Goal: Contribute content: Contribute content

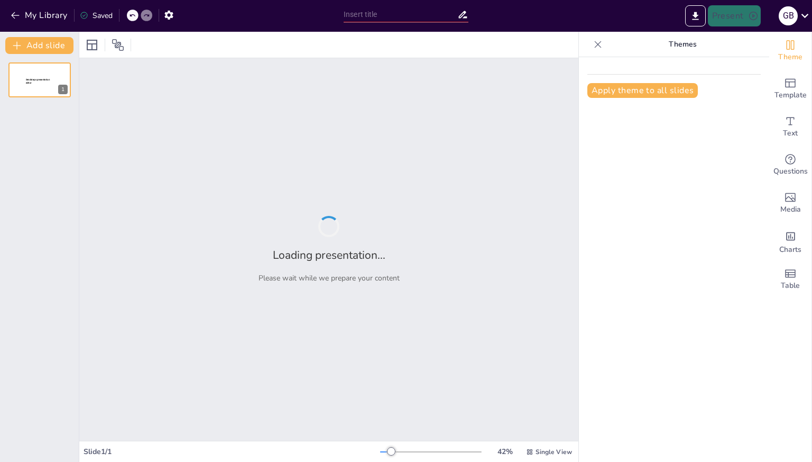
type input "Sviluppo dei Schemi Motori di Base nella Scuola Secondaria di Secondo Grado"
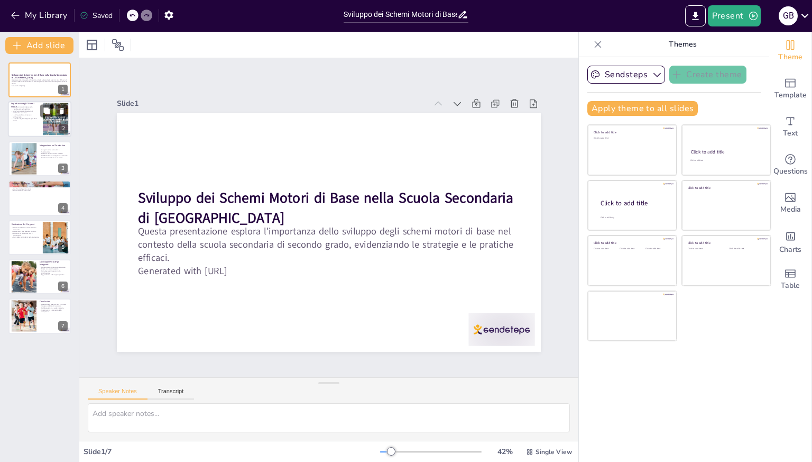
click at [38, 121] on p "La pratica regolare migliora gli schemi motori." at bounding box center [25, 120] width 29 height 4
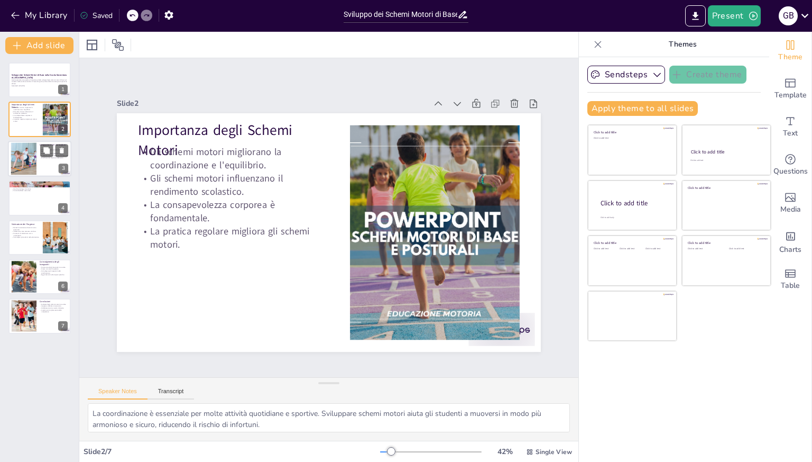
click at [42, 167] on div at bounding box center [39, 159] width 63 height 36
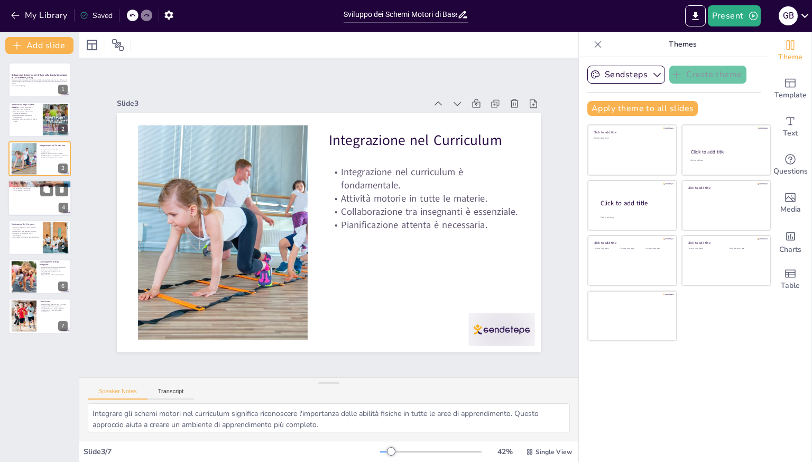
click at [26, 197] on div at bounding box center [39, 198] width 63 height 36
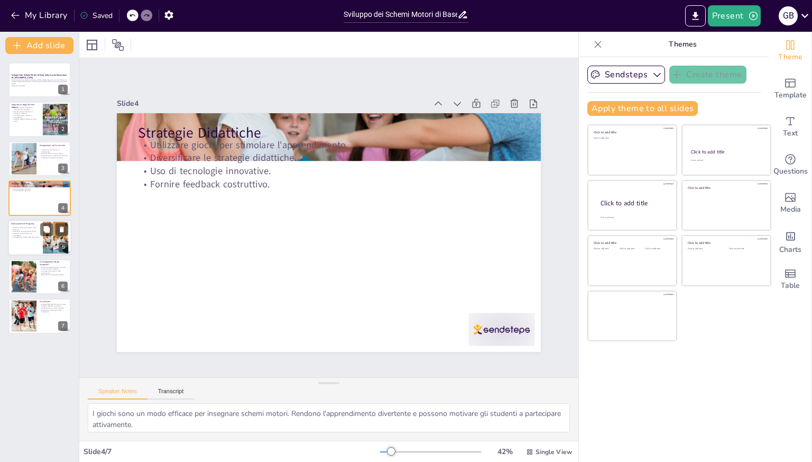
click at [33, 233] on p "Strumenti di valutazione vari e coinvolgenti." at bounding box center [25, 234] width 29 height 4
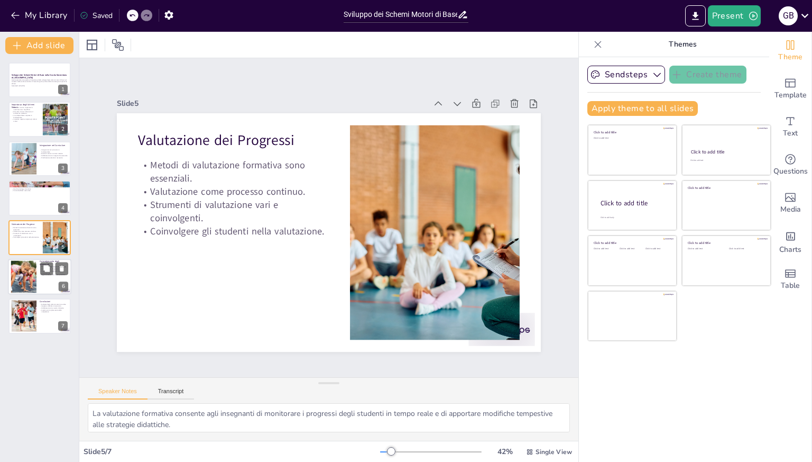
click at [33, 270] on div at bounding box center [24, 277] width 38 height 32
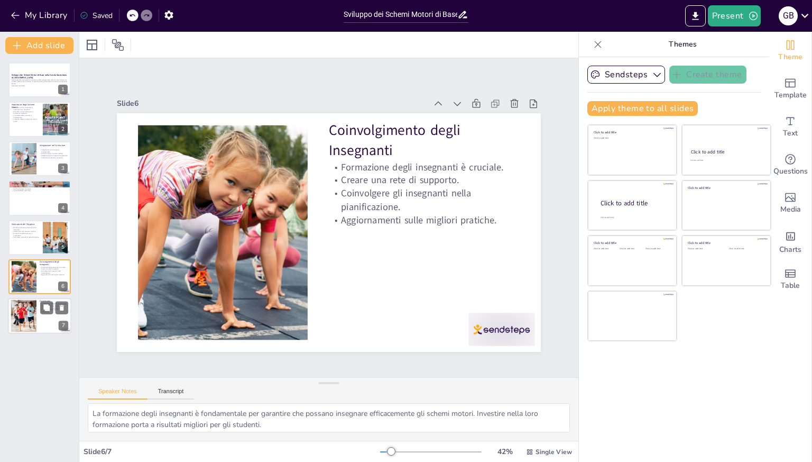
click at [37, 317] on div at bounding box center [39, 316] width 63 height 36
type textarea "Lo sviluppo degli schemi motori è fondamentale per il benessere globale degli s…"
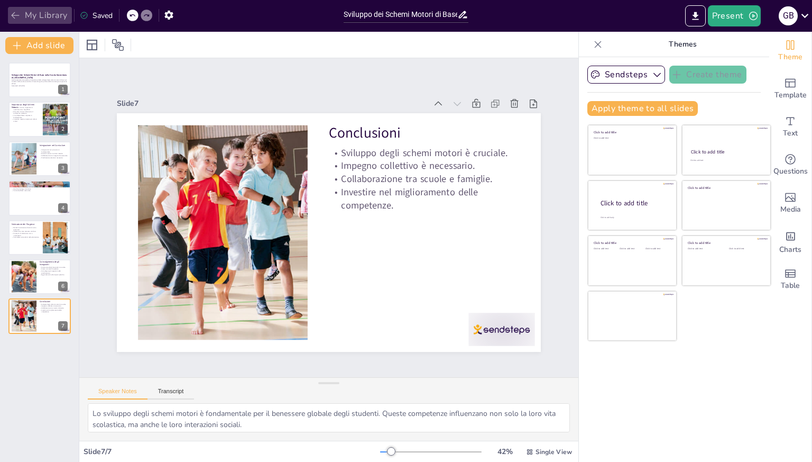
click at [19, 17] on icon "button" at bounding box center [15, 15] width 11 height 11
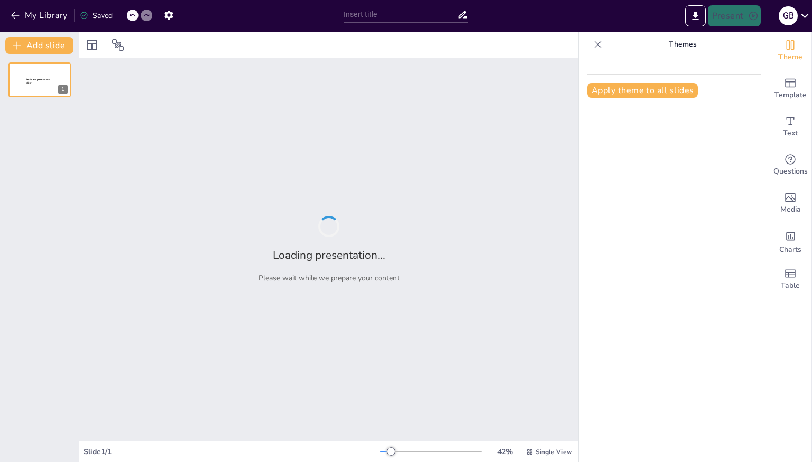
type input "Fondamenti dei Schemi Motori nelle Scienze Motorie"
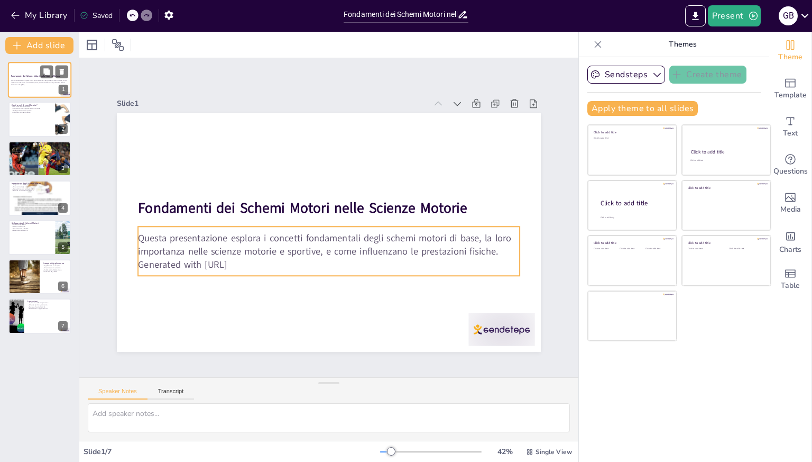
click at [46, 86] on div "Questa presentazione esplora i concetti fondamentali degli schemi motori di bas…" at bounding box center [39, 82] width 57 height 7
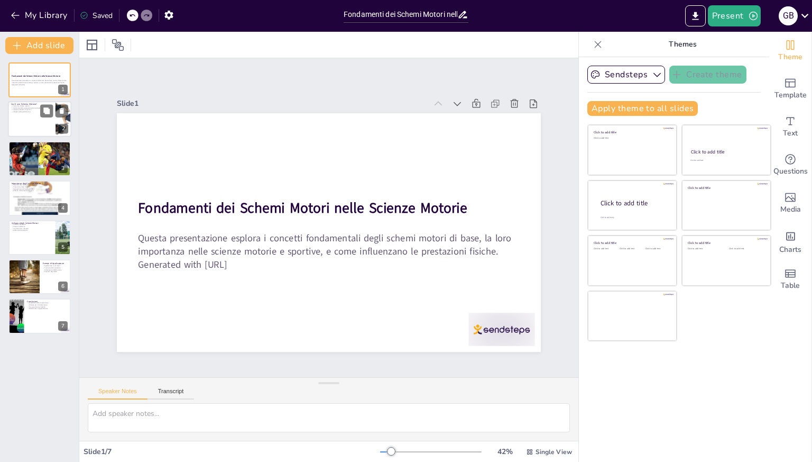
click at [43, 130] on div at bounding box center [39, 120] width 63 height 36
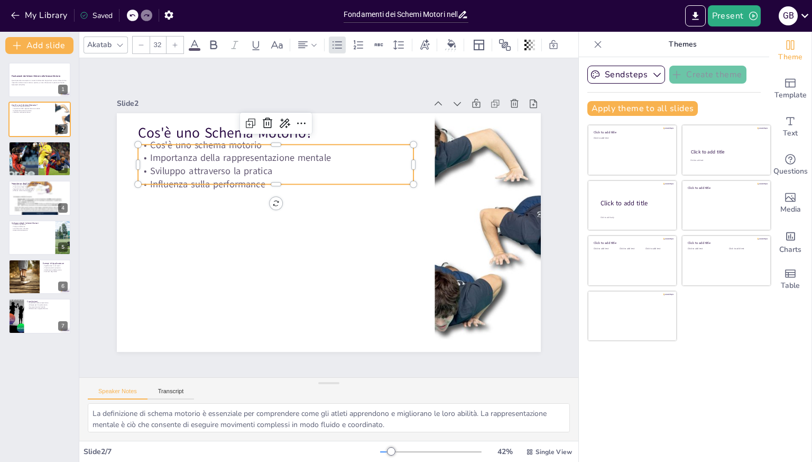
click at [213, 140] on div "Cos'è uno Schema Motorio? Cos'è uno schema motorio Importanza della rappresenta…" at bounding box center [327, 231] width 447 height 281
click at [208, 156] on p "Importanza della rappresentazione mentale" at bounding box center [275, 157] width 275 height 13
click at [202, 169] on p "Sviluppo attraverso la pratica" at bounding box center [299, 153] width 257 height 124
click at [203, 180] on div at bounding box center [279, 182] width 275 height 37
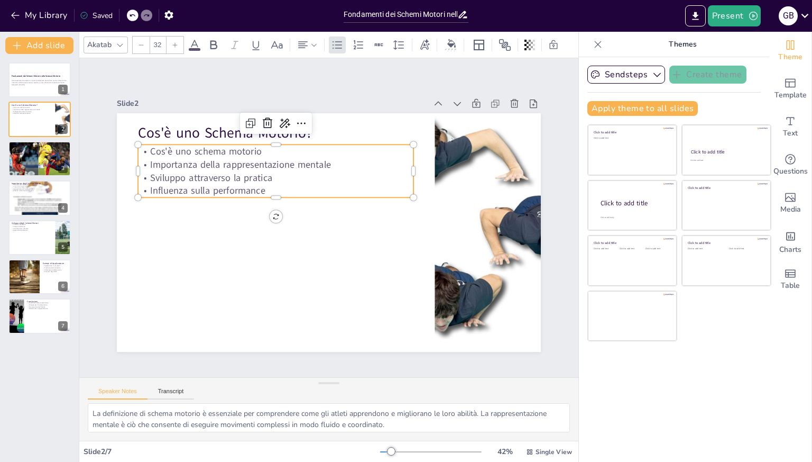
click at [203, 186] on p "Influenza sulla performance" at bounding box center [278, 185] width 275 height 42
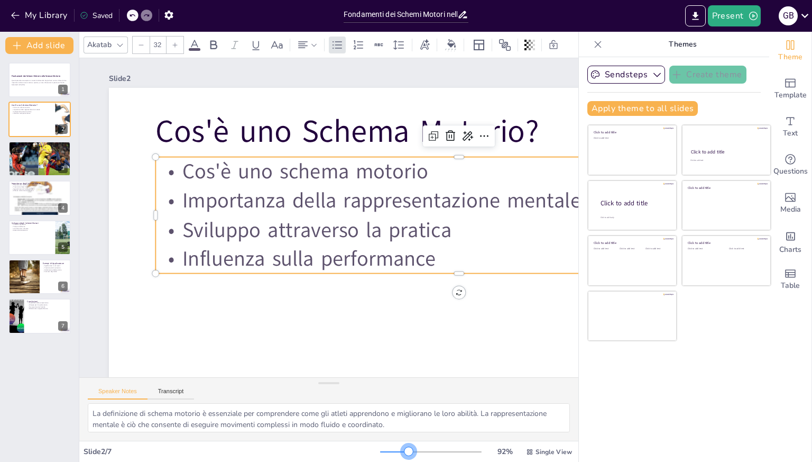
click at [402, 452] on div at bounding box center [431, 451] width 102 height 8
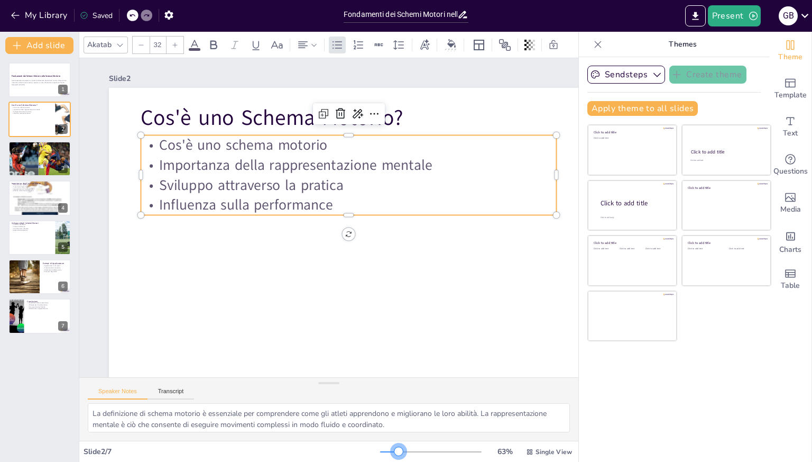
click at [392, 451] on div at bounding box center [389, 451] width 19 height 1
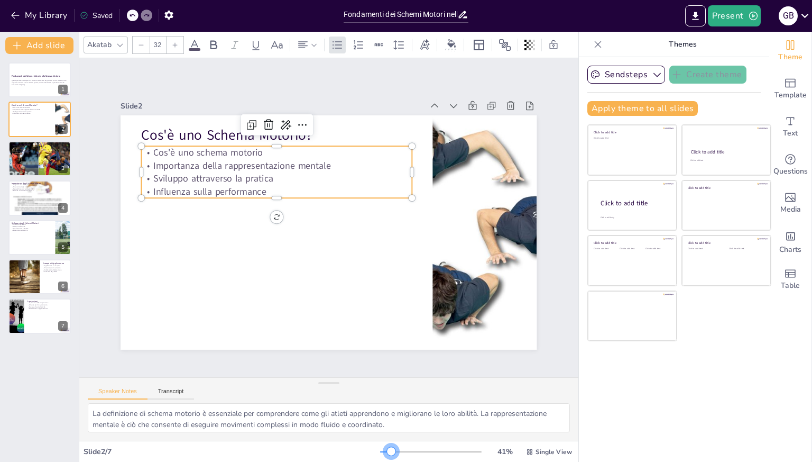
click at [384, 451] on div at bounding box center [385, 451] width 11 height 1
click at [54, 157] on div at bounding box center [54, 150] width 28 height 13
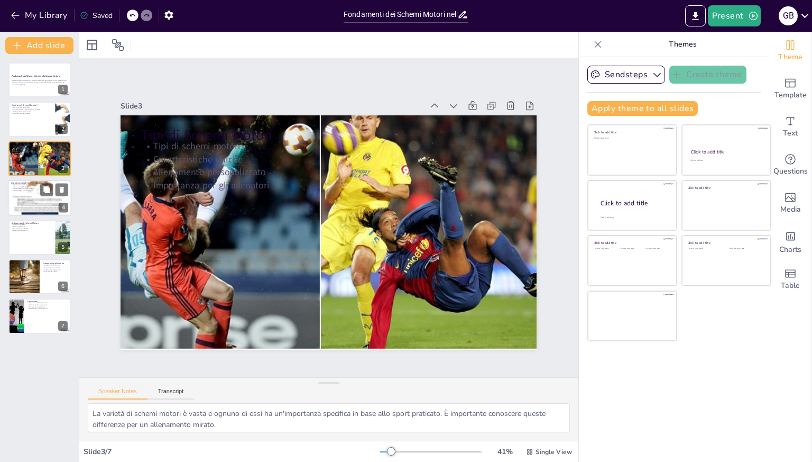
click at [44, 201] on div at bounding box center [39, 198] width 63 height 90
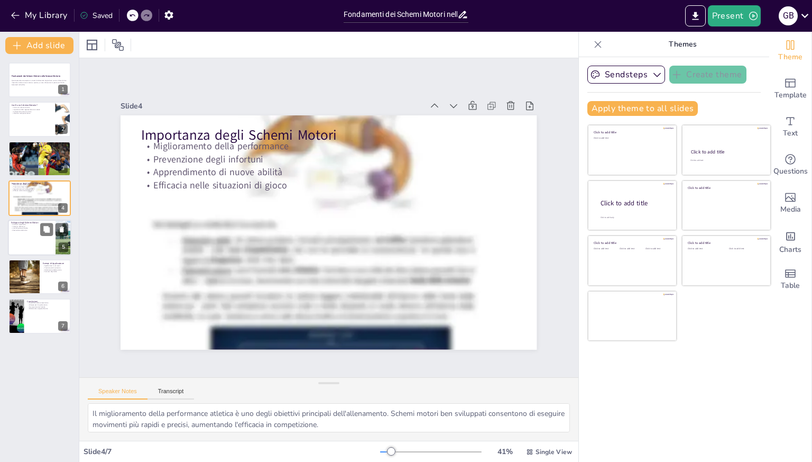
click at [33, 237] on div at bounding box center [39, 237] width 63 height 36
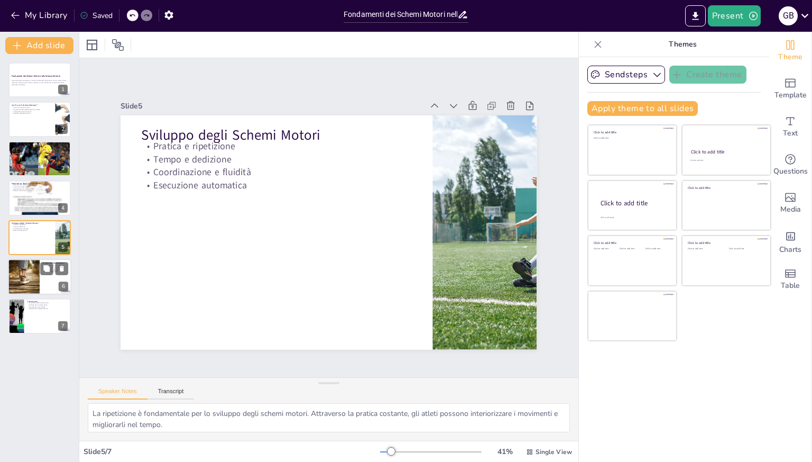
click at [36, 266] on div at bounding box center [24, 277] width 54 height 36
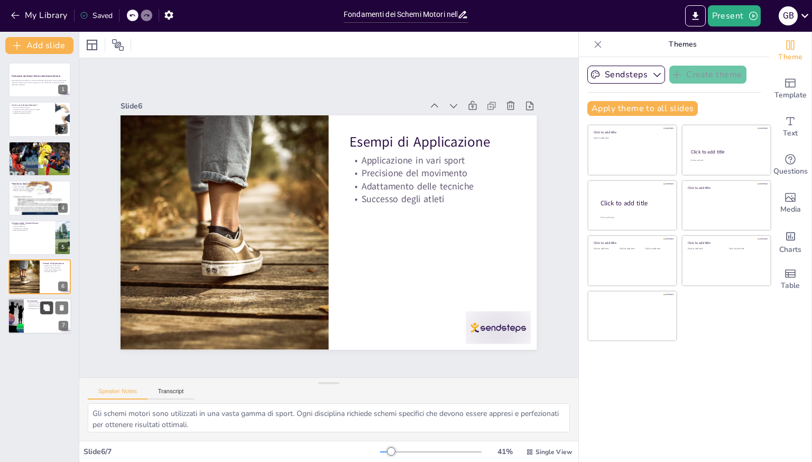
click at [45, 306] on icon at bounding box center [46, 307] width 6 height 6
type textarea "Comprendere gli schemi motori è cruciale per gli atleti. Questa conoscenza perm…"
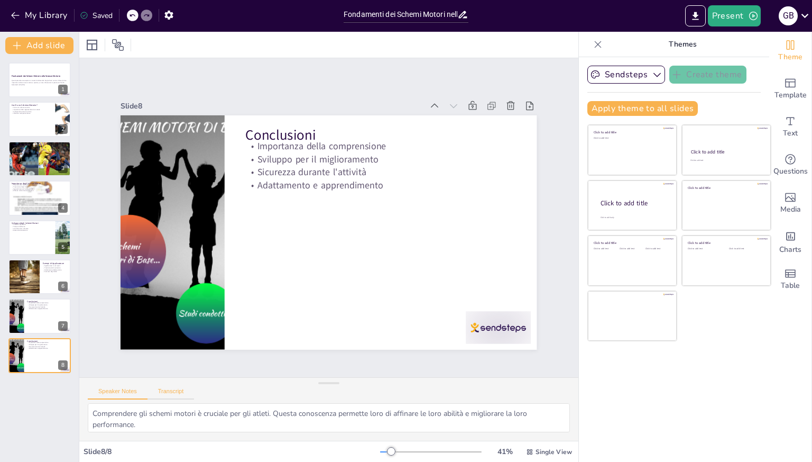
click at [167, 393] on button "Transcript" at bounding box center [171, 394] width 47 height 12
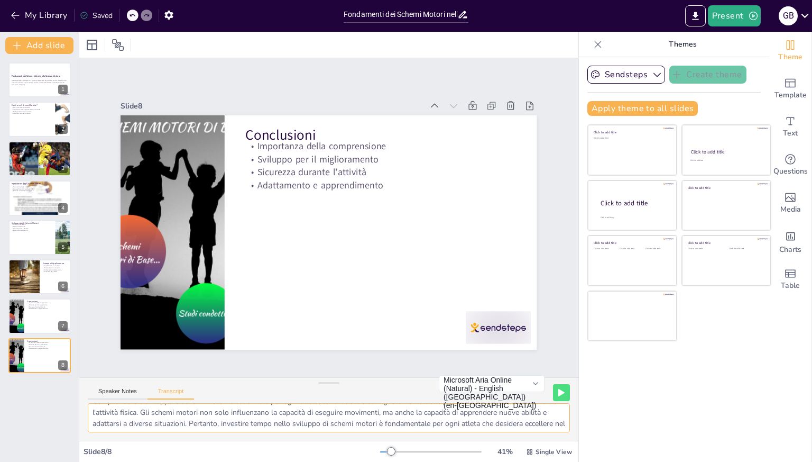
scroll to position [21, 0]
click at [108, 389] on button "Speaker Notes" at bounding box center [118, 394] width 60 height 12
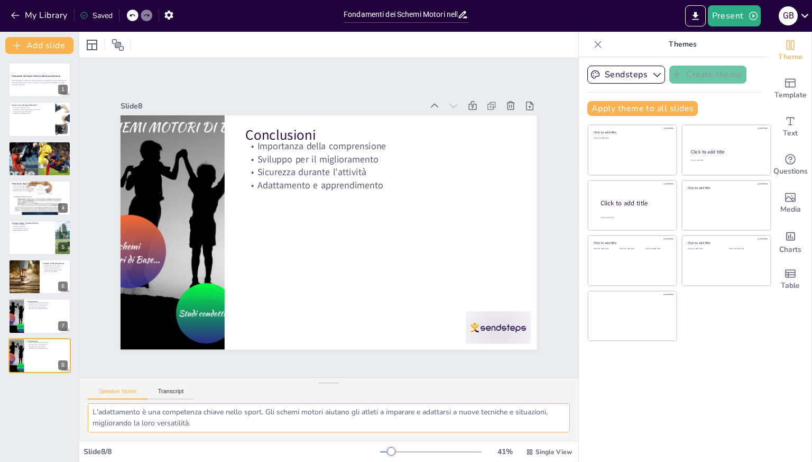
scroll to position [69, 0]
drag, startPoint x: 227, startPoint y: 423, endPoint x: 95, endPoint y: 399, distance: 133.8
drag, startPoint x: 95, startPoint y: 399, endPoint x: 235, endPoint y: 420, distance: 141.6
click at [235, 420] on textarea "Comprendere gli schemi motori è cruciale per gli atleti. Questa conoscenza perm…" at bounding box center [329, 417] width 482 height 29
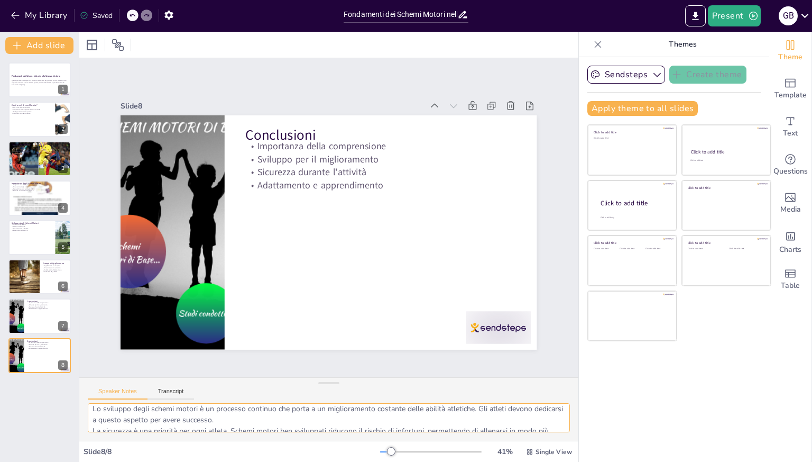
scroll to position [0, 0]
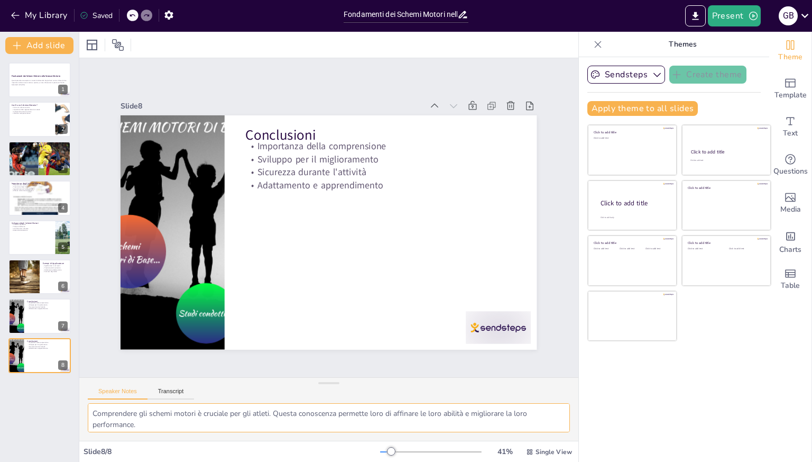
drag, startPoint x: 235, startPoint y: 420, endPoint x: 89, endPoint y: 408, distance: 146.9
click at [89, 408] on textarea "Comprendere gli schemi motori è cruciale per gli atleti. Questa conoscenza perm…" at bounding box center [329, 417] width 482 height 29
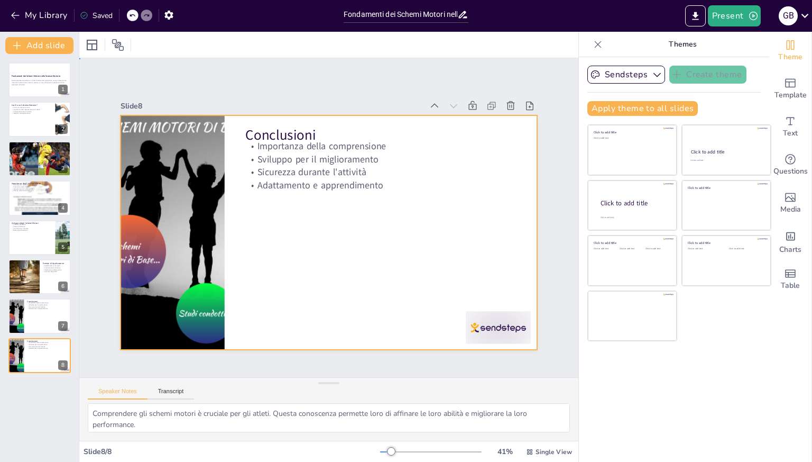
click at [268, 213] on div at bounding box center [327, 232] width 438 height 277
click at [783, 92] on span "Template" at bounding box center [791, 95] width 32 height 12
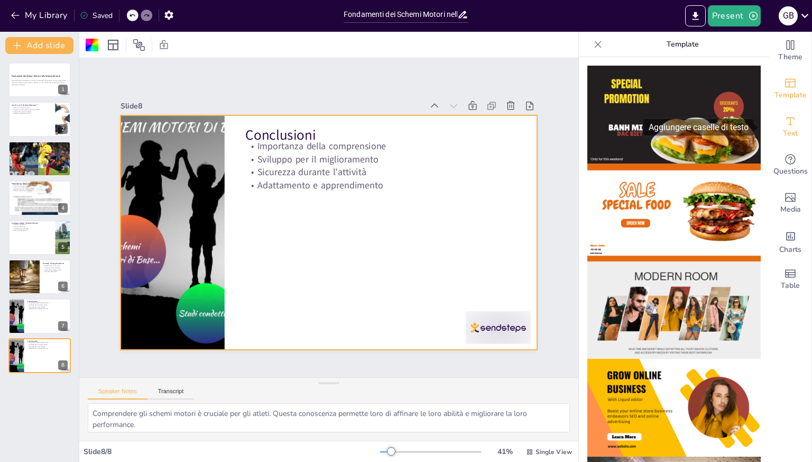
click at [789, 122] on div "Text" at bounding box center [790, 127] width 42 height 38
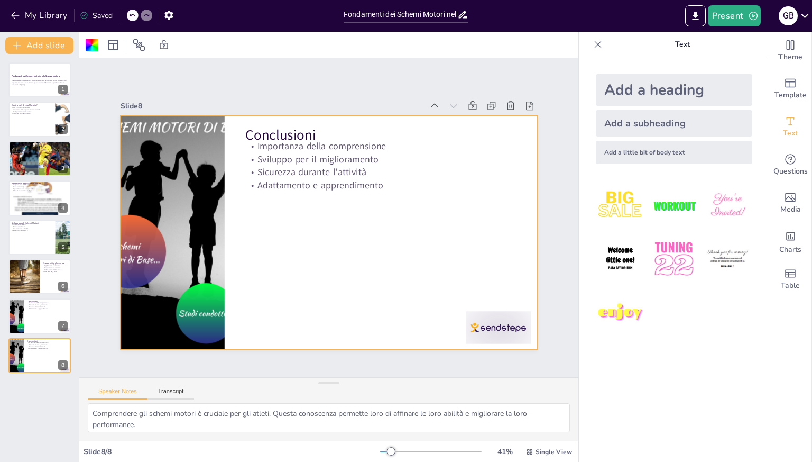
click at [675, 44] on p "Text" at bounding box center [682, 44] width 152 height 25
click at [654, 153] on div "Add a little bit of body text" at bounding box center [674, 152] width 157 height 23
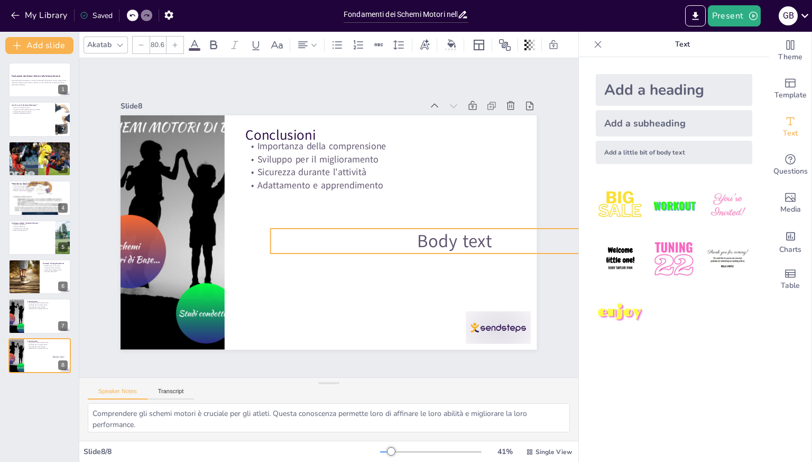
drag, startPoint x: 379, startPoint y: 232, endPoint x: 311, endPoint y: 249, distance: 69.6
click at [311, 249] on div "Conclusioni Importanza della comprensione Sviluppo per il miglioramento Sicurez…" at bounding box center [327, 232] width 438 height 277
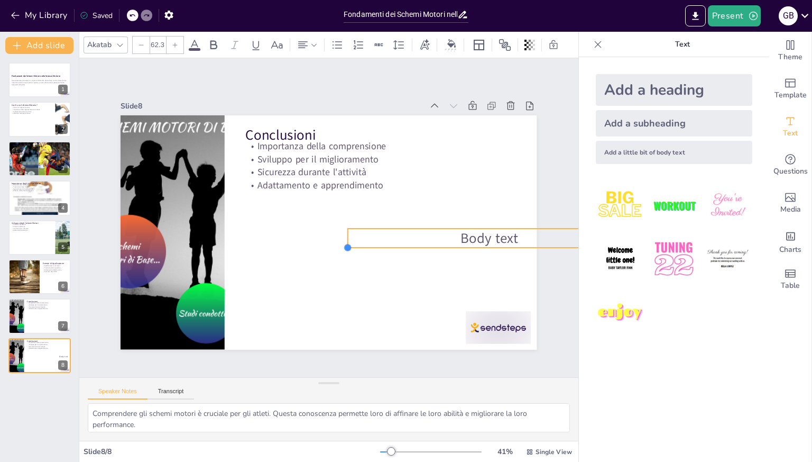
drag, startPoint x: 262, startPoint y: 247, endPoint x: 345, endPoint y: 235, distance: 84.0
click at [345, 235] on div "Conclusioni Importanza della comprensione Sviluppo per il miglioramento Sicurez…" at bounding box center [327, 232] width 438 height 277
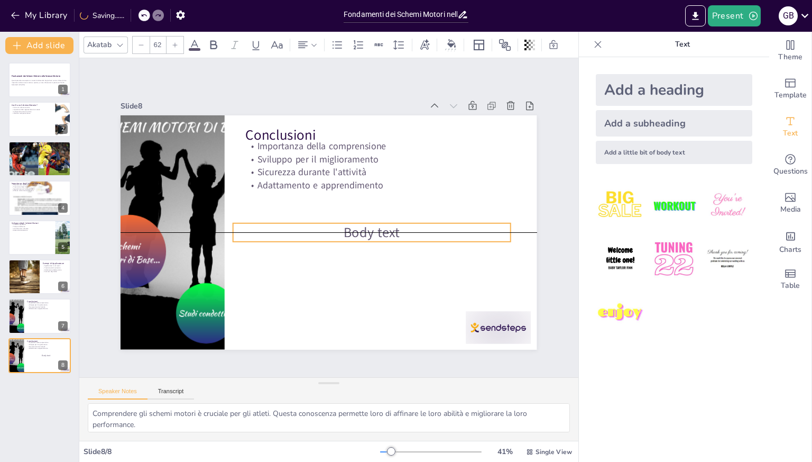
drag, startPoint x: 504, startPoint y: 227, endPoint x: 383, endPoint y: 223, distance: 120.6
click at [383, 223] on span "Body text" at bounding box center [372, 232] width 57 height 19
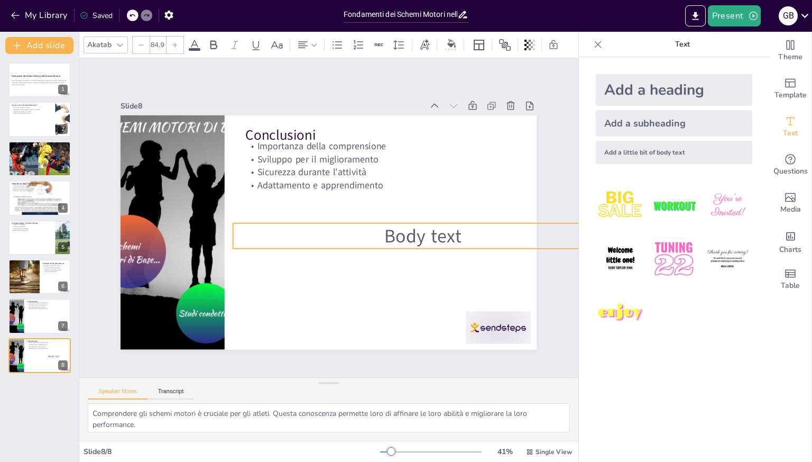
drag, startPoint x: 503, startPoint y: 238, endPoint x: 503, endPoint y: 245, distance: 6.9
click at [503, 245] on div "Conclusioni Importanza della comprensione Sviluppo per il miglioramento Sicurez…" at bounding box center [327, 232] width 438 height 277
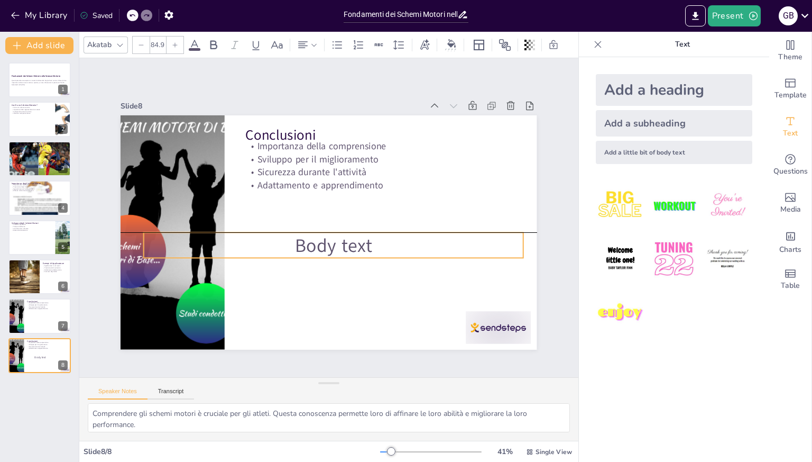
drag, startPoint x: 517, startPoint y: 233, endPoint x: 428, endPoint y: 237, distance: 88.4
click at [428, 237] on p "Body text" at bounding box center [334, 245] width 380 height 26
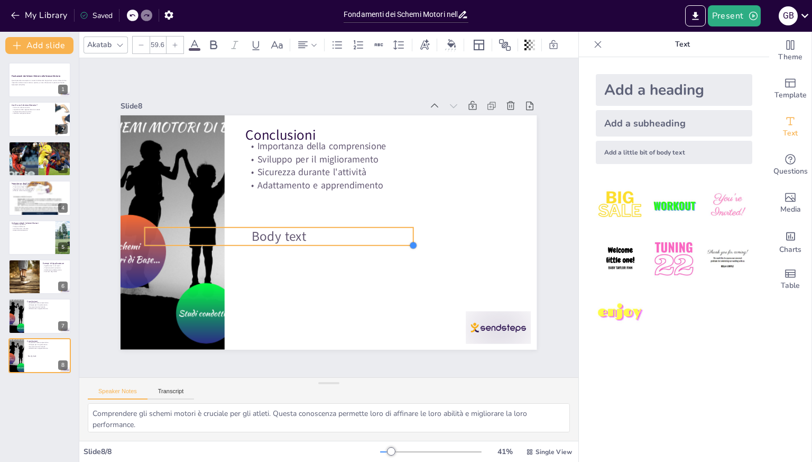
drag, startPoint x: 517, startPoint y: 249, endPoint x: 403, endPoint y: 233, distance: 114.3
click at [403, 233] on div "Conclusioni Importanza della comprensione Sviluppo per il miglioramento Sicurez…" at bounding box center [324, 232] width 468 height 352
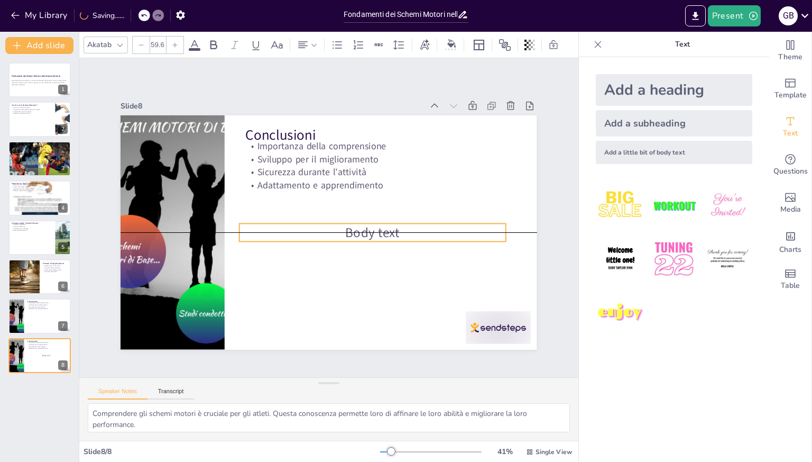
drag, startPoint x: 378, startPoint y: 235, endPoint x: 473, endPoint y: 227, distance: 94.9
click at [473, 227] on p "Body text" at bounding box center [370, 237] width 267 height 46
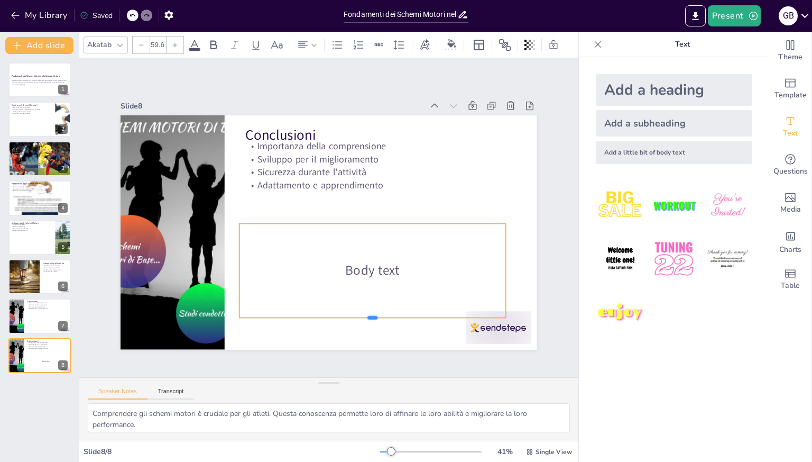
drag, startPoint x: 363, startPoint y: 237, endPoint x: 365, endPoint y: 313, distance: 76.2
click at [365, 313] on div at bounding box center [362, 326] width 266 height 36
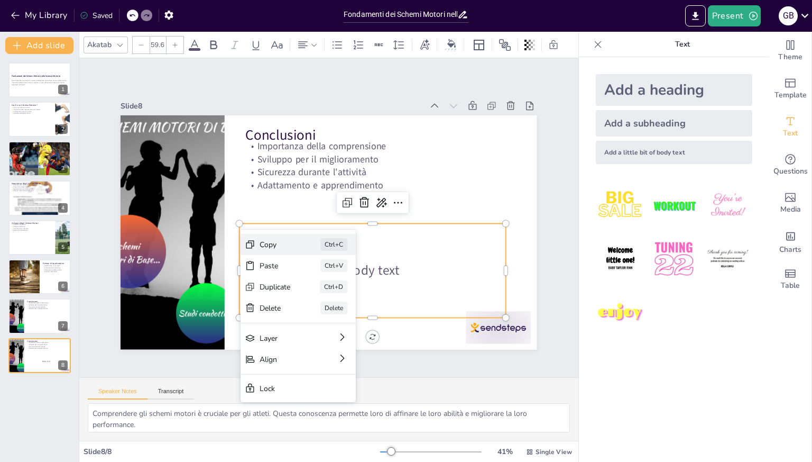
click at [329, 298] on div "Copy" at bounding box center [345, 304] width 32 height 13
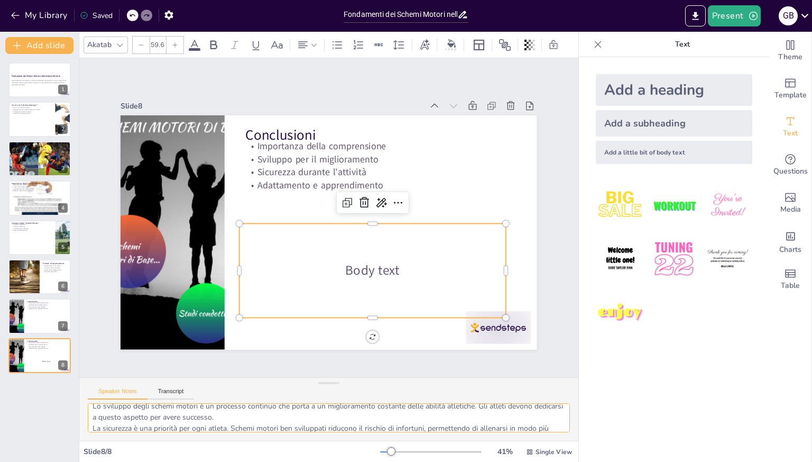
scroll to position [55, 0]
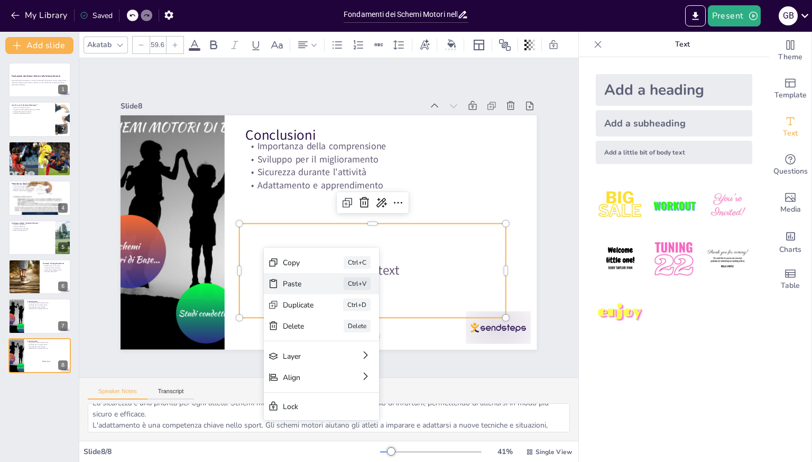
click at [362, 337] on div "Paste" at bounding box center [377, 342] width 31 height 10
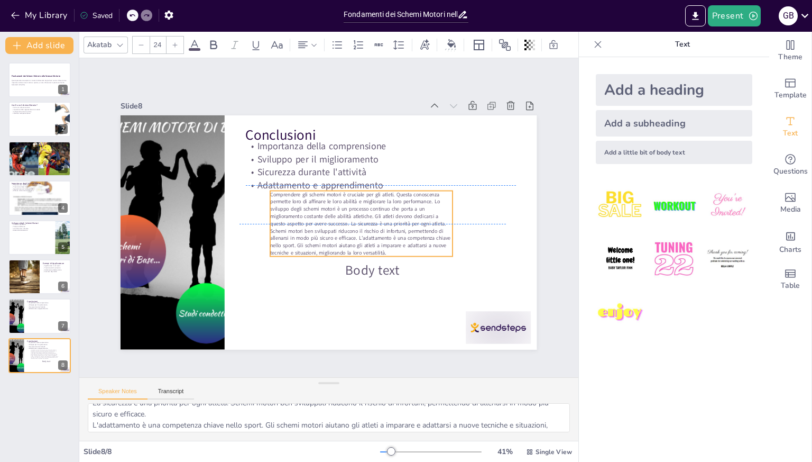
drag, startPoint x: 231, startPoint y: 145, endPoint x: 359, endPoint y: 195, distance: 137.3
click at [359, 195] on span "Comprendere gli schemi motori è cruciale per gli atleti. Questa conoscenza perm…" at bounding box center [360, 224] width 180 height 66
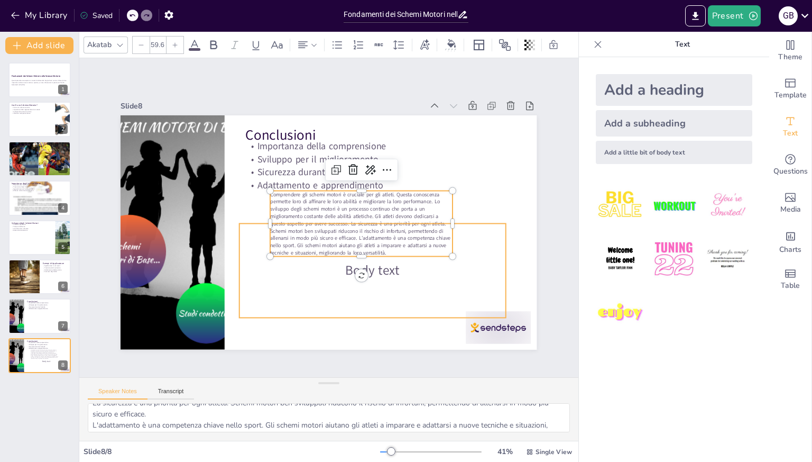
click at [394, 269] on p "Body text" at bounding box center [354, 281] width 259 height 99
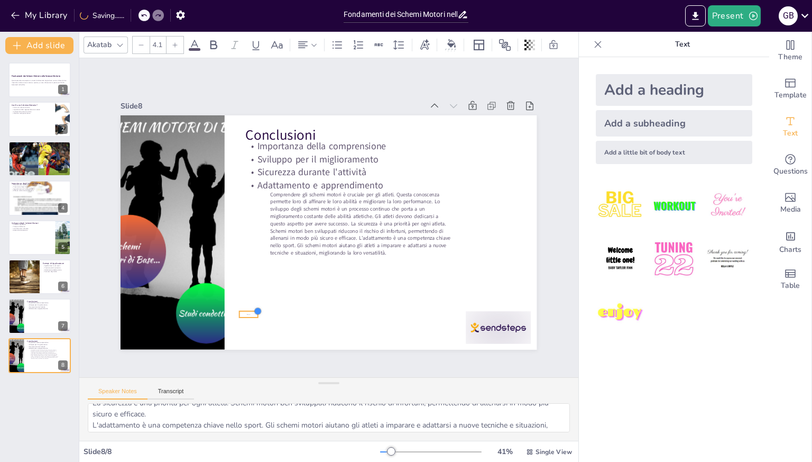
drag, startPoint x: 498, startPoint y: 222, endPoint x: 250, endPoint y: 317, distance: 265.1
click at [250, 317] on div "Conclusioni Importanza della comprensione Sviluppo per il miglioramento Sicurez…" at bounding box center [327, 232] width 438 height 276
type input "4.2"
click at [230, 287] on icon at bounding box center [234, 280] width 14 height 14
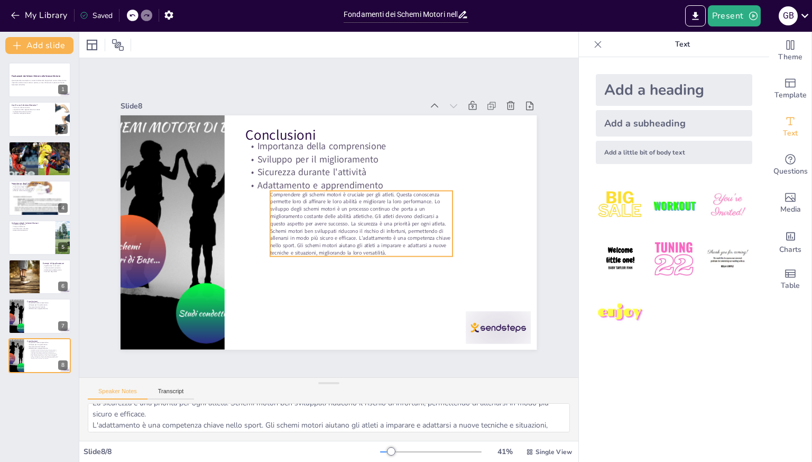
click at [326, 226] on span "Comprendere gli schemi motori è cruciale per gli atleti. Questa conoscenza perm…" at bounding box center [357, 223] width 182 height 77
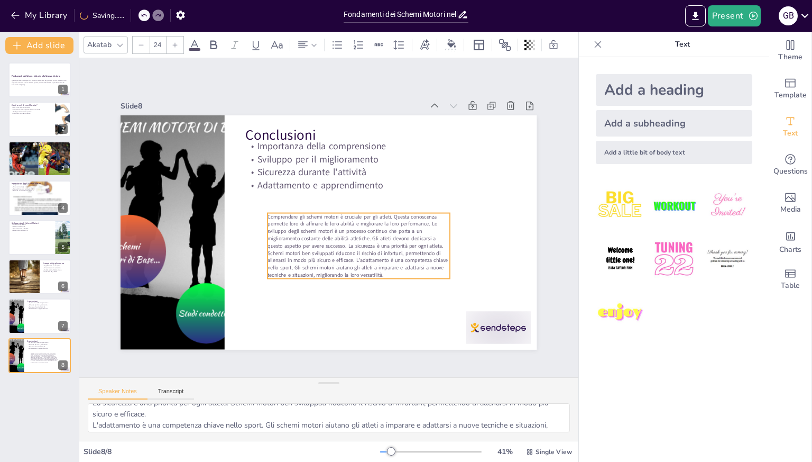
drag, startPoint x: 358, startPoint y: 224, endPoint x: 355, endPoint y: 246, distance: 22.4
click at [355, 246] on span "Comprendere gli schemi motori è cruciale per gli atleti. Questa conoscenza perm…" at bounding box center [358, 246] width 180 height 66
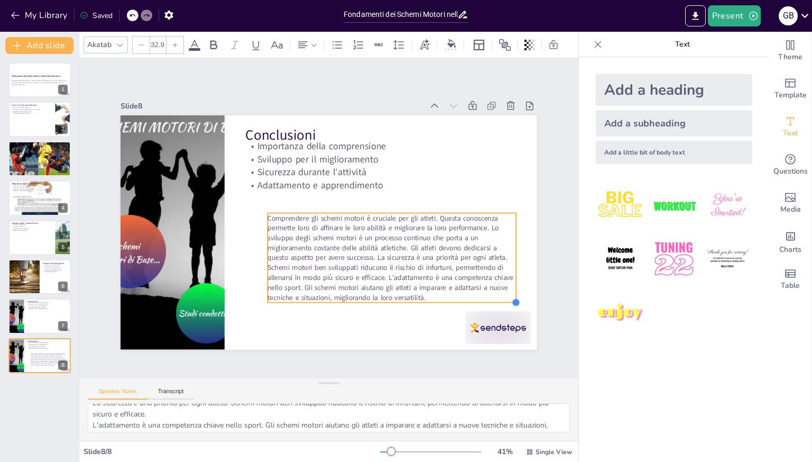
type input "33.3"
drag, startPoint x: 442, startPoint y: 273, endPoint x: 464, endPoint y: 298, distance: 33.4
click at [464, 298] on div "Conclusioni Importanza della comprensione Sviluppo per il miglioramento Sicurez…" at bounding box center [327, 232] width 438 height 277
click at [398, 192] on icon at bounding box center [405, 199] width 14 height 14
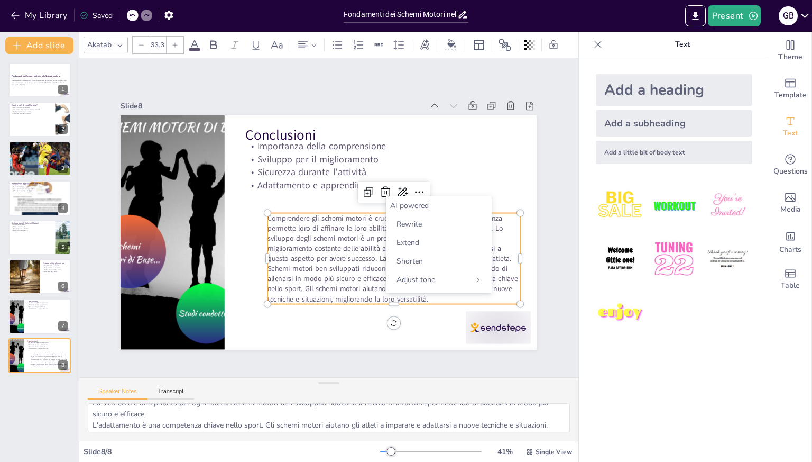
click at [405, 202] on font "AI powered" at bounding box center [409, 205] width 39 height 10
click at [406, 207] on font "AI powered" at bounding box center [409, 205] width 39 height 10
click at [409, 220] on span "Rewrite" at bounding box center [409, 224] width 25 height 10
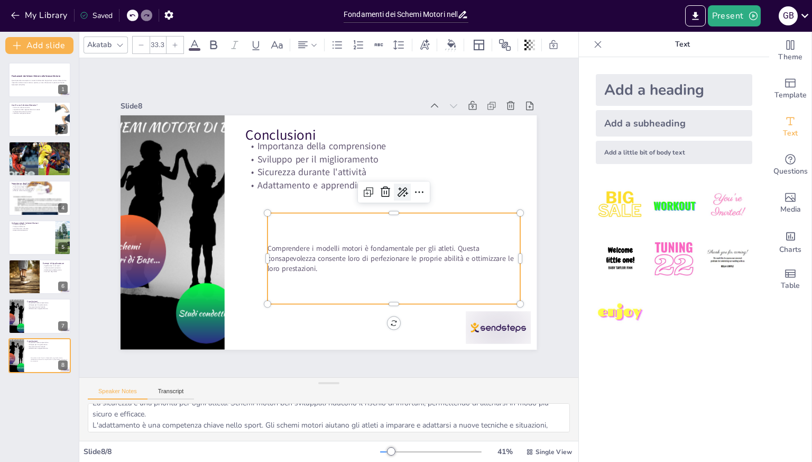
click at [400, 195] on icon at bounding box center [406, 200] width 12 height 11
click at [403, 204] on font "AI powered" at bounding box center [409, 205] width 39 height 10
click at [410, 245] on span "Extend" at bounding box center [408, 242] width 23 height 10
click at [31, 77] on strong "Fondamenti dei Schemi Motori nelle Scienze Motorie" at bounding box center [35, 76] width 49 height 3
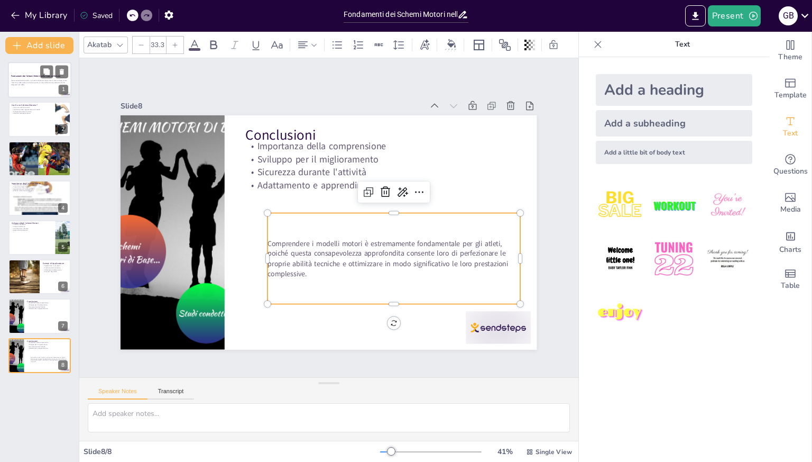
scroll to position [0, 0]
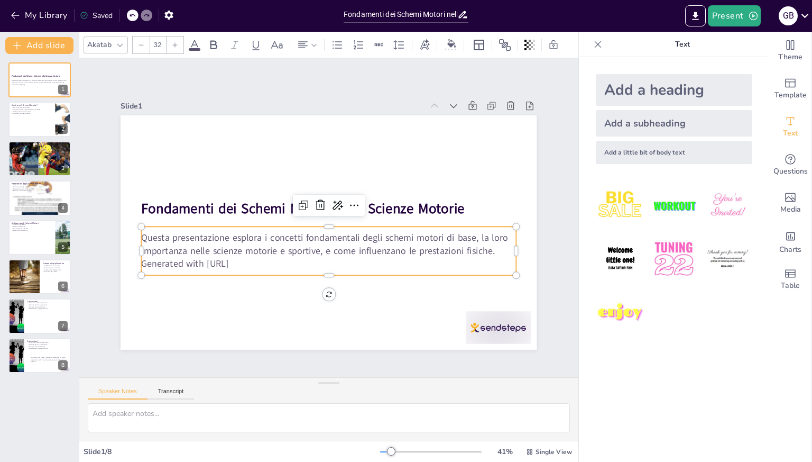
click at [191, 241] on p "Questa presentazione esplora i concetti fondamentali degli schemi motori di bas…" at bounding box center [326, 243] width 375 height 65
click at [14, 109] on p "Importanza della rappresentazione mentale" at bounding box center [31, 109] width 41 height 2
type textarea "La definizione di schema motorio è essenziale per comprendere come gli atleti a…"
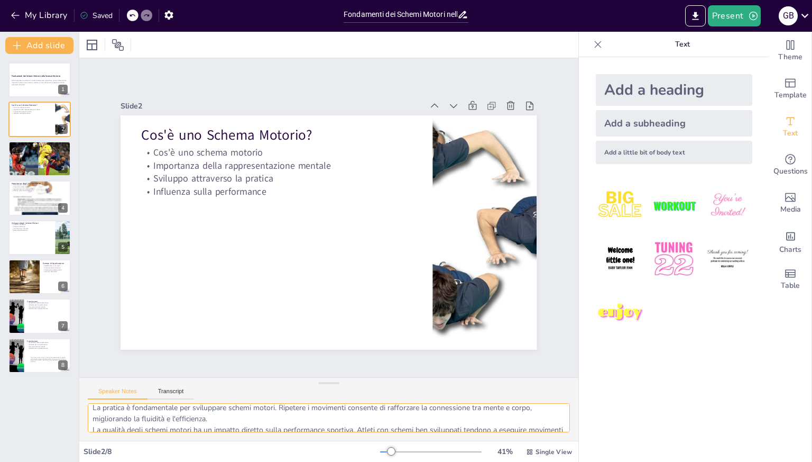
scroll to position [69, 0]
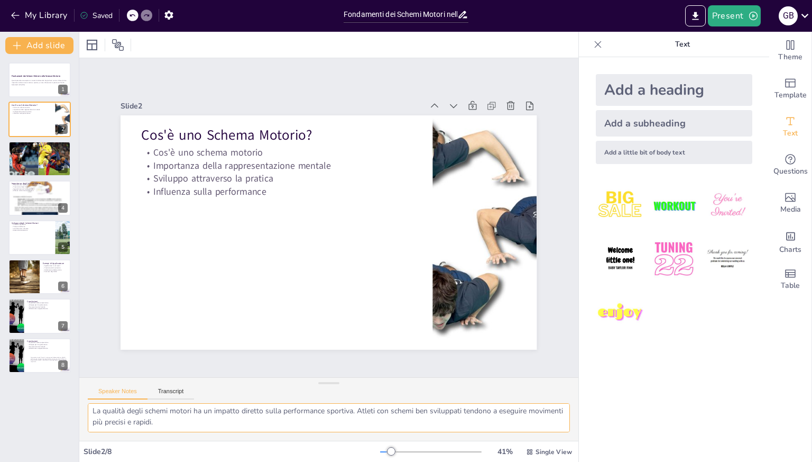
drag, startPoint x: 90, startPoint y: 414, endPoint x: 475, endPoint y: 434, distance: 385.4
click at [475, 434] on div "La definizione di schema motorio è essenziale per comprendere come gli atleti a…" at bounding box center [328, 422] width 499 height 38
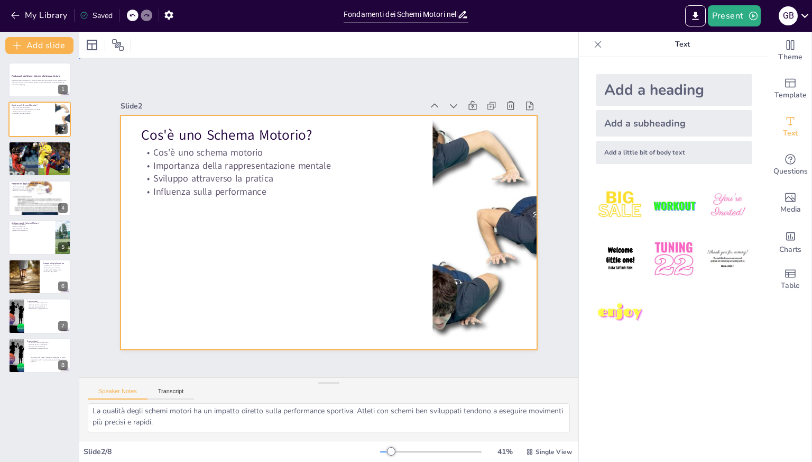
click at [165, 243] on div at bounding box center [327, 232] width 438 height 277
click at [618, 155] on div "Add a little bit of body text" at bounding box center [674, 152] width 157 height 23
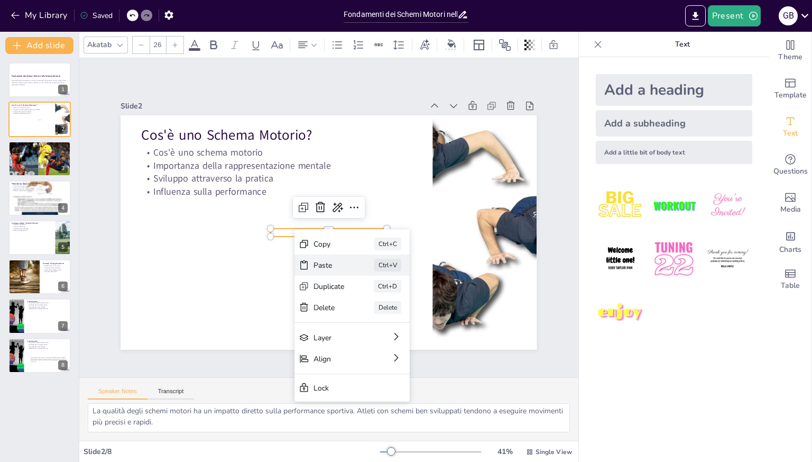
click at [374, 312] on div "Paste Ctrl+V" at bounding box center [431, 322] width 115 height 21
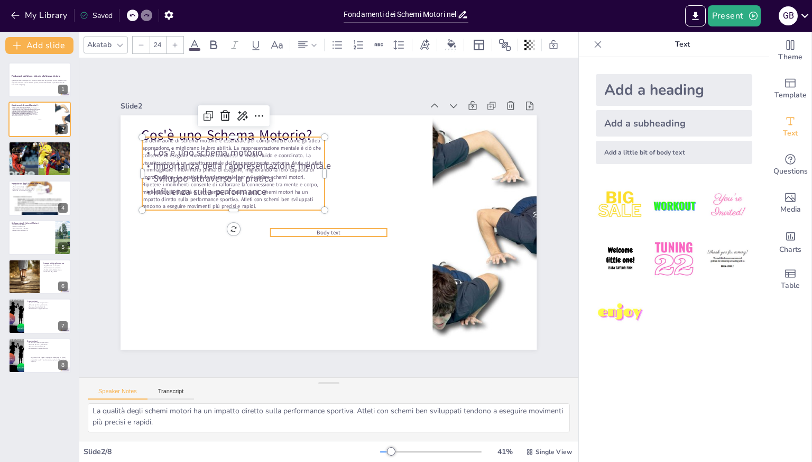
type input "26"
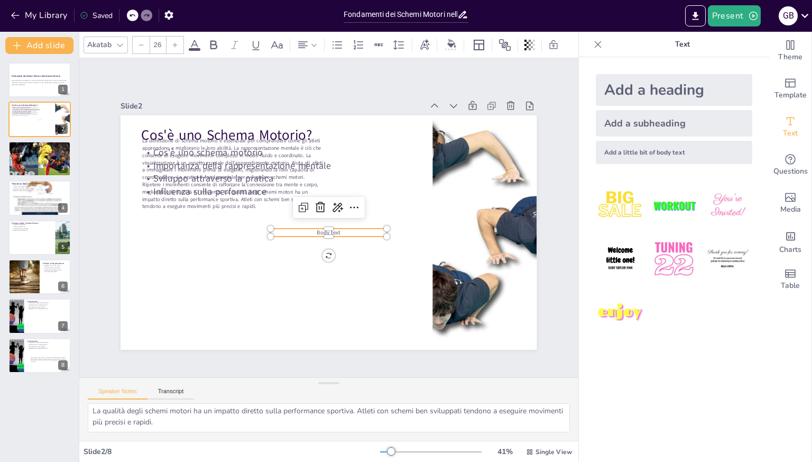
click at [315, 229] on span "Body text" at bounding box center [327, 232] width 24 height 10
click at [316, 204] on icon at bounding box center [321, 205] width 11 height 11
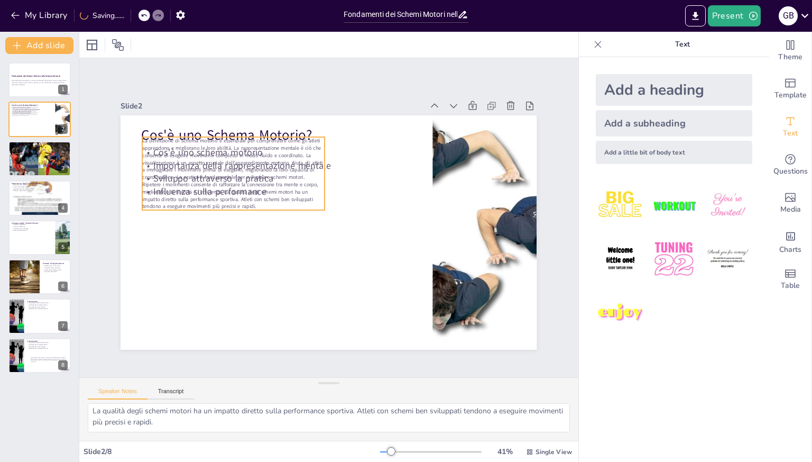
click at [238, 172] on span "La definizione di schema motorio è essenziale per comprendere come gli atleti a…" at bounding box center [232, 173] width 181 height 72
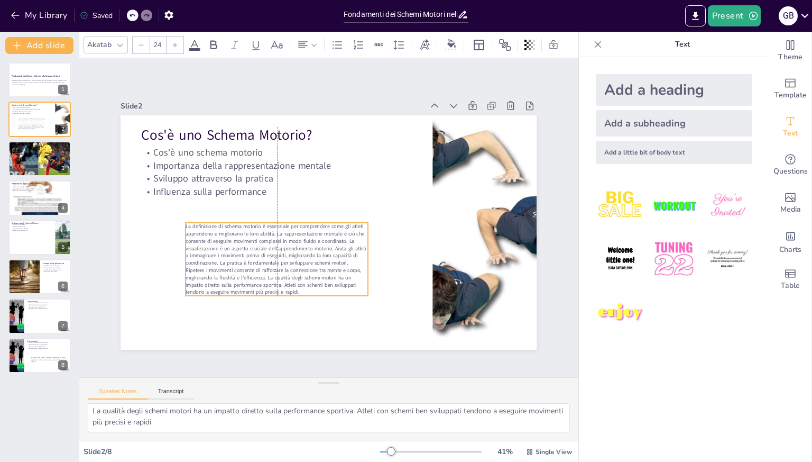
drag, startPoint x: 270, startPoint y: 151, endPoint x: 312, endPoint y: 237, distance: 95.5
click at [312, 237] on span "La definizione di schema motorio è essenziale per comprendere come gli atleti a…" at bounding box center [271, 250] width 185 height 84
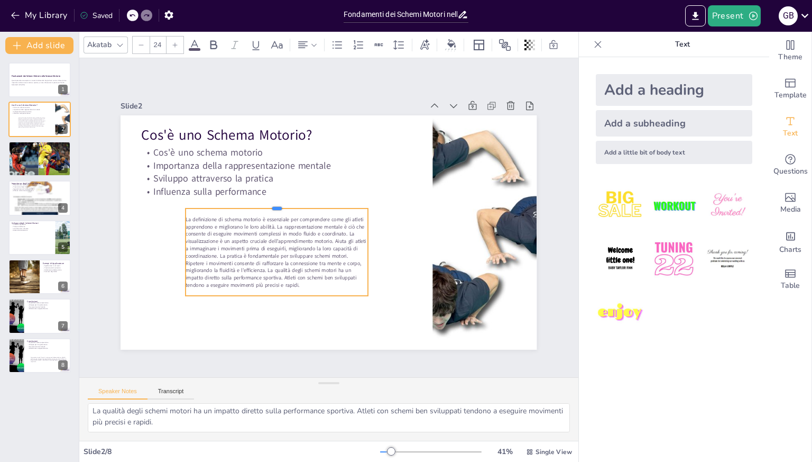
drag, startPoint x: 269, startPoint y: 217, endPoint x: 265, endPoint y: 203, distance: 14.7
click at [265, 203] on div at bounding box center [279, 198] width 182 height 27
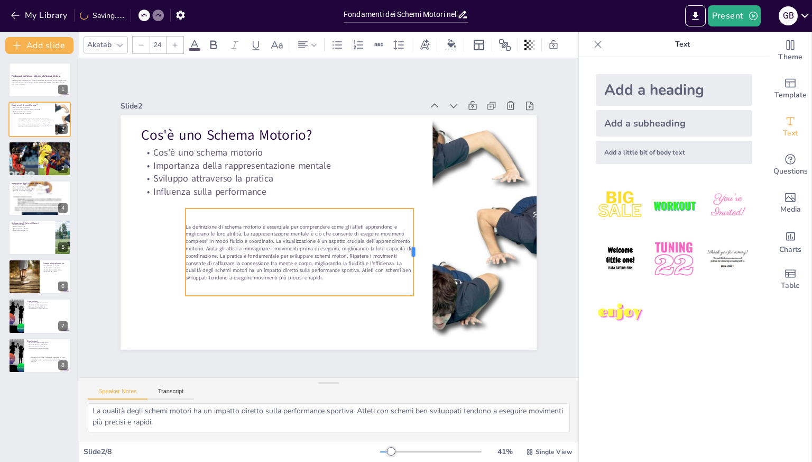
drag, startPoint x: 360, startPoint y: 247, endPoint x: 406, endPoint y: 252, distance: 45.7
click at [406, 252] on div at bounding box center [413, 261] width 17 height 88
click at [178, 246] on span "La definizione di schema motorio è essenziale per comprendere come gli atleti a…" at bounding box center [290, 241] width 229 height 97
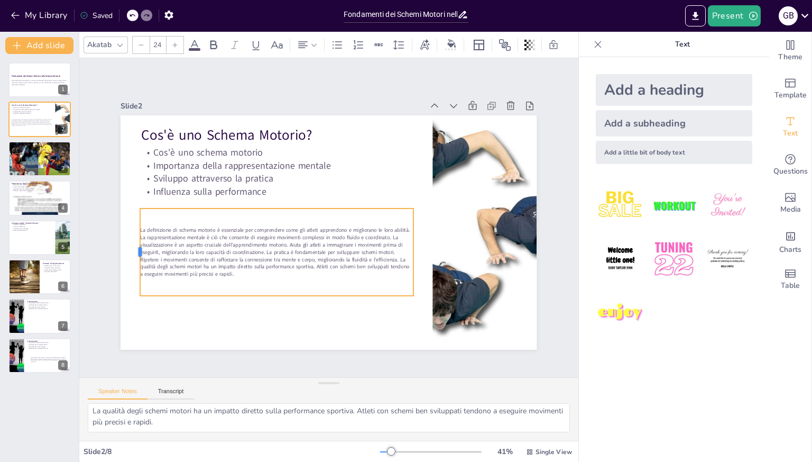
drag, startPoint x: 178, startPoint y: 247, endPoint x: 132, endPoint y: 245, distance: 45.5
click at [132, 245] on div at bounding box center [133, 232] width 17 height 88
click at [134, 225] on span "La definizione di schema motorio è essenziale per comprendere come gli atleti a…" at bounding box center [265, 223] width 267 height 149
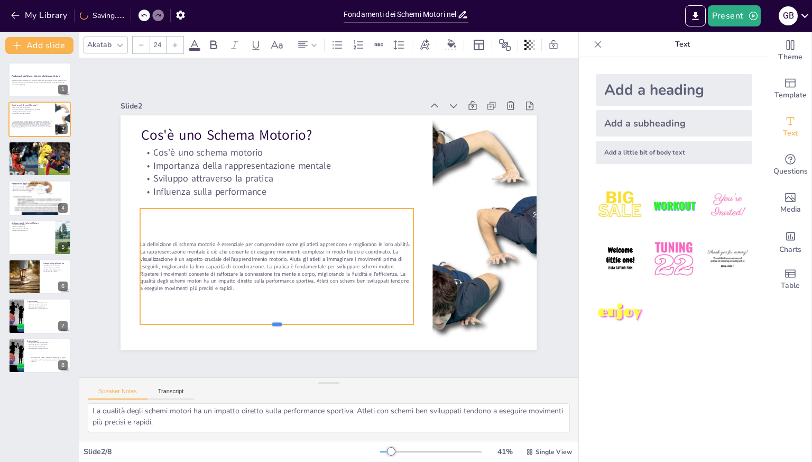
drag, startPoint x: 268, startPoint y: 291, endPoint x: 260, endPoint y: 320, distance: 29.8
click at [260, 320] on div at bounding box center [266, 321] width 272 height 37
click at [141, 240] on span "La definizione di schema motorio è essenziale per comprendere come gli atleti a…" at bounding box center [270, 256] width 273 height 71
click at [299, 183] on icon at bounding box center [306, 185] width 14 height 14
click at [194, 247] on span "La definizione di schema motorio è essenziale per comprendere come gli atleti a…" at bounding box center [266, 250] width 274 height 99
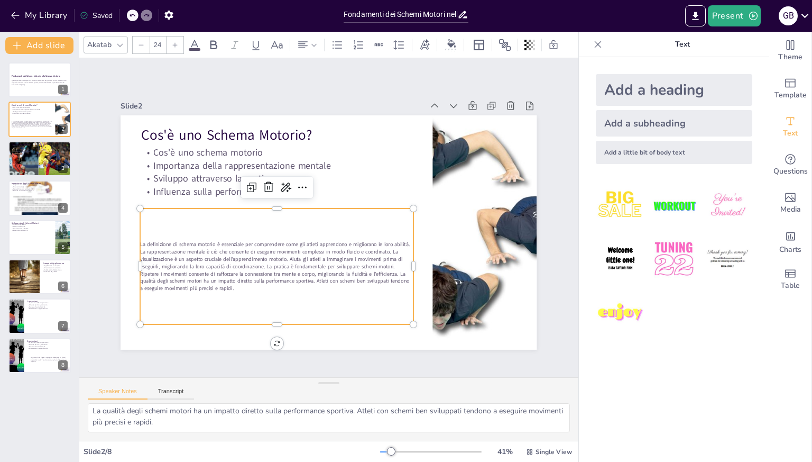
click at [194, 247] on span "La definizione di schema motorio è essenziale per comprendere come gli atleti a…" at bounding box center [270, 256] width 273 height 71
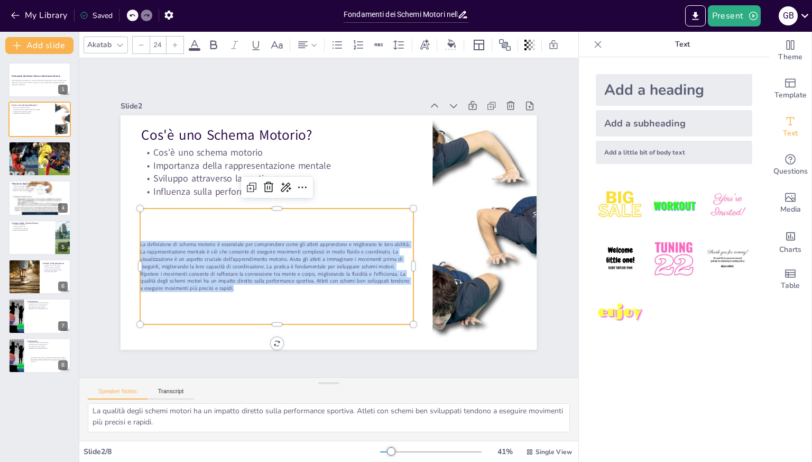
drag, startPoint x: 249, startPoint y: 283, endPoint x: 130, endPoint y: 235, distance: 128.3
click at [130, 235] on div "Cos'è uno Schema Motorio? Cos'è uno schema motorio Importanza della rappresenta…" at bounding box center [327, 232] width 438 height 276
click at [174, 42] on icon at bounding box center [175, 45] width 6 height 6
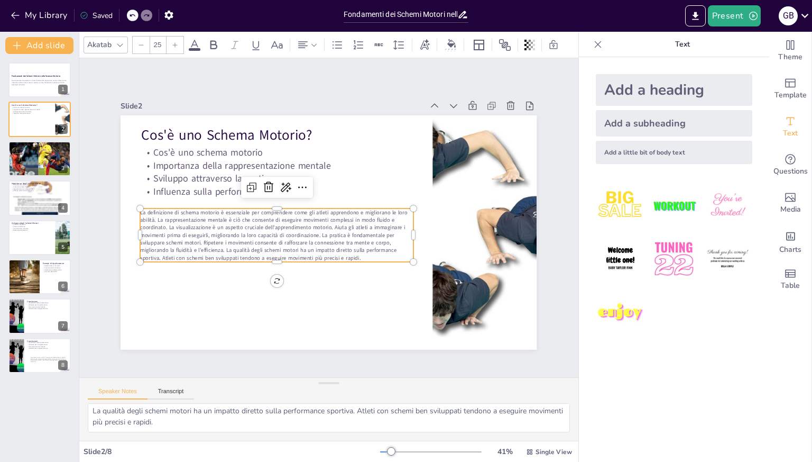
click at [174, 42] on icon at bounding box center [175, 45] width 6 height 6
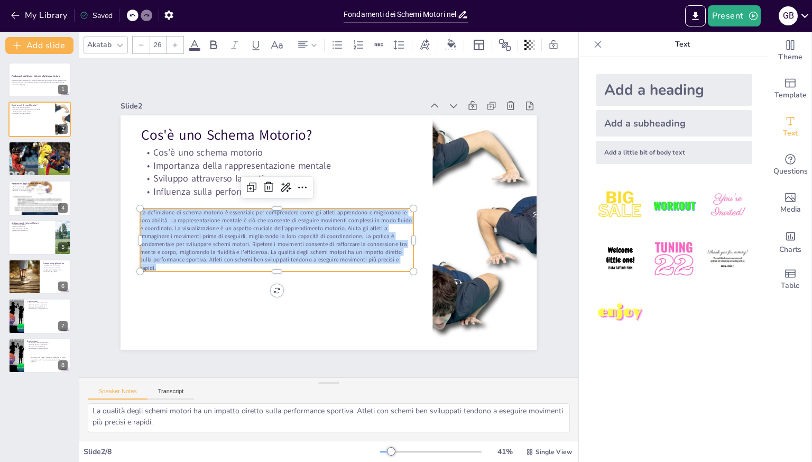
click at [174, 42] on icon at bounding box center [175, 45] width 6 height 6
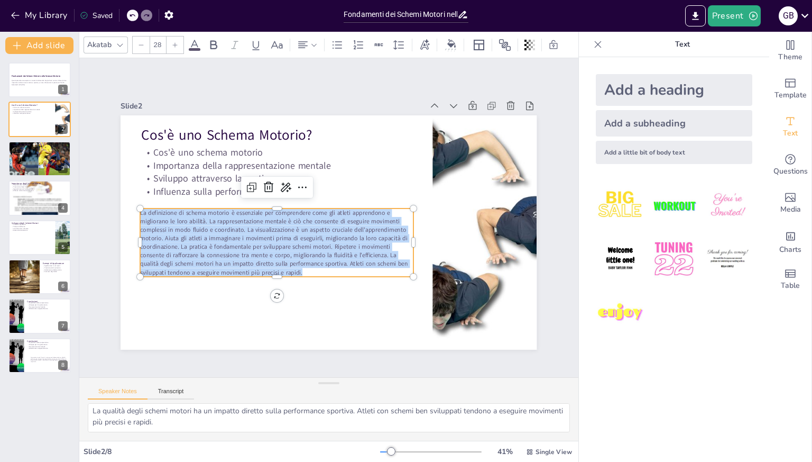
click at [174, 42] on icon at bounding box center [175, 45] width 6 height 6
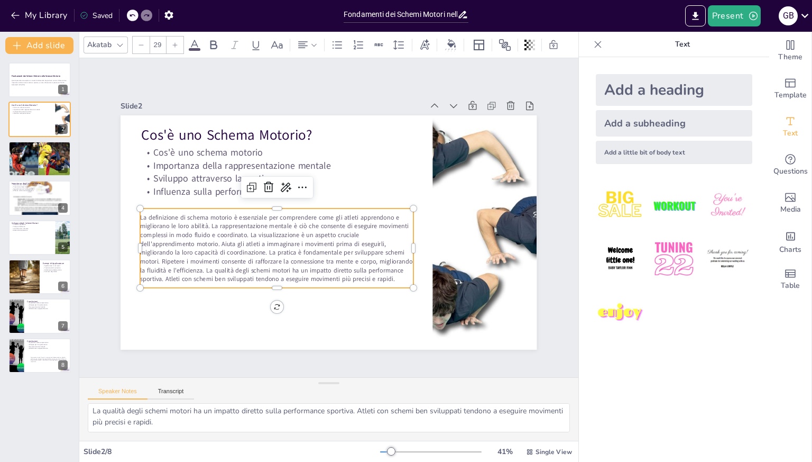
click at [205, 217] on span "La definizione di schema motorio è essenziale per comprendere come gli atleti a…" at bounding box center [271, 241] width 274 height 97
click at [204, 217] on span "La definizione di schema motorio è essenziale per comprendere come gli atleti a…" at bounding box center [271, 241] width 274 height 96
click at [170, 235] on span "La rappresentazione mentale è ciò che consente di eseguire movimenti complessi …" at bounding box center [271, 246] width 274 height 81
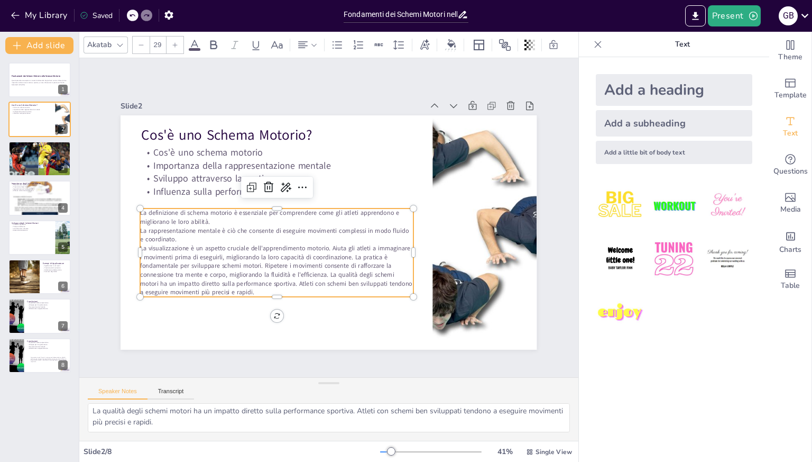
click at [348, 255] on span "La visualizzazione è un aspetto cruciale dell'apprendimento motorio. Aiuta gli …" at bounding box center [270, 260] width 274 height 72
click at [291, 261] on span "La pratica è fondamentale per sviluppare schemi motori. Ripetere i movimenti co…" at bounding box center [262, 261] width 268 height 81
click at [191, 276] on span "Ripetere i movimenti consente di rafforzare la connessione tra mente e corpo, m…" at bounding box center [262, 276] width 259 height 53
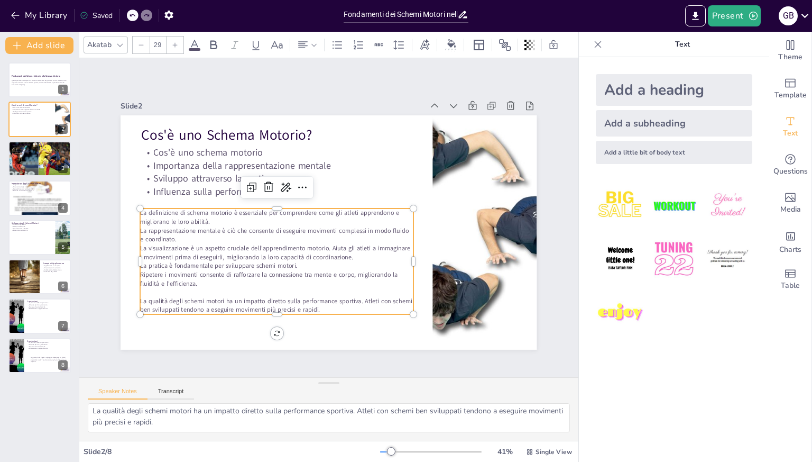
click at [295, 265] on p "La pratica è fondamentale per sviluppare schemi motori." at bounding box center [272, 259] width 272 height 37
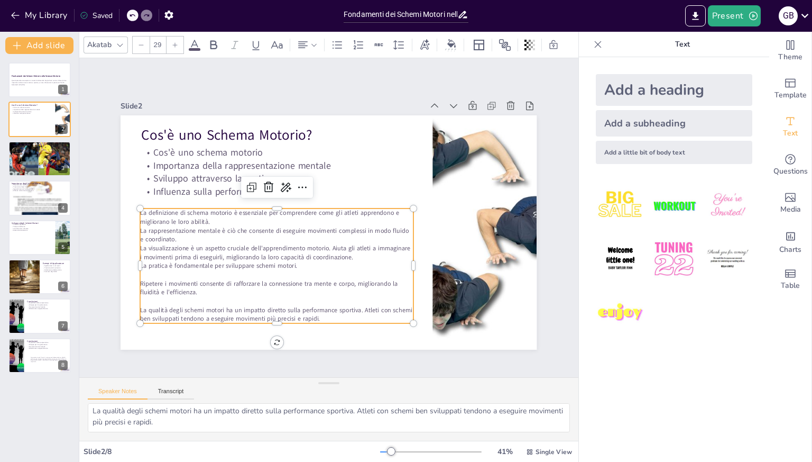
click at [188, 233] on p "La rappresentazione mentale è ciò che consente di eseguire movimenti complessi …" at bounding box center [275, 229] width 273 height 46
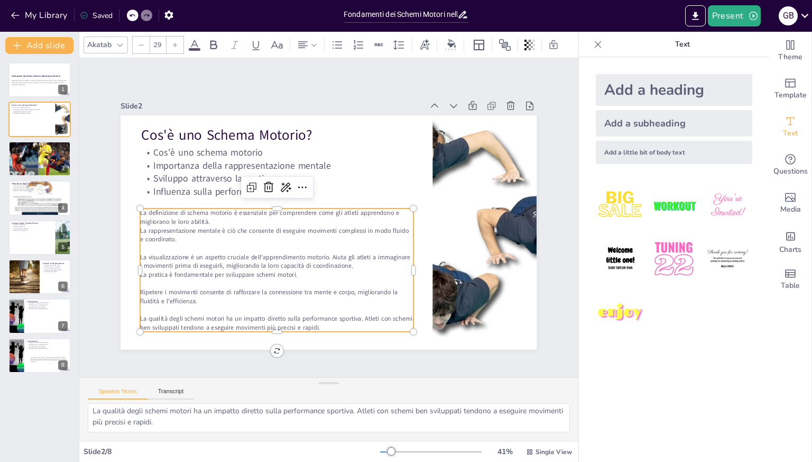
click at [351, 263] on p "La visualizzazione è un aspetto cruciale dell'apprendimento motorio. Aiuta gli …" at bounding box center [276, 260] width 273 height 17
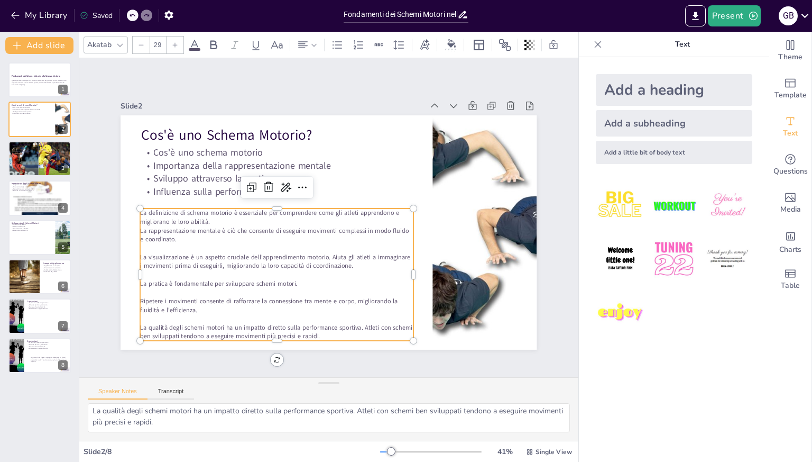
click at [205, 220] on p "La definizione di schema motorio è essenziale per comprendere come gli atleti a…" at bounding box center [277, 212] width 273 height 46
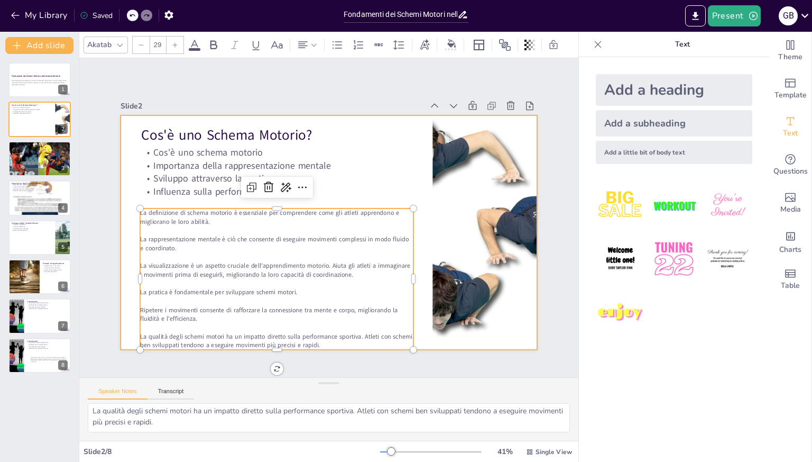
drag, startPoint x: 357, startPoint y: 208, endPoint x: 357, endPoint y: 197, distance: 10.6
click at [357, 197] on div "Cos'è uno Schema Motorio? Cos'è uno schema motorio Importanza della rappresenta…" at bounding box center [327, 232] width 438 height 276
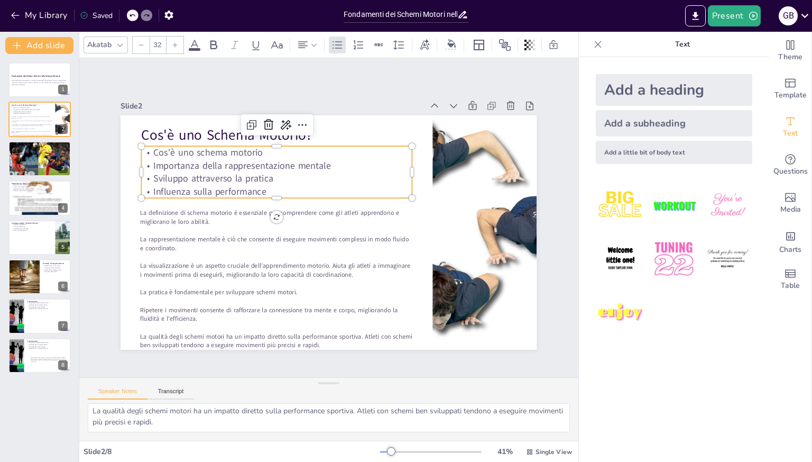
click at [355, 177] on p "Sviluppo attraverso la pratica" at bounding box center [281, 173] width 270 height 41
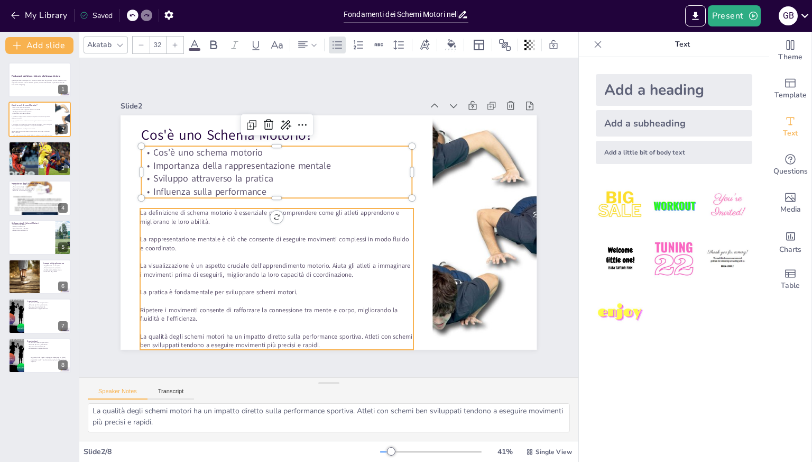
type input "29"
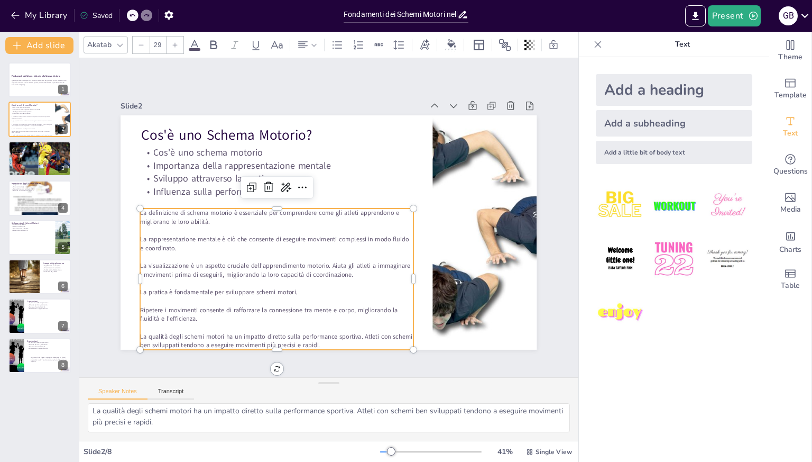
click at [353, 208] on span "La definizione di schema motorio è essenziale per comprendere come gli atleti a…" at bounding box center [386, 235] width 257 height 62
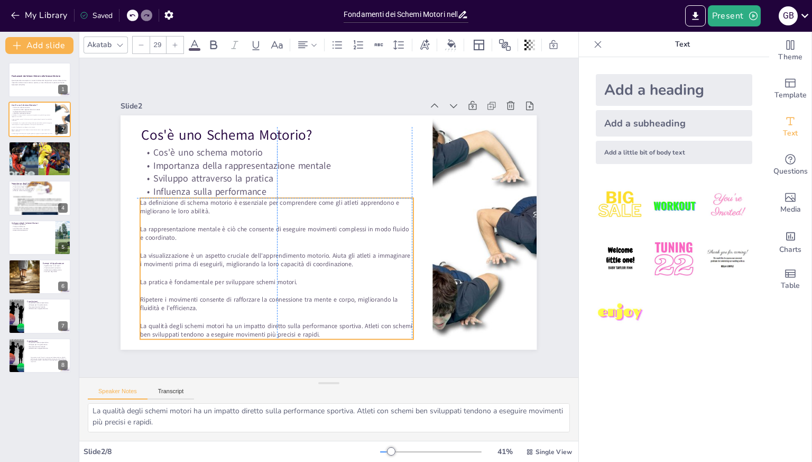
drag, startPoint x: 262, startPoint y: 223, endPoint x: 259, endPoint y: 211, distance: 12.1
click at [259, 211] on p at bounding box center [277, 215] width 272 height 38
click at [142, 200] on span "La definizione di schema motorio è essenziale per comprendere come gli atleti a…" at bounding box center [272, 195] width 260 height 35
click at [140, 201] on span "La definizione di schema motorio è essenziale per comprendere come gli atleti a…" at bounding box center [269, 206] width 259 height 17
click at [347, 328] on p "La qualità degli schemi motori ha un impatto diretto sulla performance sportiva…" at bounding box center [410, 310] width 127 height 256
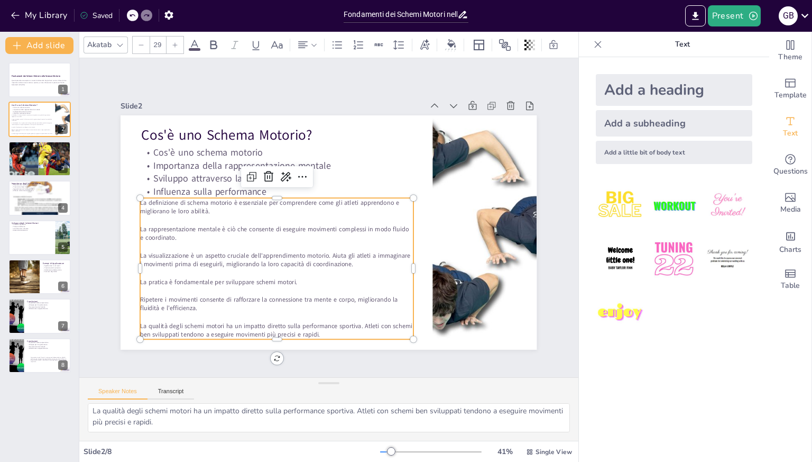
click at [338, 328] on p "La qualità degli schemi motori ha un impatto diretto sulla performance sportiva…" at bounding box center [264, 324] width 273 height 46
drag, startPoint x: 338, startPoint y: 329, endPoint x: 134, endPoint y: 200, distance: 241.4
click at [134, 200] on div "La definizione di schema motorio è essenziale per comprendere come gli atleti a…" at bounding box center [271, 262] width 286 height 169
click at [359, 40] on icon at bounding box center [358, 45] width 13 height 13
click at [155, 215] on p at bounding box center [282, 215] width 262 height 36
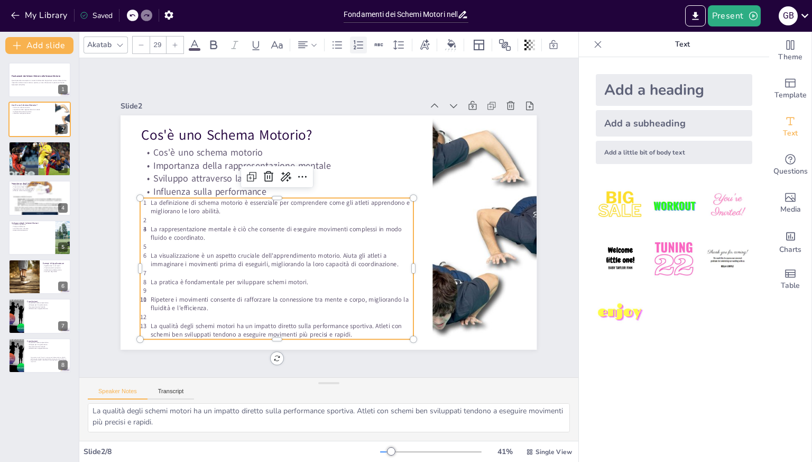
click at [361, 39] on icon at bounding box center [358, 45] width 13 height 13
click at [360, 40] on icon at bounding box center [358, 45] width 13 height 13
click at [338, 41] on icon at bounding box center [337, 45] width 13 height 13
drag, startPoint x: 352, startPoint y: 329, endPoint x: 140, endPoint y: 199, distance: 249.0
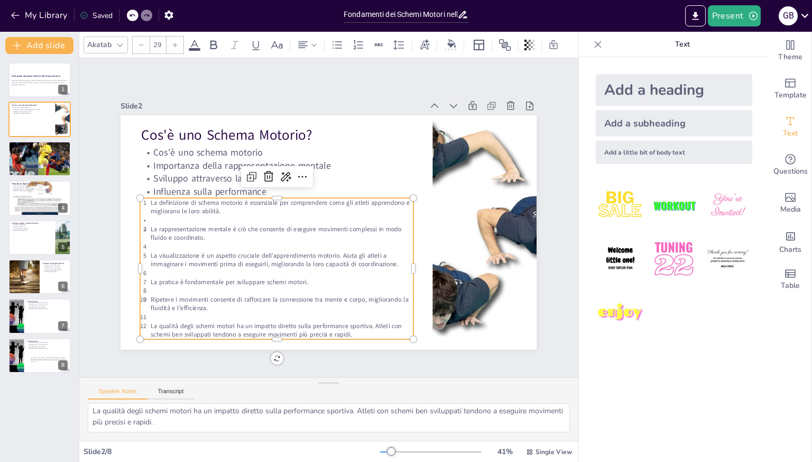
click at [140, 199] on div "La definizione di schema motorio è essenziale per comprendere come gli atleti a…" at bounding box center [276, 268] width 273 height 141
click at [342, 41] on icon at bounding box center [338, 44] width 10 height 7
click at [357, 42] on icon at bounding box center [358, 45] width 13 height 13
click at [342, 41] on icon at bounding box center [338, 44] width 10 height 7
click at [142, 218] on p at bounding box center [277, 214] width 272 height 37
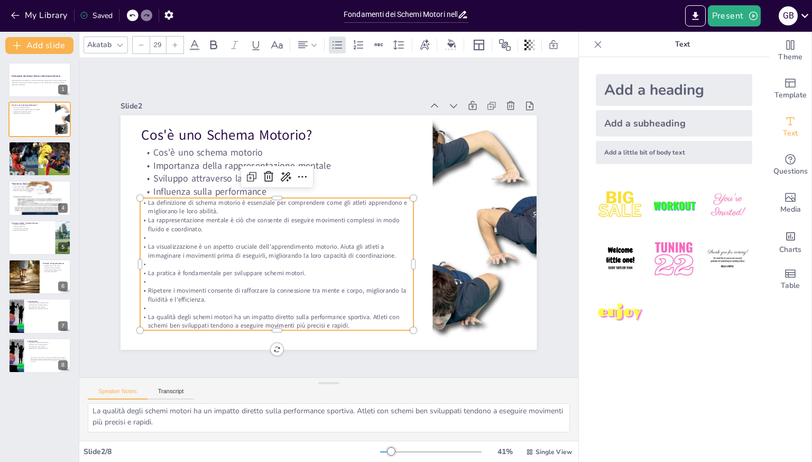
click at [142, 236] on p at bounding box center [276, 237] width 273 height 9
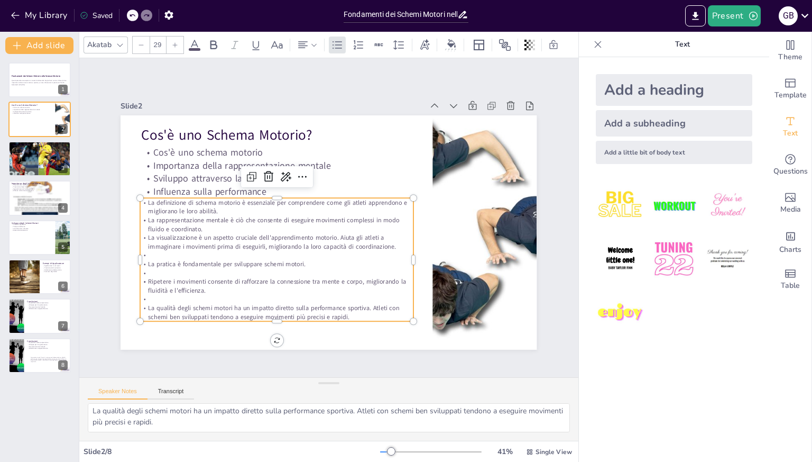
click at [142, 252] on p at bounding box center [273, 250] width 272 height 38
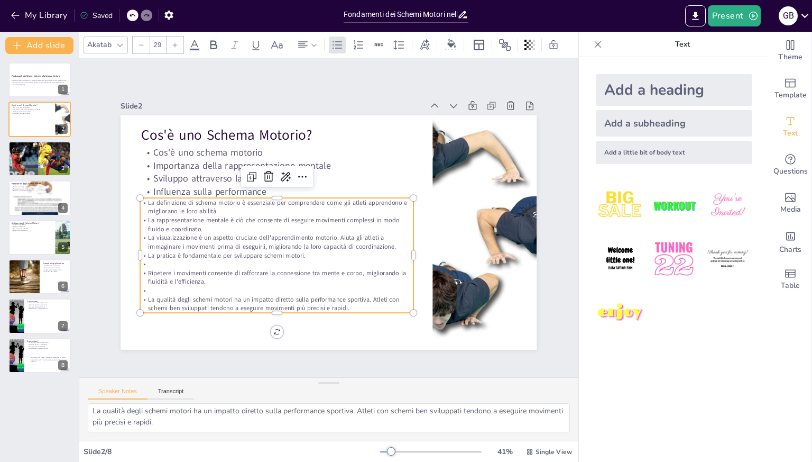
click at [141, 260] on p at bounding box center [272, 258] width 272 height 37
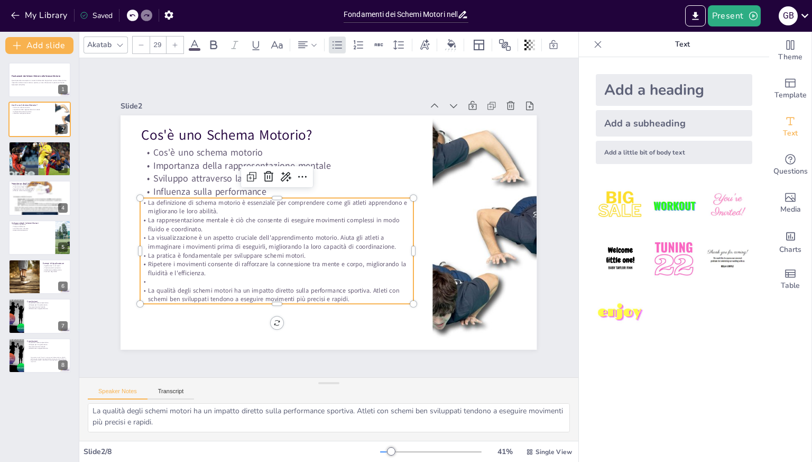
click at [142, 283] on span "La qualità degli schemi motori ha un impatto diretto sulla performance sportiva…" at bounding box center [267, 285] width 252 height 39
click at [139, 280] on p at bounding box center [259, 262] width 262 height 93
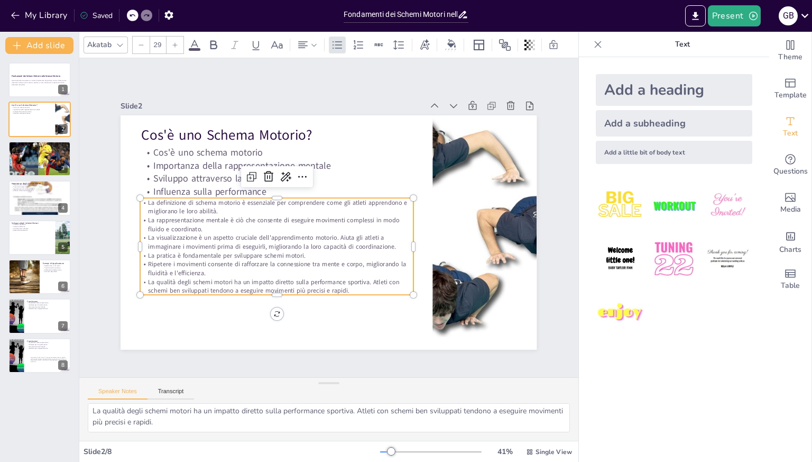
drag, startPoint x: 345, startPoint y: 287, endPoint x: 139, endPoint y: 199, distance: 224.4
click at [139, 199] on div "La definizione di schema motorio è essenziale per comprendere come gli atleti a…" at bounding box center [274, 240] width 282 height 125
click at [335, 41] on icon at bounding box center [337, 45] width 13 height 13
click at [205, 210] on p "La definizione di schema motorio è essenziale per comprendere come gli atleti a…" at bounding box center [278, 201] width 273 height 46
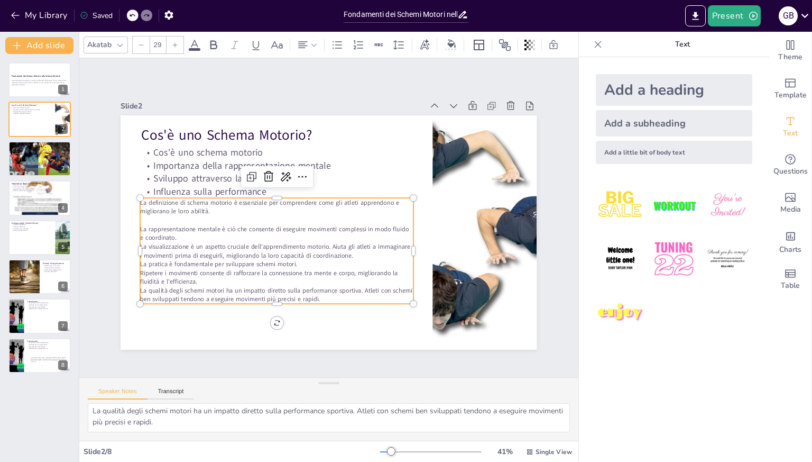
click at [176, 232] on p "La rappresentazione mentale è ciò che consente di eseguire movimenti complessi …" at bounding box center [275, 228] width 273 height 46
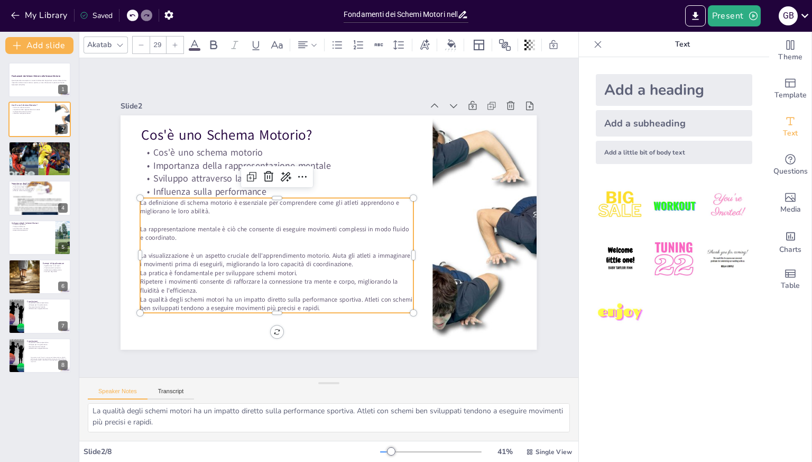
click at [350, 261] on p "La visualizzazione è un aspetto cruciale dell'apprendimento motorio. Aiuta gli …" at bounding box center [272, 254] width 273 height 46
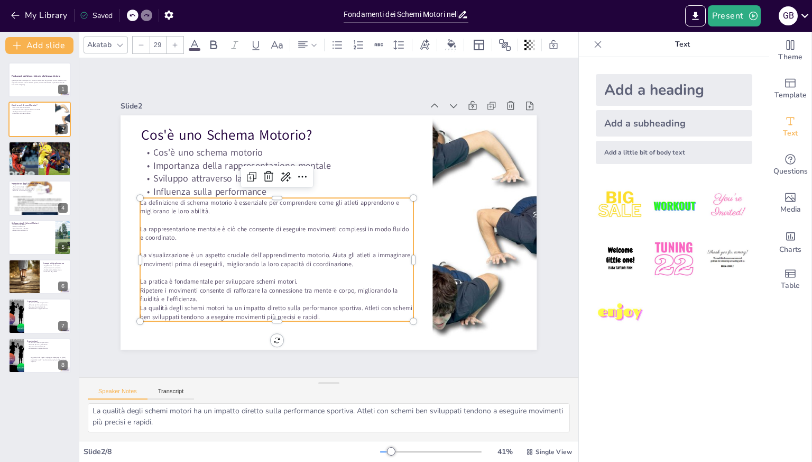
click at [201, 296] on p "Ripetere i movimenti consente di rafforzare la connessione tra mente e corpo, m…" at bounding box center [268, 289] width 273 height 46
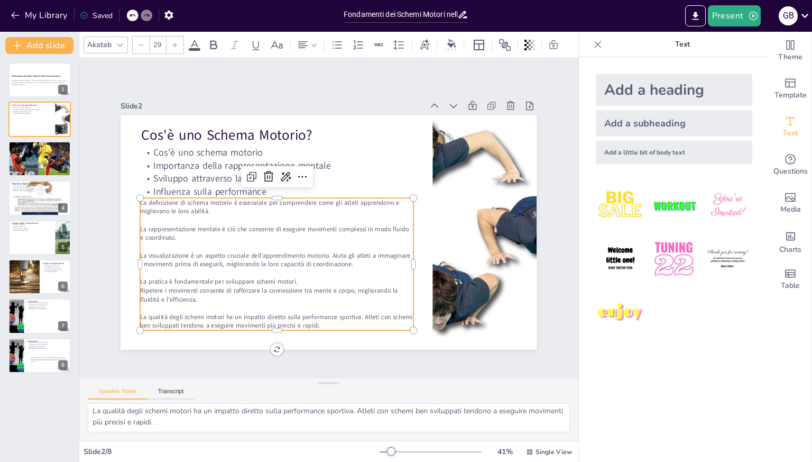
click at [290, 280] on p "La pratica è fondamentale per sviluppare schemi motori." at bounding box center [276, 281] width 273 height 9
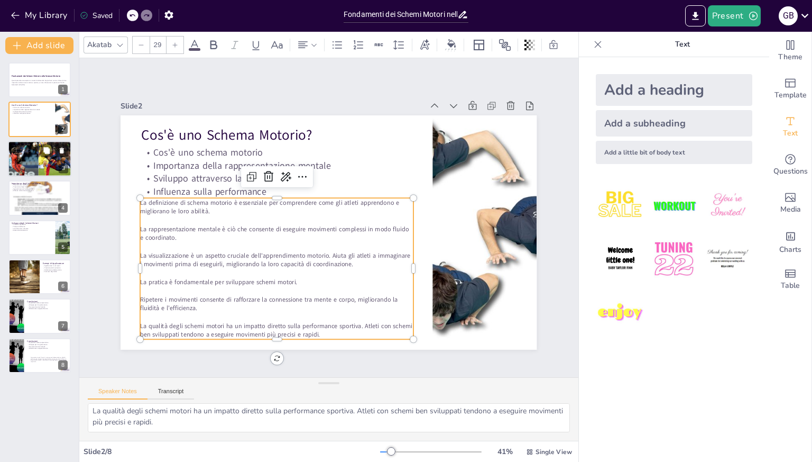
click at [37, 161] on div at bounding box center [39, 159] width 63 height 36
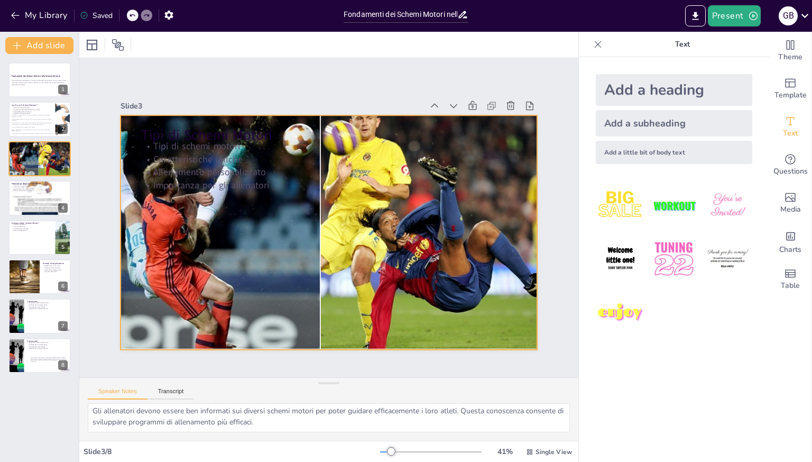
click at [246, 249] on div at bounding box center [327, 233] width 438 height 278
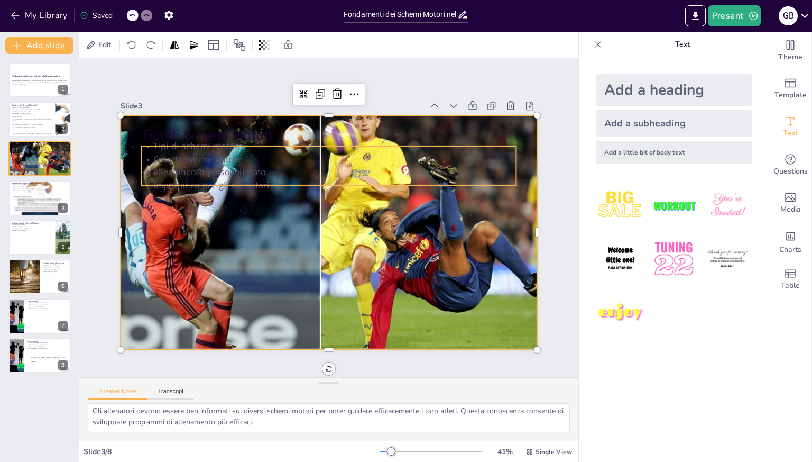
click at [153, 141] on div "Tipi di Schemi Motori Tipi di schemi motori Caratteristiche uniche Allenamento …" at bounding box center [327, 232] width 438 height 277
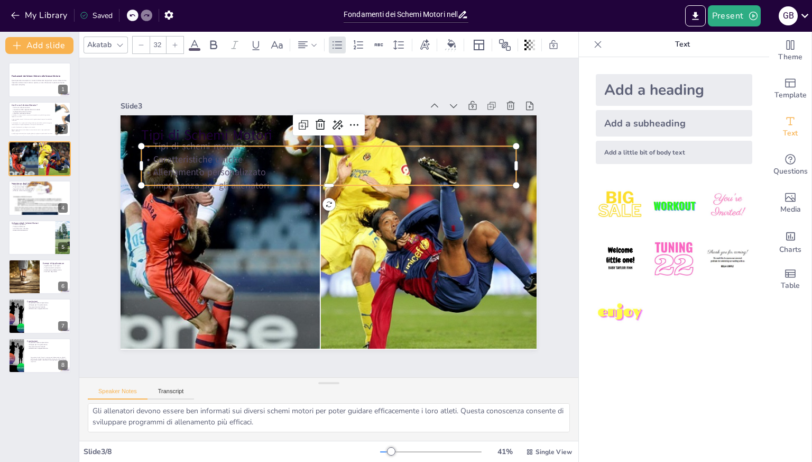
click at [150, 147] on p "Tipi di schemi motori" at bounding box center [337, 147] width 374 height 52
click at [255, 180] on p "Importanza per gli allenatori" at bounding box center [332, 185] width 374 height 52
click at [263, 182] on div at bounding box center [331, 189] width 373 height 48
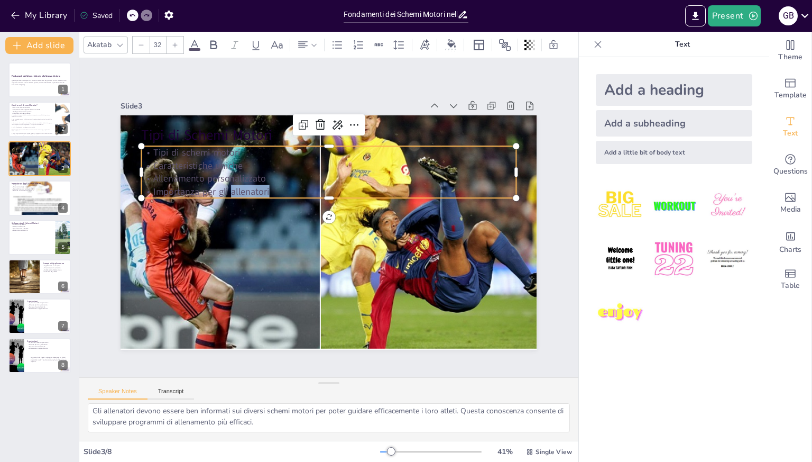
click at [263, 182] on p "Importanza per gli allenatori" at bounding box center [334, 191] width 369 height 91
click at [266, 188] on p "Importanza per gli allenatori" at bounding box center [332, 191] width 374 height 52
click at [262, 188] on p "Importanza per gli allenatori" at bounding box center [332, 191] width 374 height 52
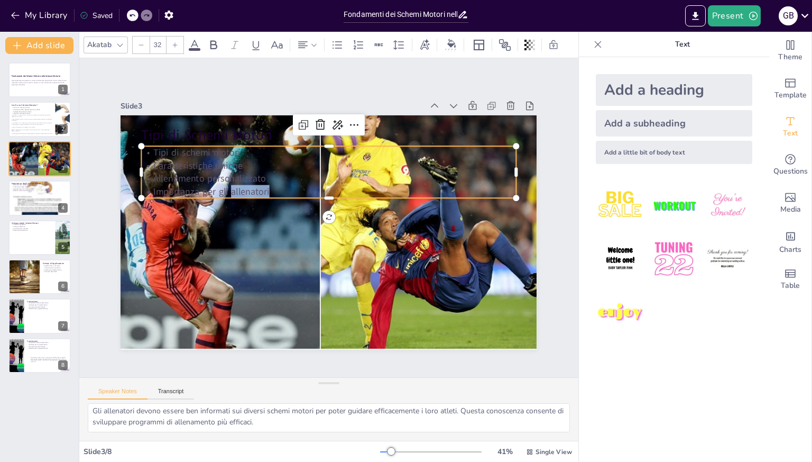
click at [267, 188] on p "Importanza per gli allenatori" at bounding box center [332, 191] width 374 height 52
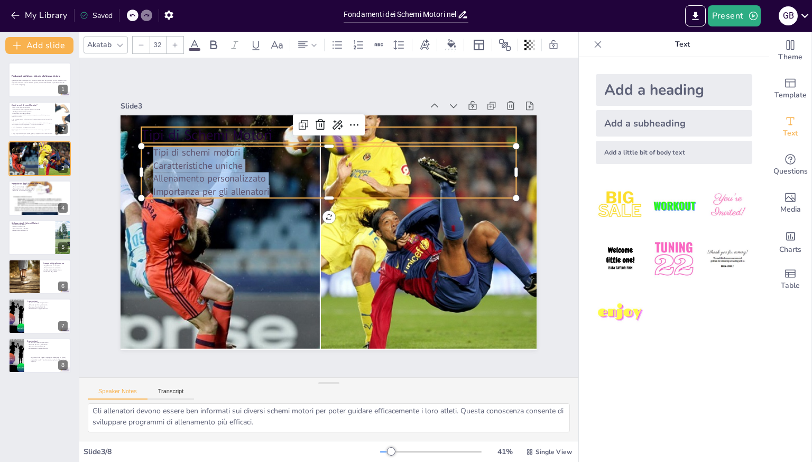
drag, startPoint x: 268, startPoint y: 188, endPoint x: 143, endPoint y: 124, distance: 139.8
click at [143, 124] on div "Tipi di Schemi Motori Tipi di schemi motori Caratteristiche uniche Allenamento …" at bounding box center [327, 232] width 438 height 277
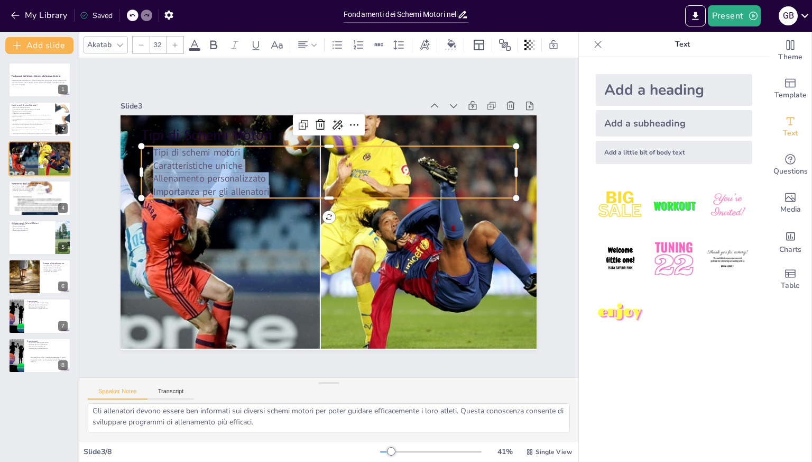
click at [195, 41] on icon at bounding box center [194, 45] width 13 height 13
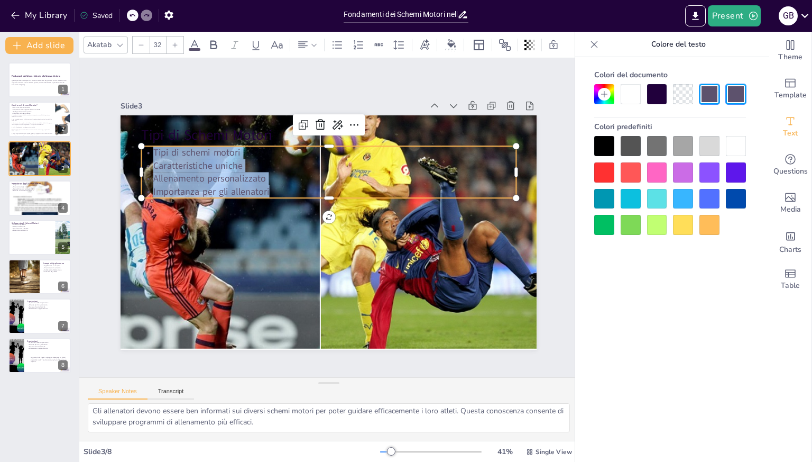
click at [195, 48] on span at bounding box center [195, 49] width 12 height 3
click at [741, 146] on div at bounding box center [736, 146] width 20 height 20
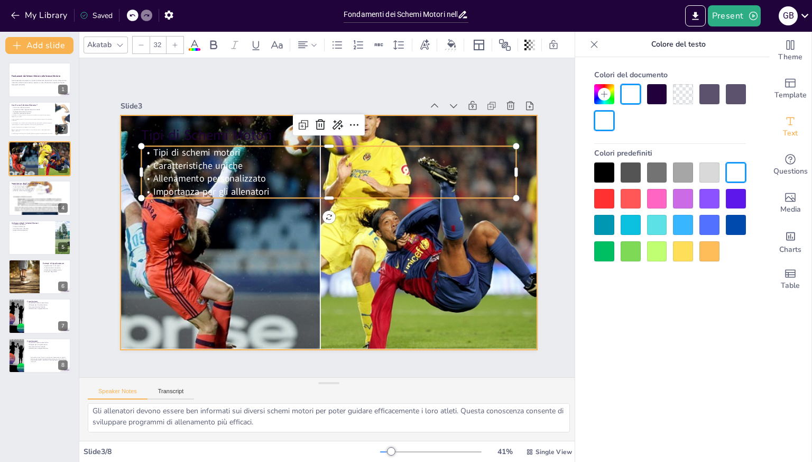
click at [245, 252] on div at bounding box center [329, 232] width 416 height 235
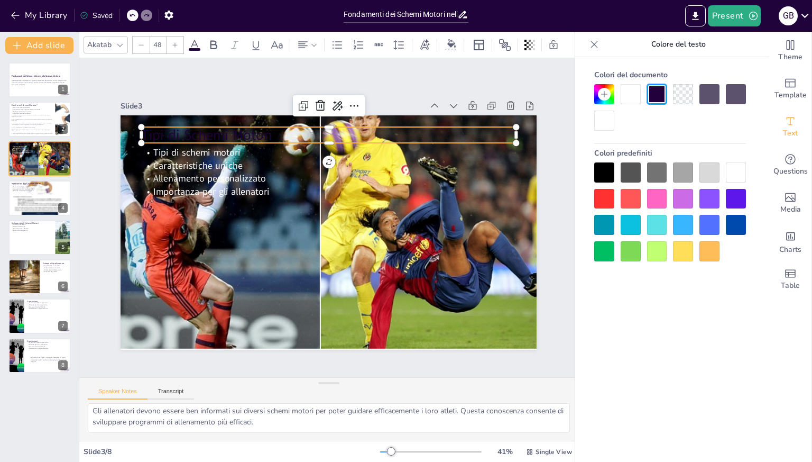
click at [181, 133] on p "Tipi di Schemi Motori" at bounding box center [346, 136] width 371 height 97
click at [287, 131] on p "Tipi di Schemi Motori" at bounding box center [346, 136] width 371 height 97
click at [287, 131] on p "Tipi di Schemi Motori" at bounding box center [337, 135] width 374 height 59
drag, startPoint x: 289, startPoint y: 131, endPoint x: 132, endPoint y: 127, distance: 157.1
click at [132, 127] on div "Tipi di schemi motori Caratteristiche uniche Allenamento personalizzato Importa…" at bounding box center [327, 232] width 438 height 276
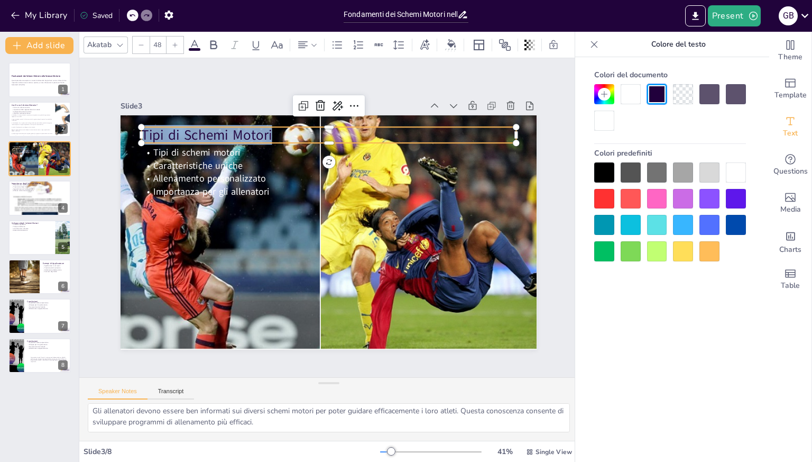
click at [737, 167] on div at bounding box center [736, 172] width 20 height 20
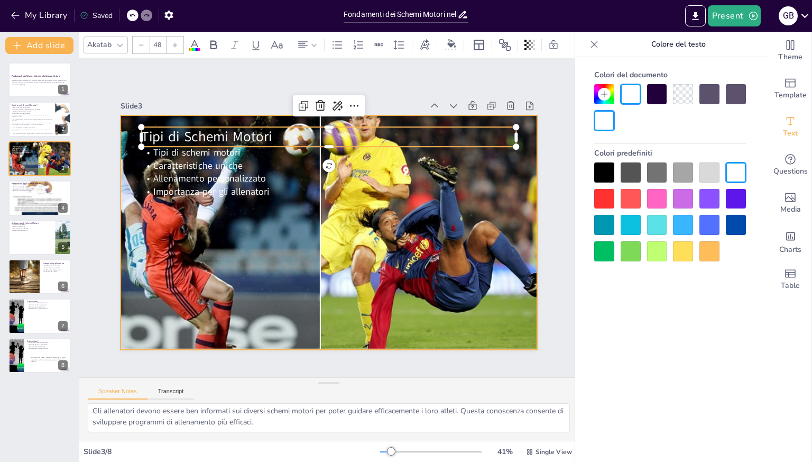
click at [470, 274] on div at bounding box center [326, 231] width 456 height 317
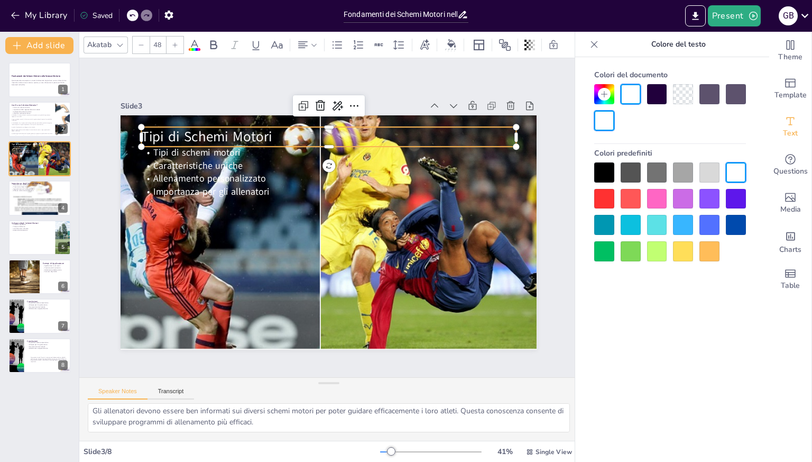
click at [271, 133] on p "Tipi di Schemi Motori" at bounding box center [337, 137] width 374 height 59
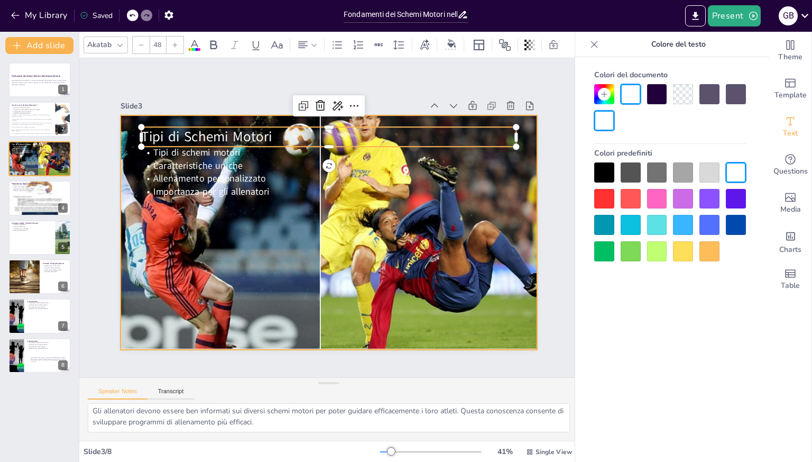
click at [464, 311] on div at bounding box center [326, 231] width 456 height 317
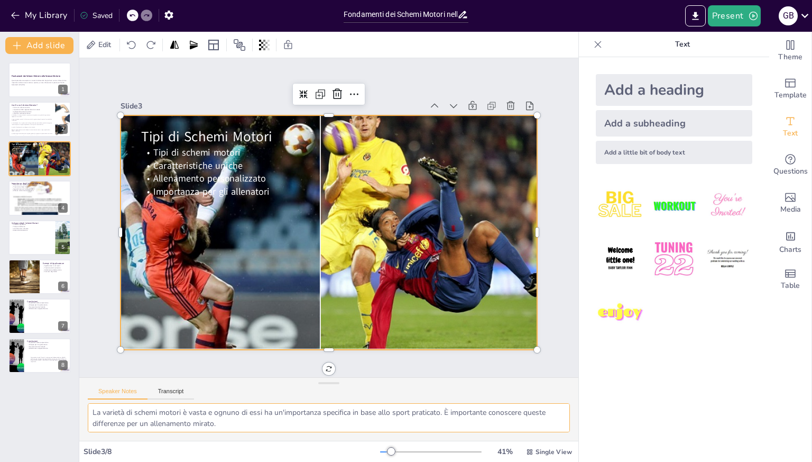
scroll to position [0, 0]
click at [33, 274] on div at bounding box center [24, 277] width 54 height 36
type textarea "Gli schemi motori sono utilizzati in una vasta gamma di sport. Ogni disciplina …"
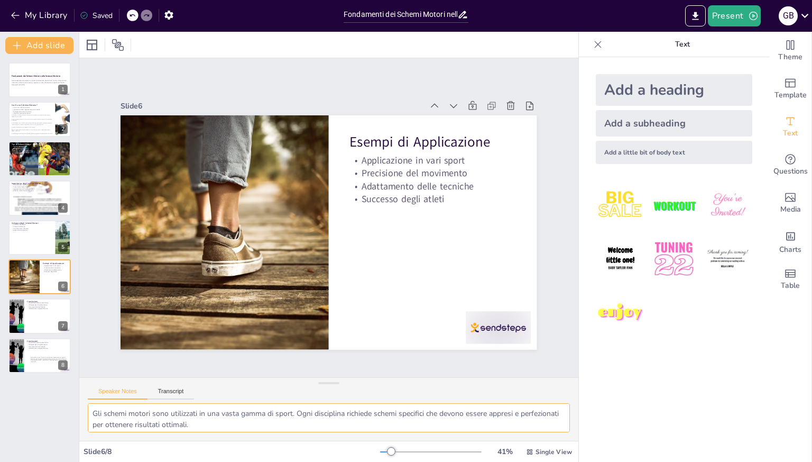
drag, startPoint x: 298, startPoint y: 421, endPoint x: 86, endPoint y: 396, distance: 214.1
click at [86, 396] on div "Speaker Notes Transcript Gli schemi motori sono utilizzati in una vasta gamma d…" at bounding box center [328, 408] width 499 height 63
click at [617, 89] on div "Add a heading" at bounding box center [674, 90] width 157 height 32
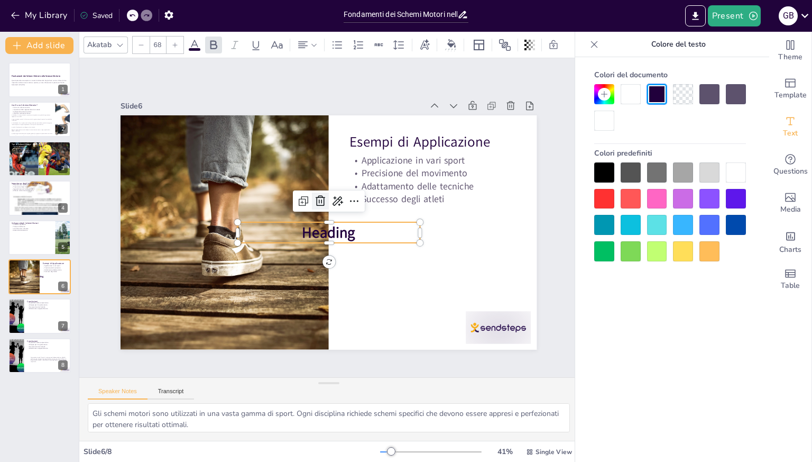
click at [315, 198] on icon at bounding box center [322, 200] width 14 height 14
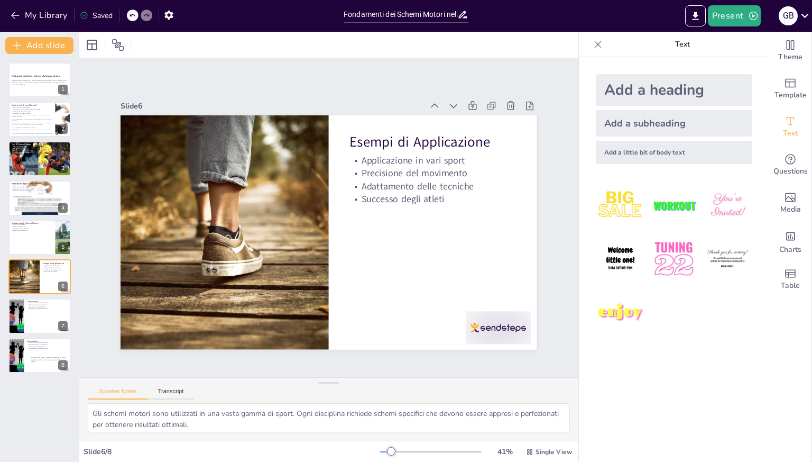
click at [651, 150] on div "Add a little bit of body text" at bounding box center [674, 152] width 157 height 23
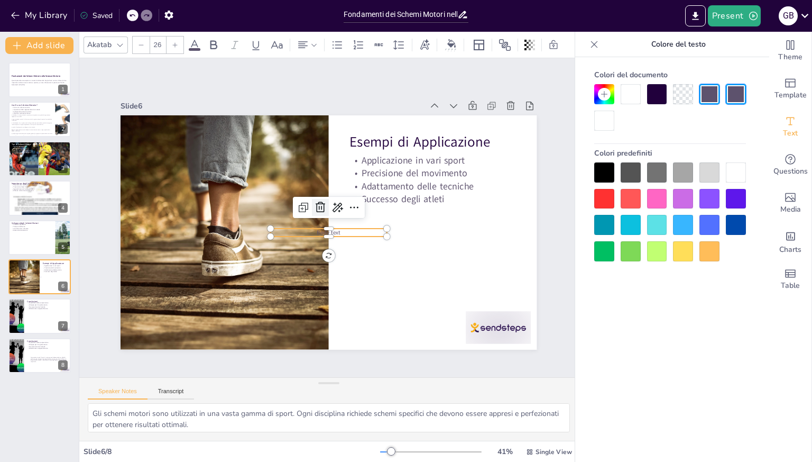
click at [315, 207] on icon at bounding box center [322, 206] width 14 height 14
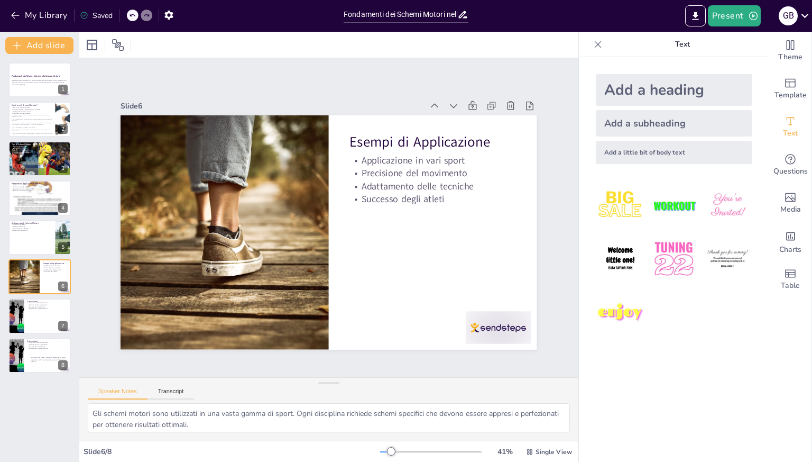
click at [631, 125] on div "Add a subheading" at bounding box center [674, 123] width 157 height 26
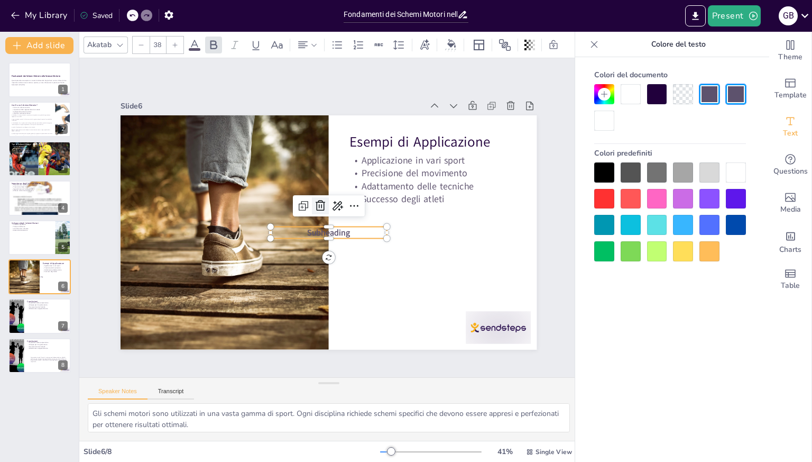
click at [315, 199] on icon at bounding box center [322, 205] width 14 height 14
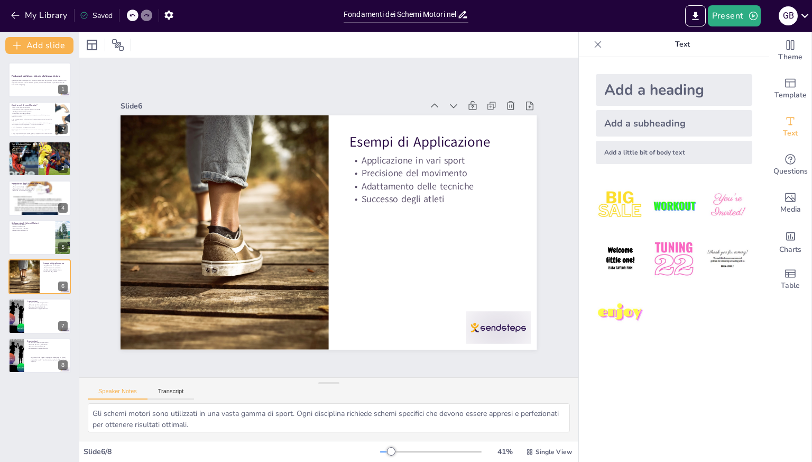
click at [652, 154] on div "Add a little bit of body text" at bounding box center [674, 152] width 157 height 23
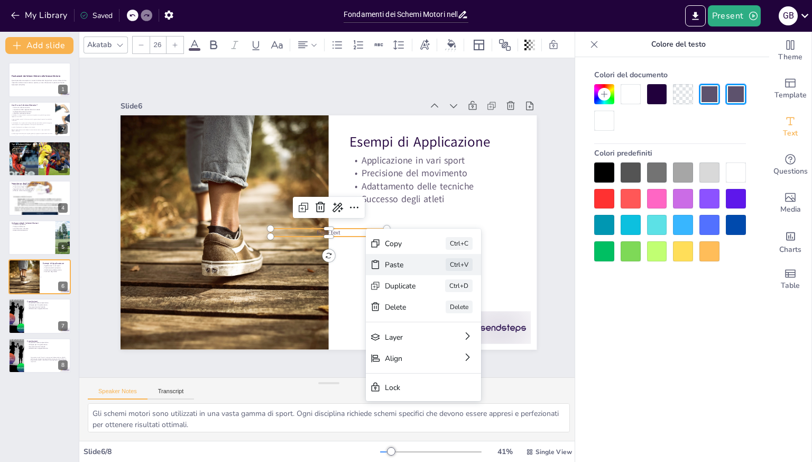
click at [438, 344] on div "Paste" at bounding box center [454, 352] width 33 height 16
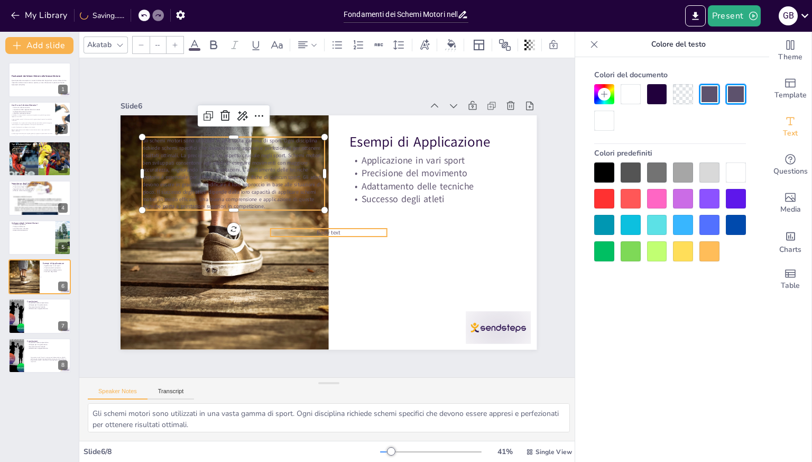
type input "26"
click at [329, 229] on span "Body text" at bounding box center [329, 232] width 24 height 8
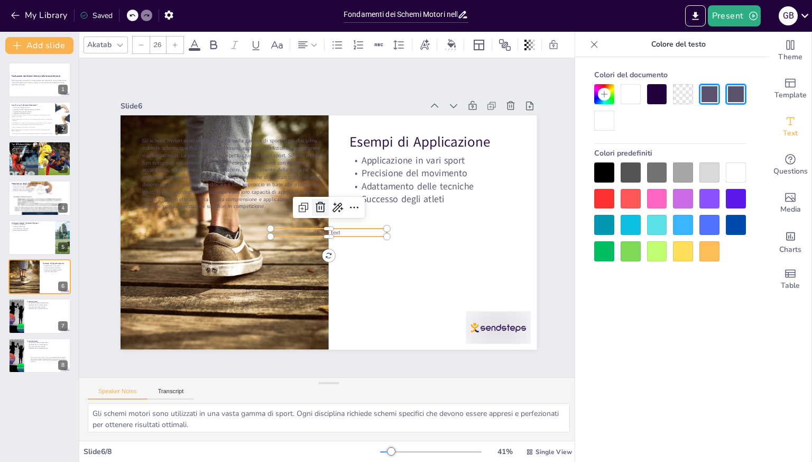
click at [320, 204] on icon at bounding box center [326, 204] width 13 height 14
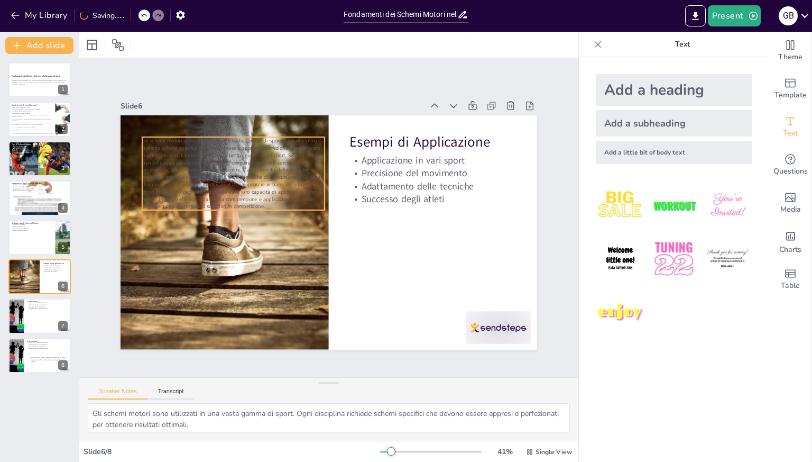
click at [270, 176] on span "Gli schemi motori sono utilizzati in una vasta gamma di sport. Ogni disciplina …" at bounding box center [236, 160] width 184 height 85
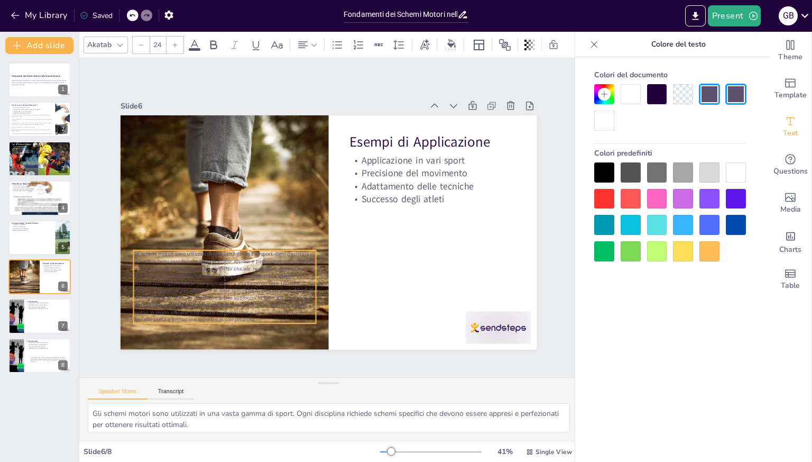
drag, startPoint x: 270, startPoint y: 176, endPoint x: 264, endPoint y: 289, distance: 113.3
click at [264, 289] on span "Gli schemi motori sono utilizzati in una vasta gamma di sport. Ogni disciplina …" at bounding box center [223, 286] width 179 height 72
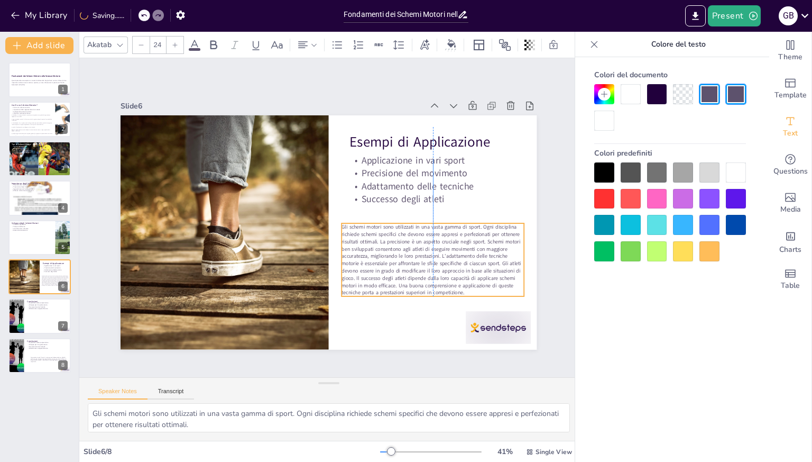
drag, startPoint x: 262, startPoint y: 280, endPoint x: 470, endPoint y: 253, distance: 209.5
click at [470, 253] on span "Gli schemi motori sono utilizzati in una vasta gamma di sport. Ogni disciplina …" at bounding box center [426, 267] width 184 height 85
type input "25"
click at [335, 216] on div "Esempi di Applicazione Applicazione in vari sport Precisione del movimento Adat…" at bounding box center [326, 233] width 456 height 316
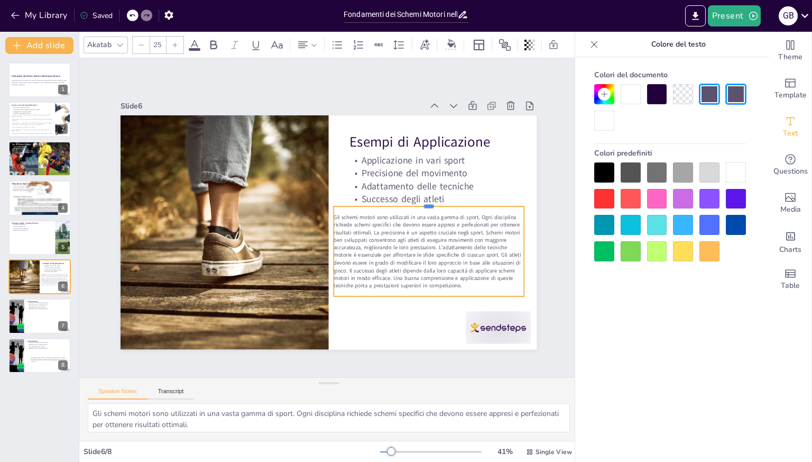
drag, startPoint x: 425, startPoint y: 215, endPoint x: 425, endPoint y: 201, distance: 13.8
click at [425, 201] on div at bounding box center [430, 223] width 188 height 48
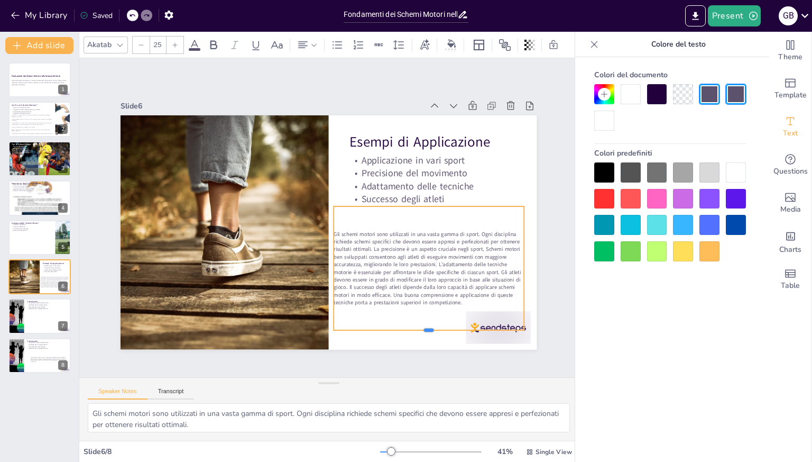
drag, startPoint x: 421, startPoint y: 294, endPoint x: 422, endPoint y: 328, distance: 33.9
click at [422, 330] on div at bounding box center [429, 334] width 190 height 8
click at [367, 246] on span "Gli schemi motori sono utilizzati in una vasta gamma di sport. Ogni disciplina …" at bounding box center [421, 275] width 192 height 89
click at [367, 246] on span "Gli schemi motori sono utilizzati in una vasta gamma di sport. Ogni disciplina …" at bounding box center [397, 298] width 198 height 135
click at [365, 243] on span "Gli schemi motori sono utilizzati in una vasta gamma di sport. Ogni disciplina …" at bounding box center [421, 275] width 192 height 89
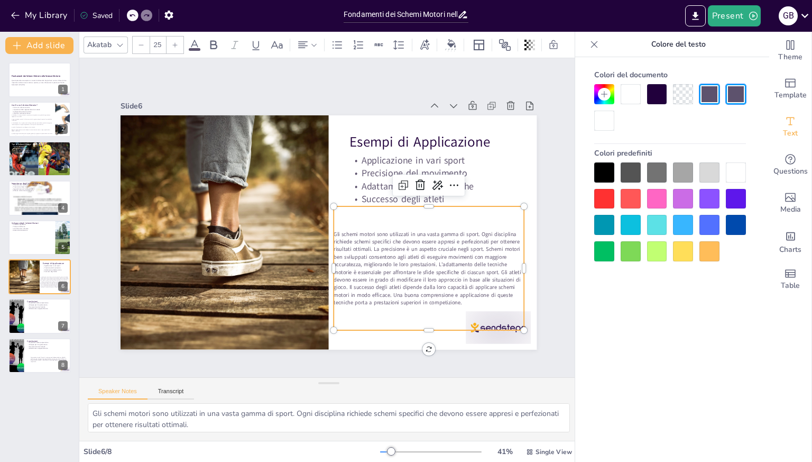
click at [365, 243] on span "Gli schemi motori sono utilizzati in una vasta gamma di sport. Ogni disciplina …" at bounding box center [377, 311] width 192 height 161
click at [365, 243] on span "Gli schemi motori sono utilizzati in una vasta gamma di sport. Ogni disciplina …" at bounding box center [421, 275] width 192 height 89
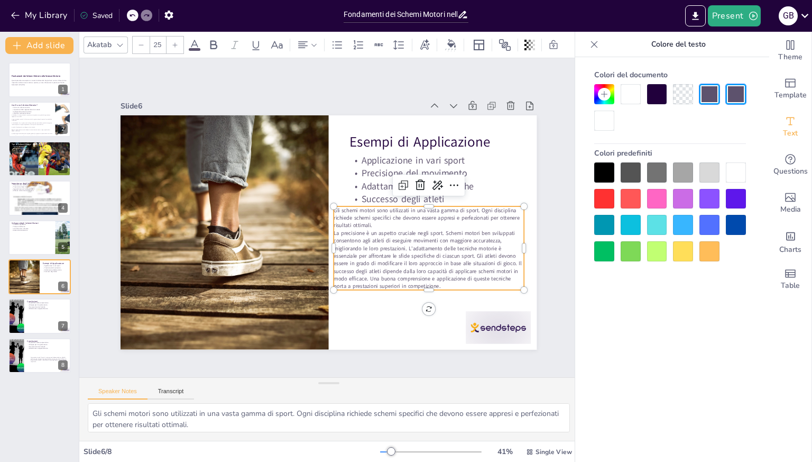
click at [440, 229] on span "La precisione è un aspetto cruciale negli sport. Schemi motori ben sviluppati c…" at bounding box center [421, 264] width 190 height 71
click at [447, 230] on p "La precisione è un aspetto cruciale negli sport." at bounding box center [419, 263] width 183 height 66
click at [455, 252] on span "Schemi motori ben sviluppati consentono agli atleti di eseguire movimenti con m…" at bounding box center [386, 311] width 187 height 137
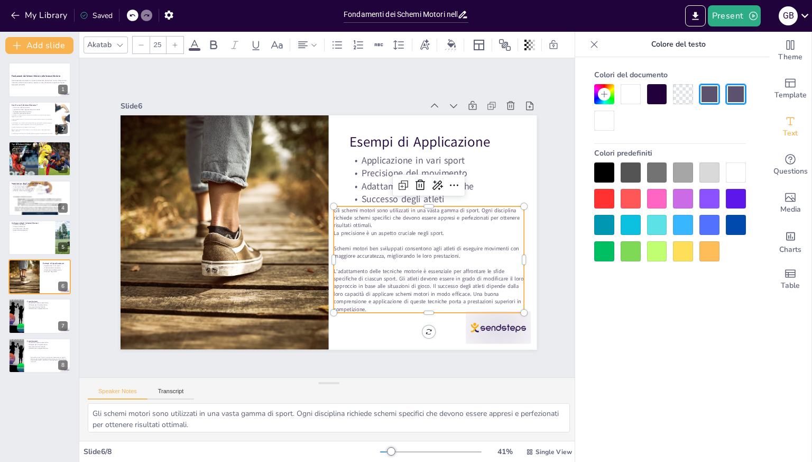
click at [438, 283] on span "L'adattamento delle tecniche motorie è essenziale per affrontare le sfide speci…" at bounding box center [377, 326] width 183 height 126
click at [437, 280] on span "L'adattamento delle tecniche motorie è essenziale per affrontare le sfide speci…" at bounding box center [420, 296] width 192 height 57
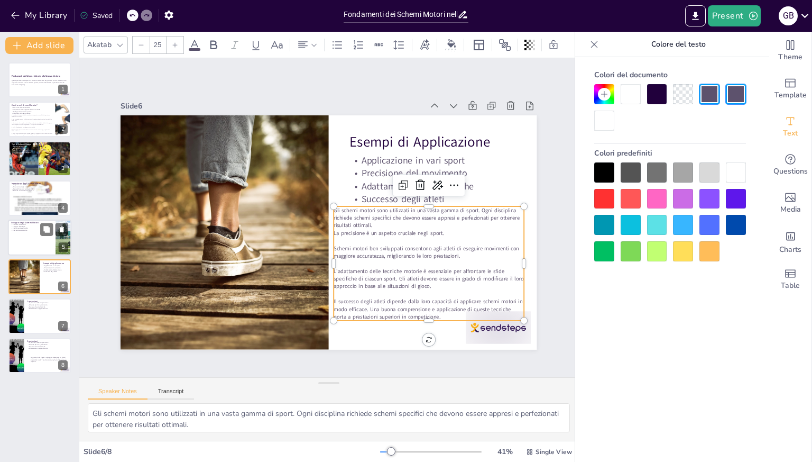
click at [32, 238] on div at bounding box center [39, 237] width 63 height 36
type textarea "La ripetizione è fondamentale per lo sviluppo degli schemi motori. Attraverso l…"
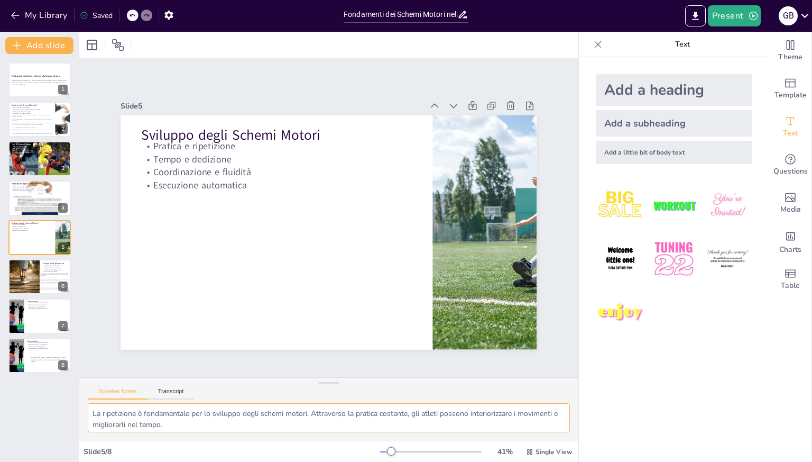
drag, startPoint x: 339, startPoint y: 420, endPoint x: 84, endPoint y: 399, distance: 256.3
click at [84, 399] on div "Speaker Notes Transcript La ripetizione è fondamentale per lo sviluppo degli sc…" at bounding box center [328, 408] width 499 height 63
click at [623, 149] on div "Add a little bit of body text" at bounding box center [674, 152] width 157 height 23
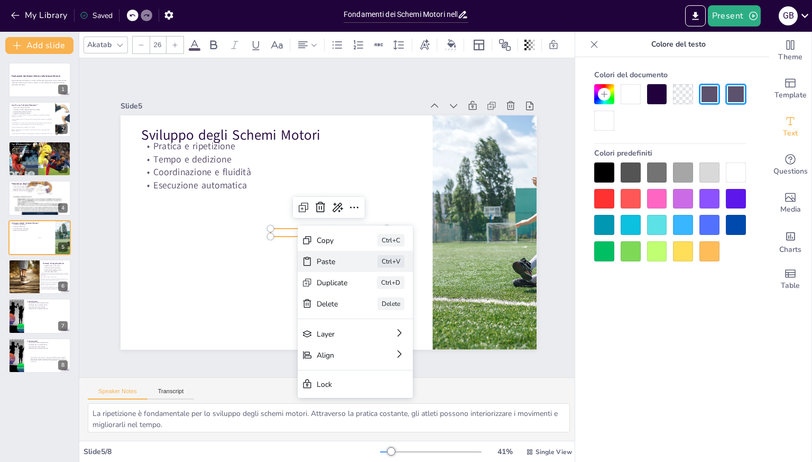
click at [377, 309] on div "Paste Ctrl+V" at bounding box center [434, 319] width 115 height 21
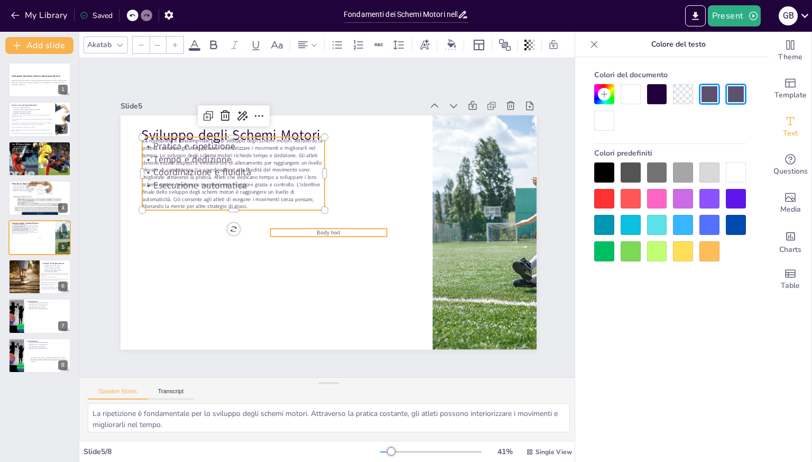
type input "26"
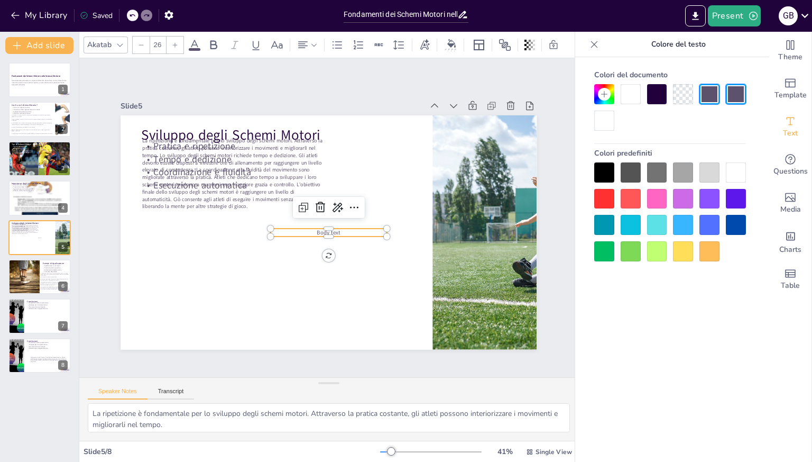
click at [317, 228] on span "Body text" at bounding box center [327, 232] width 24 height 10
click at [315, 207] on icon at bounding box center [322, 206] width 14 height 14
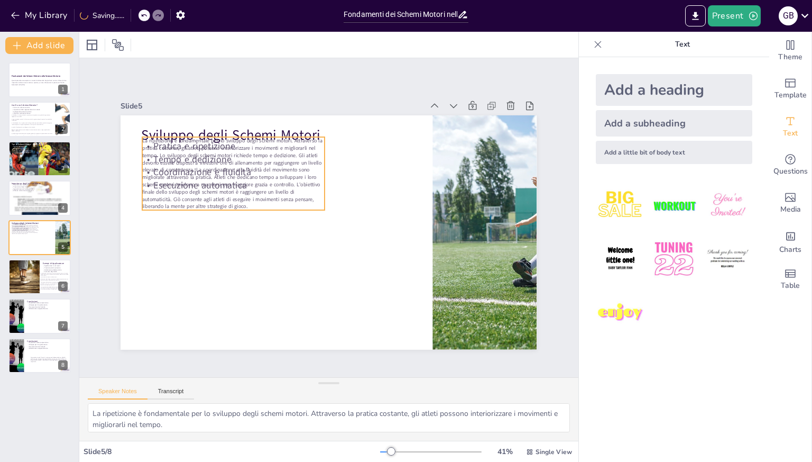
click at [241, 159] on span "La ripetizione è fondamentale per lo sviluppo degli schemi motori. Attraverso l…" at bounding box center [237, 160] width 187 height 84
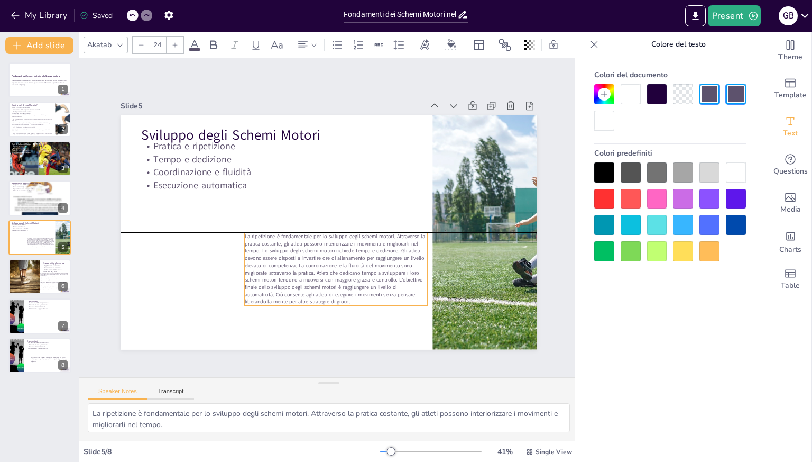
drag, startPoint x: 241, startPoint y: 159, endPoint x: 344, endPoint y: 256, distance: 141.0
click at [344, 256] on span "La ripetizione è fondamentale per lo sviluppo degli schemi motori. Attraverso l…" at bounding box center [287, 197] width 143 height 192
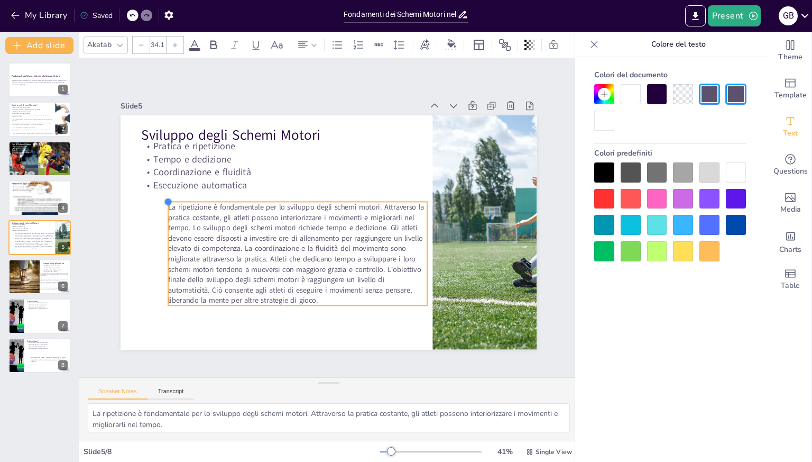
type input "34"
drag, startPoint x: 237, startPoint y: 227, endPoint x: 161, endPoint y: 208, distance: 78.5
click at [161, 208] on div "Sviluppo degli Schemi Motori Pratica e ripetizione Tempo e dedizione Coordinazi…" at bounding box center [326, 233] width 456 height 316
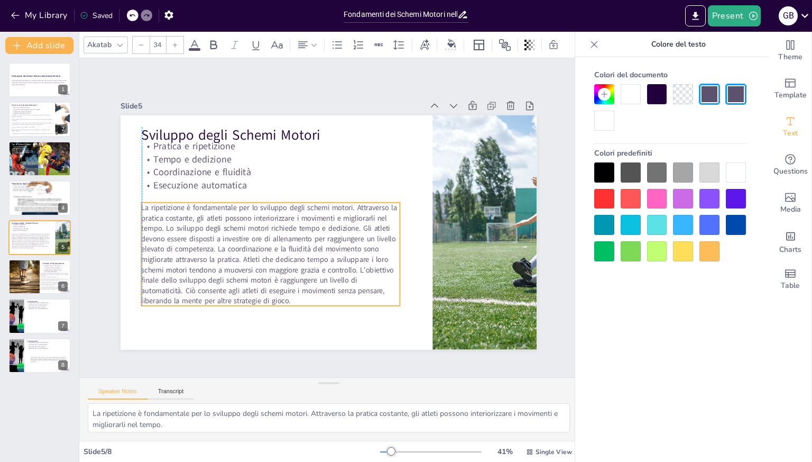
drag, startPoint x: 272, startPoint y: 235, endPoint x: 244, endPoint y: 236, distance: 28.0
click at [244, 236] on span "La ripetizione è fondamentale per lo sviluppo degli schemi motori. Attraverso l…" at bounding box center [259, 218] width 275 height 183
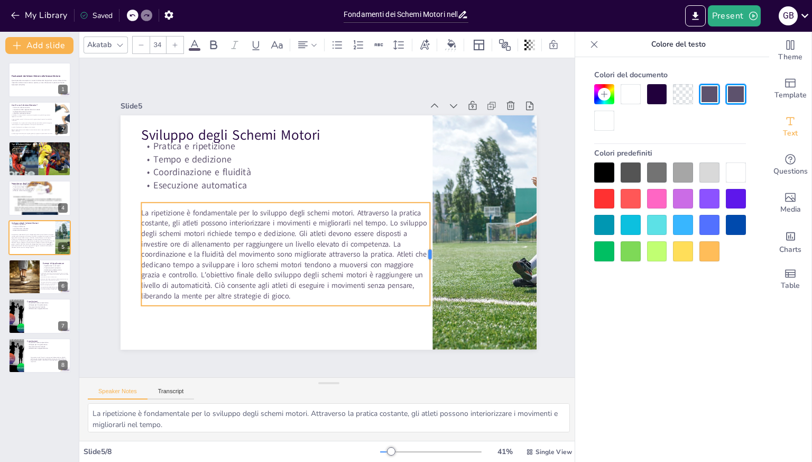
drag, startPoint x: 392, startPoint y: 249, endPoint x: 422, endPoint y: 249, distance: 30.1
click at [422, 249] on div at bounding box center [429, 265] width 19 height 104
click at [276, 300] on div "La ripetizione è fondamentale per lo sviluppo degli schemi motori. Attraverso l…" at bounding box center [282, 249] width 298 height 133
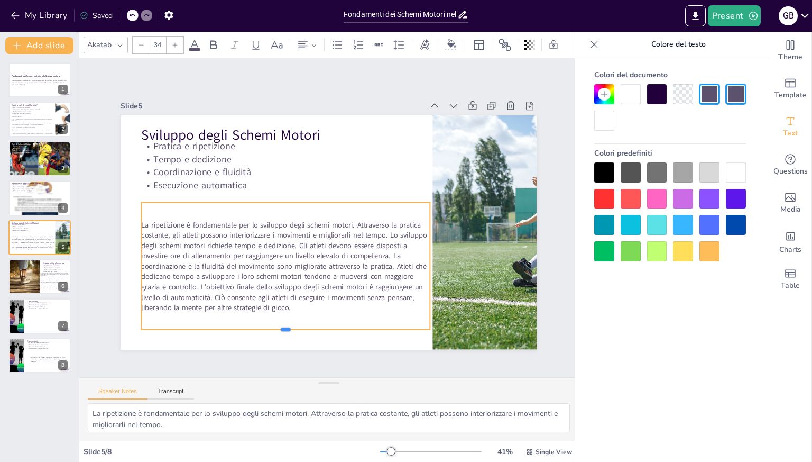
drag, startPoint x: 278, startPoint y: 303, endPoint x: 277, endPoint y: 327, distance: 23.8
click at [277, 327] on div at bounding box center [274, 328] width 288 height 39
click at [388, 231] on span "La ripetizione è fondamentale per lo sviluppo degli schemi motori. Attraverso l…" at bounding box center [279, 255] width 292 height 111
click at [388, 231] on span "La ripetizione è fondamentale per lo sviluppo degli schemi motori. Attraverso l…" at bounding box center [274, 248] width 297 height 137
click at [374, 231] on span "La ripetizione è fondamentale per lo sviluppo degli schemi motori. Attraverso l…" at bounding box center [263, 197] width 220 height 280
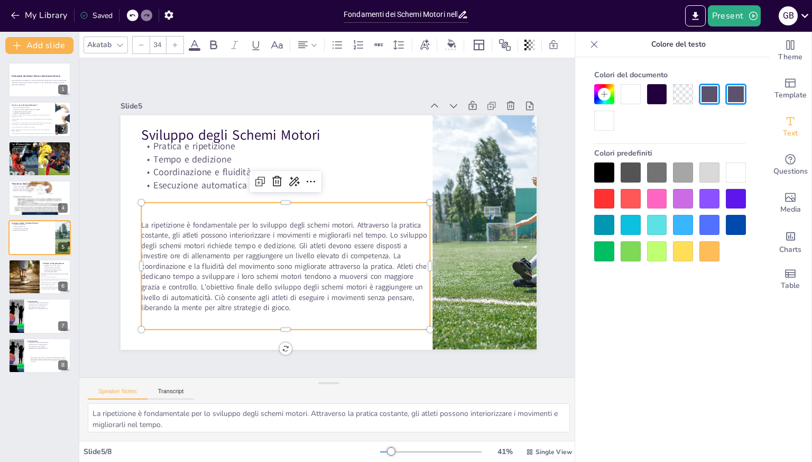
click at [321, 243] on span "La ripetizione è fondamentale per lo sviluppo degli schemi motori. Attraverso l…" at bounding box center [279, 255] width 292 height 111
click at [402, 253] on span "La ripetizione è fondamentale per lo sviluppo degli schemi motori. Attraverso l…" at bounding box center [262, 222] width 281 height 227
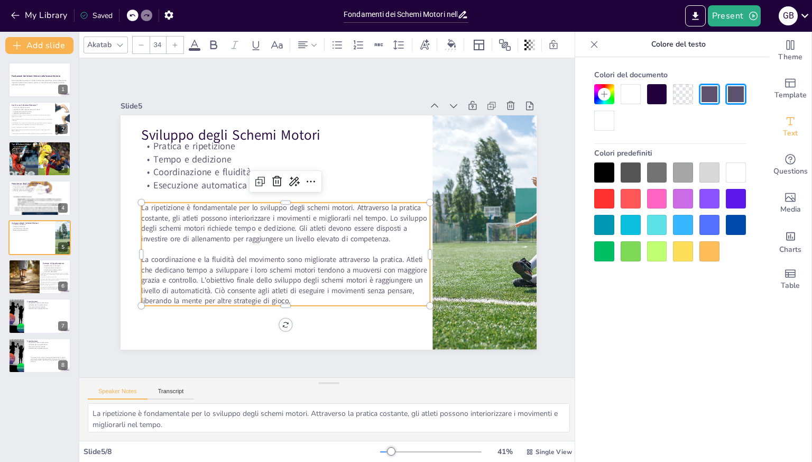
click at [227, 277] on span "La coordinazione e la fluidità del movimento sono migliorate attraverso la prat…" at bounding box center [261, 249] width 278 height 149
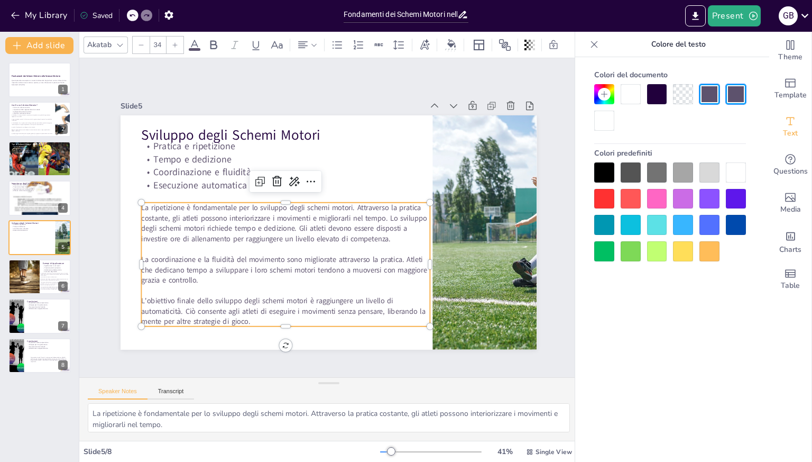
click at [420, 237] on span "La ripetizione è fondamentale per lo sviluppo degli schemi motori. Attraverso l…" at bounding box center [283, 216] width 287 height 67
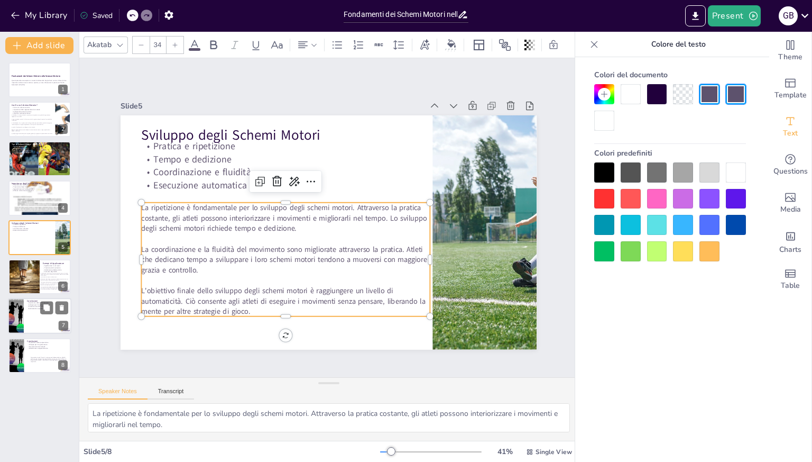
click at [38, 312] on div at bounding box center [39, 316] width 63 height 36
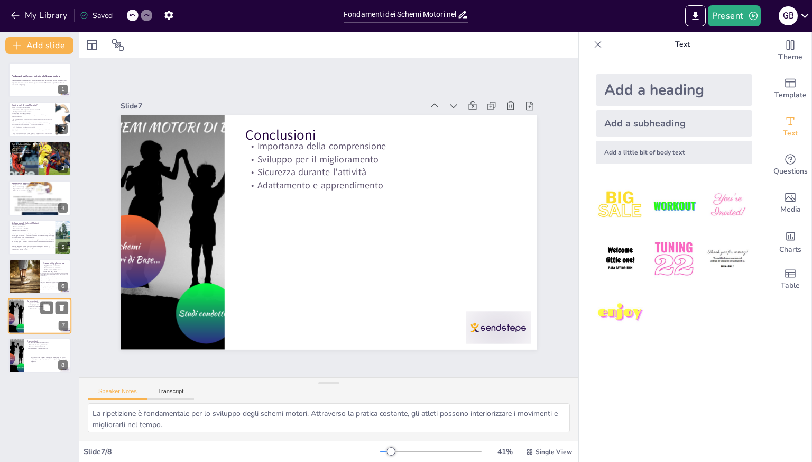
type textarea "Comprendere gli schemi motori è cruciale per gli atleti. Questa conoscenza perm…"
click at [36, 354] on div "Comprendere i modelli motori è estremamente fondamentale per gli atleti, poiché…" at bounding box center [49, 359] width 39 height 14
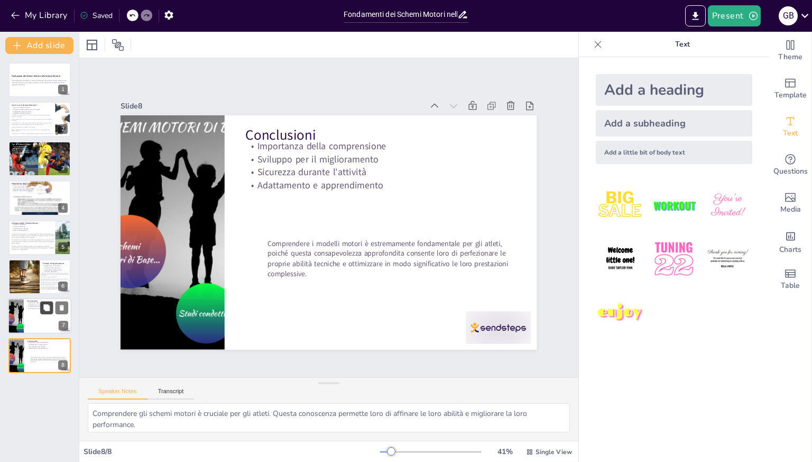
click at [47, 312] on button at bounding box center [46, 307] width 13 height 13
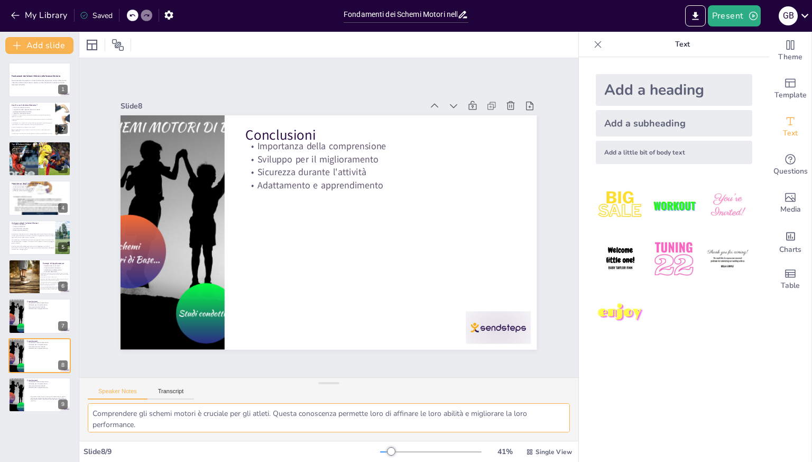
drag, startPoint x: 230, startPoint y: 425, endPoint x: 94, endPoint y: 401, distance: 138.5
click at [94, 401] on div "Speaker Notes Transcript Comprendere gli schemi motori è cruciale per gli atlet…" at bounding box center [328, 408] width 499 height 63
click at [624, 150] on div "Add a little bit of body text" at bounding box center [674, 152] width 157 height 23
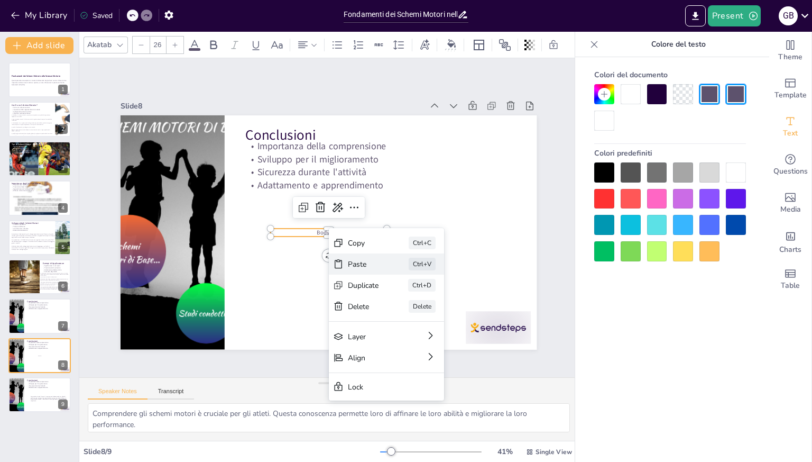
click at [374, 348] on div "Paste" at bounding box center [390, 359] width 33 height 22
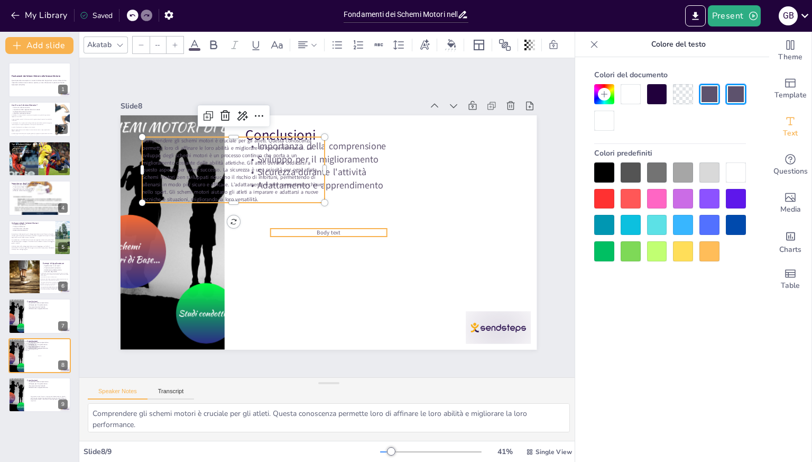
type input "26"
click at [319, 227] on span "Body text" at bounding box center [327, 232] width 24 height 10
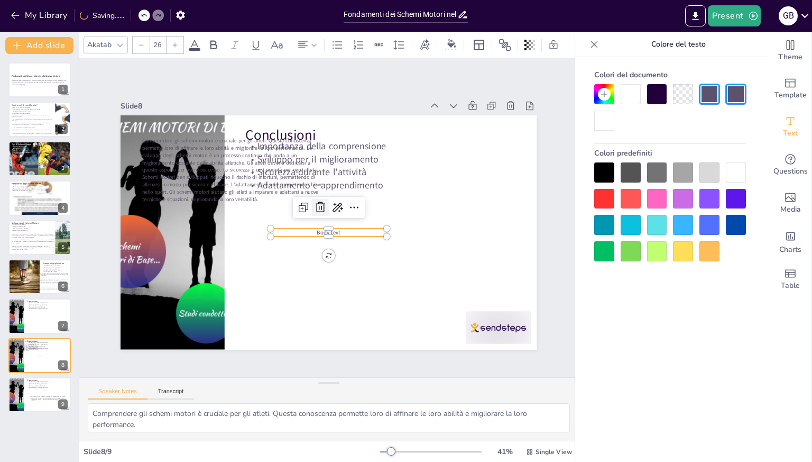
click at [315, 206] on icon at bounding box center [322, 206] width 14 height 14
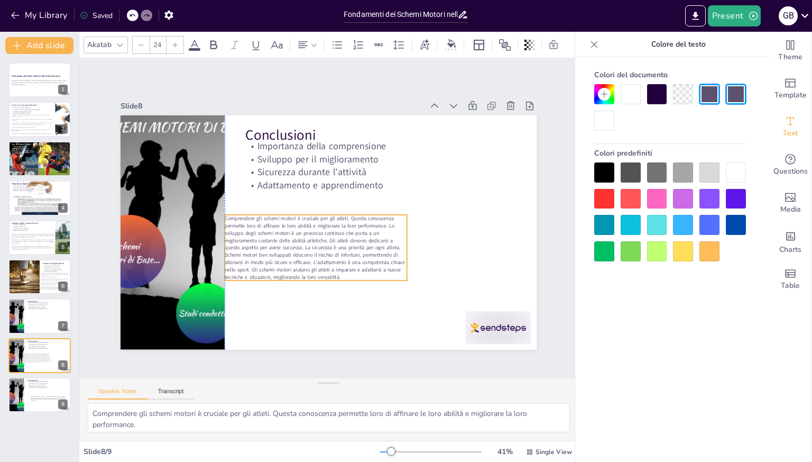
drag, startPoint x: 220, startPoint y: 160, endPoint x: 304, endPoint y: 238, distance: 114.1
click at [304, 238] on span "Comprendere gli schemi motori è cruciale per gli atleti. Questa conoscenza perm…" at bounding box center [310, 242] width 182 height 77
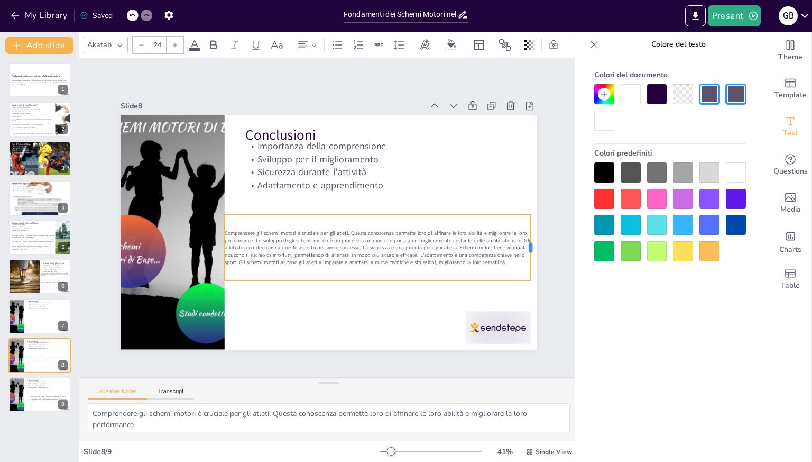
drag, startPoint x: 400, startPoint y: 243, endPoint x: 524, endPoint y: 254, distance: 124.3
click at [531, 254] on div at bounding box center [535, 248] width 8 height 66
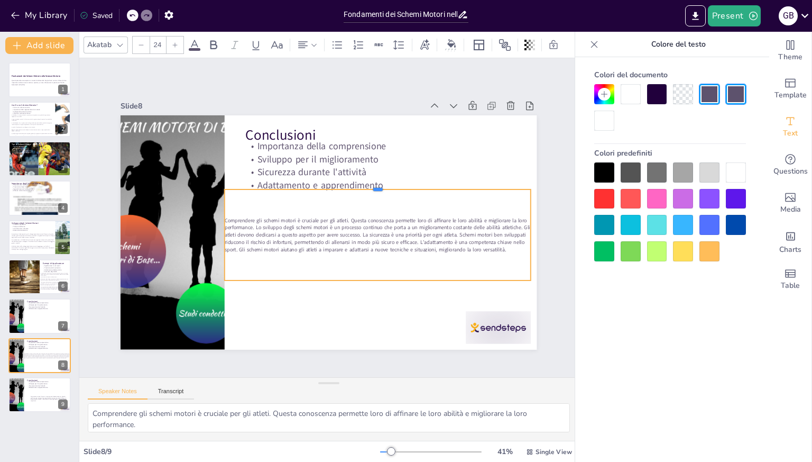
drag, startPoint x: 369, startPoint y: 209, endPoint x: 366, endPoint y: 183, distance: 25.5
click at [366, 183] on div at bounding box center [380, 190] width 305 height 41
click at [371, 273] on div "Comprendere gli schemi motori è cruciale per gli atleti. Questa conoscenza perm…" at bounding box center [376, 240] width 314 height 123
click at [370, 275] on div at bounding box center [370, 286] width 305 height 40
click at [259, 251] on p "Comprendere gli schemi motori è cruciale per gli atleti. Questa conoscenza perm…" at bounding box center [378, 233] width 306 height 36
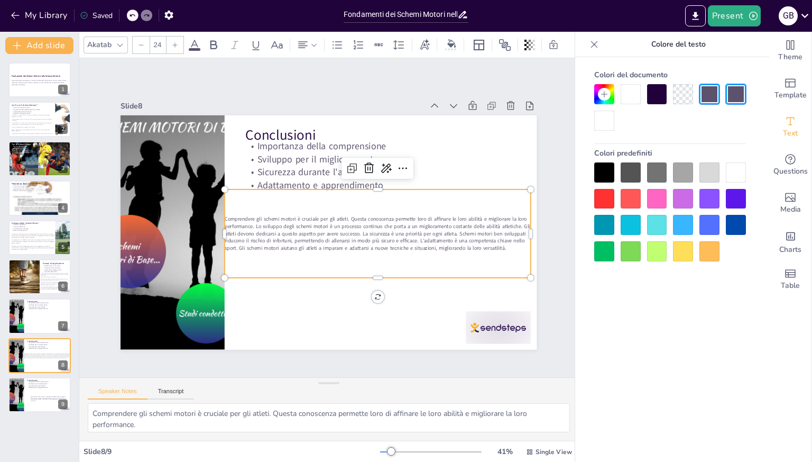
click at [259, 251] on p "Comprendere gli schemi motori è cruciale per gli atleti. Questa conoscenza perm…" at bounding box center [376, 238] width 308 height 68
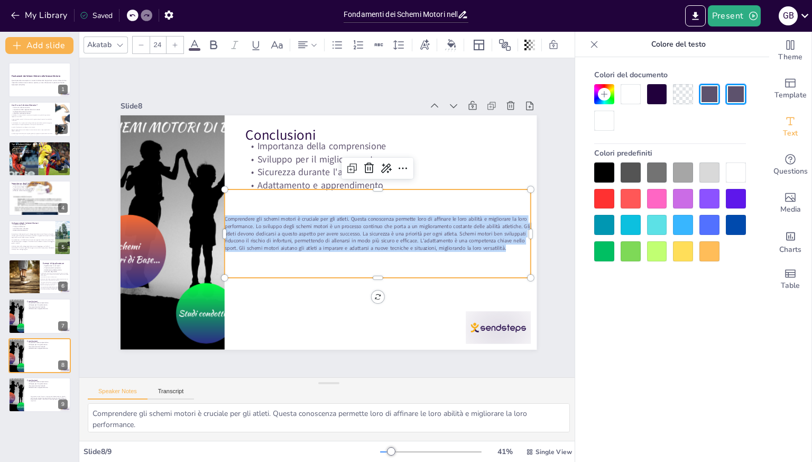
drag, startPoint x: 257, startPoint y: 250, endPoint x: 216, endPoint y: 210, distance: 56.8
click at [216, 210] on div "Conclusioni Importanza della comprensione Sviluppo per il miglioramento Sicurez…" at bounding box center [327, 232] width 438 height 277
click at [171, 38] on div at bounding box center [175, 44] width 17 height 17
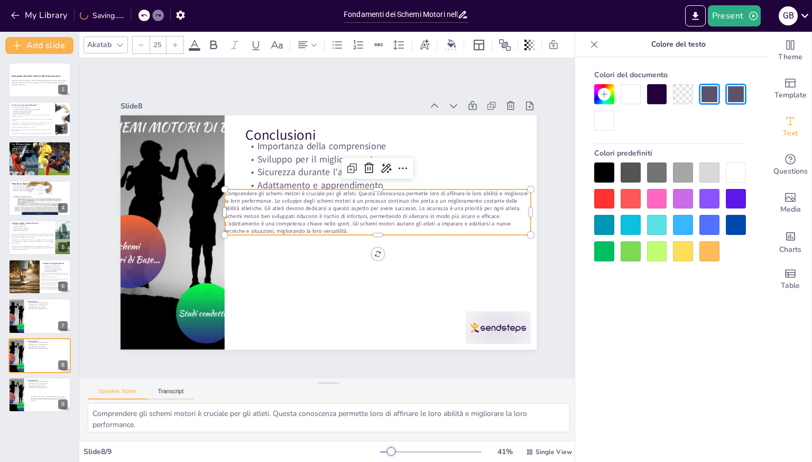
click at [171, 38] on div at bounding box center [175, 44] width 17 height 17
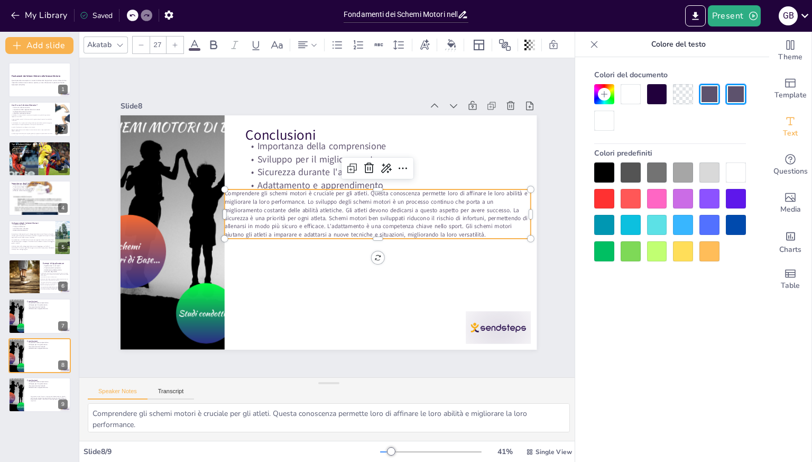
click at [171, 38] on div at bounding box center [175, 44] width 17 height 17
click at [171, 36] on div at bounding box center [175, 44] width 17 height 17
type input "29"
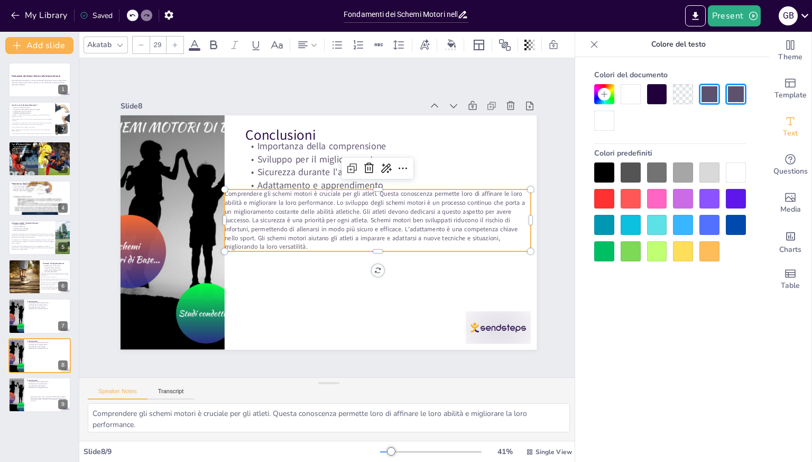
click at [328, 199] on span "Comprendere gli schemi motori è cruciale per gli atleti. Questa conoscenza perm…" at bounding box center [374, 219] width 305 height 81
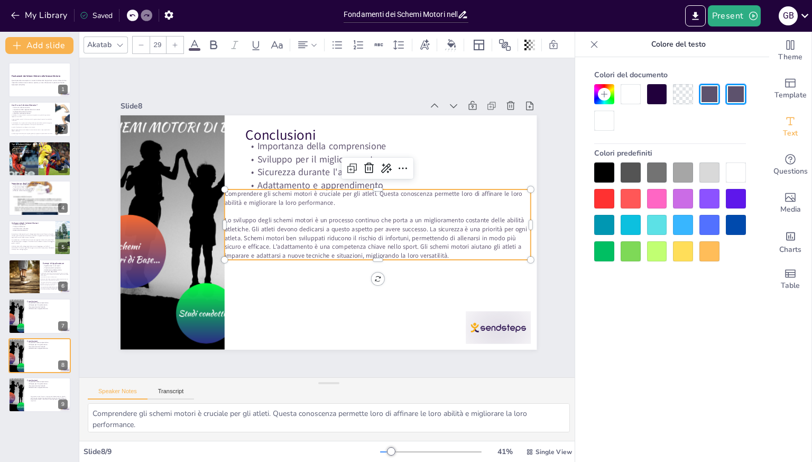
click at [421, 225] on span "Lo sviluppo degli schemi motori è un processo continuo che porta a un miglioram…" at bounding box center [366, 246] width 299 height 125
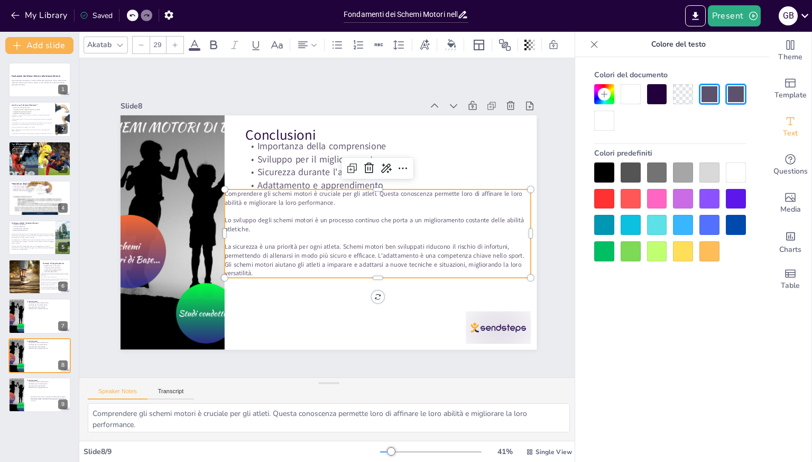
click at [369, 251] on span "La sicurezza è una priorità per ogni atleta. Schemi motori ben sviluppati riduc…" at bounding box center [369, 259] width 301 height 57
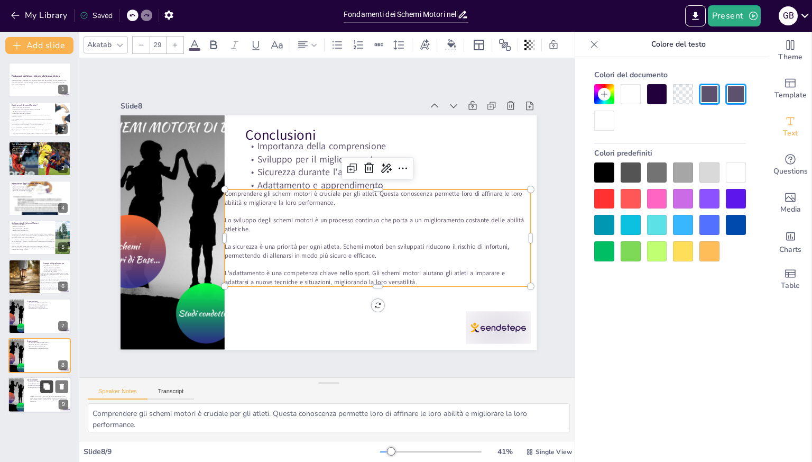
click at [43, 387] on icon at bounding box center [46, 386] width 7 height 7
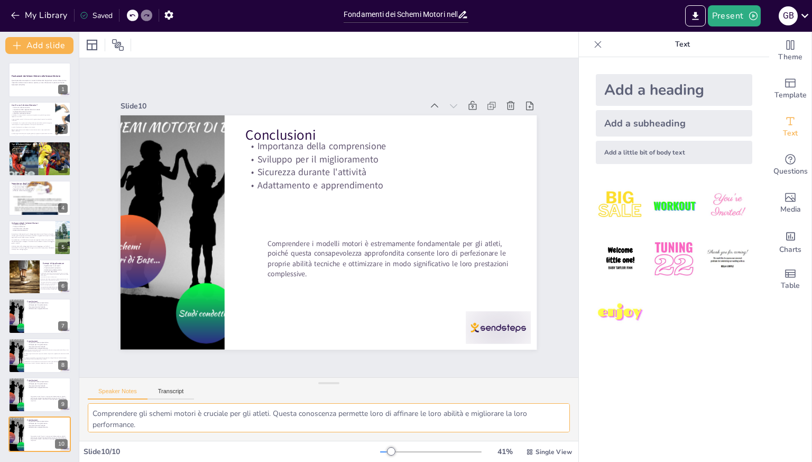
drag, startPoint x: 139, startPoint y: 424, endPoint x: 116, endPoint y: 409, distance: 27.1
click at [116, 409] on textarea "Comprendere gli schemi motori è cruciale per gli atleti. Questa conoscenza perm…" at bounding box center [329, 417] width 482 height 29
click at [149, 424] on textarea "Comprendere gli schemi motori è cruciale per gli atleti. Questa conoscenza perm…" at bounding box center [329, 417] width 482 height 29
drag, startPoint x: 149, startPoint y: 424, endPoint x: 97, endPoint y: 406, distance: 54.8
click at [97, 406] on textarea "Comprendere gli schemi motori è cruciale per gli atleti. Questa conoscenza perm…" at bounding box center [329, 417] width 482 height 29
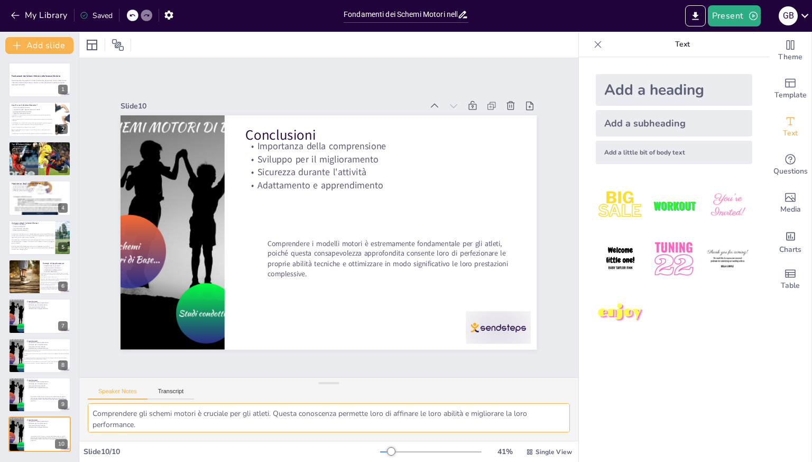
click at [157, 422] on textarea "Comprendere gli schemi motori è cruciale per gli atleti. Questa conoscenza perm…" at bounding box center [329, 417] width 482 height 29
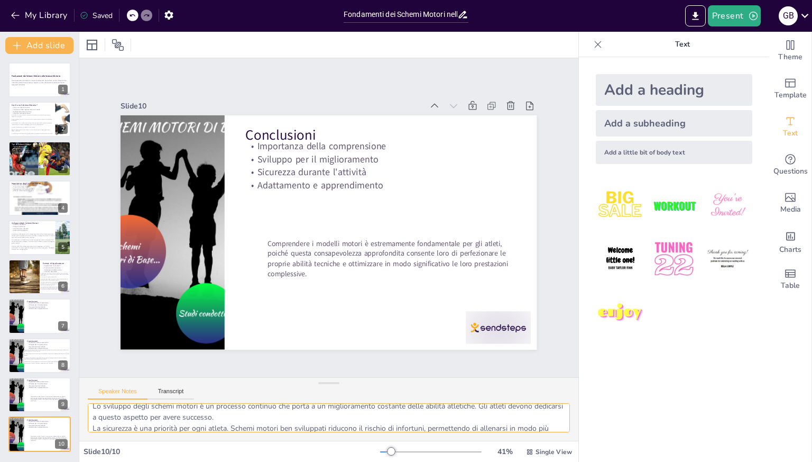
scroll to position [69, 0]
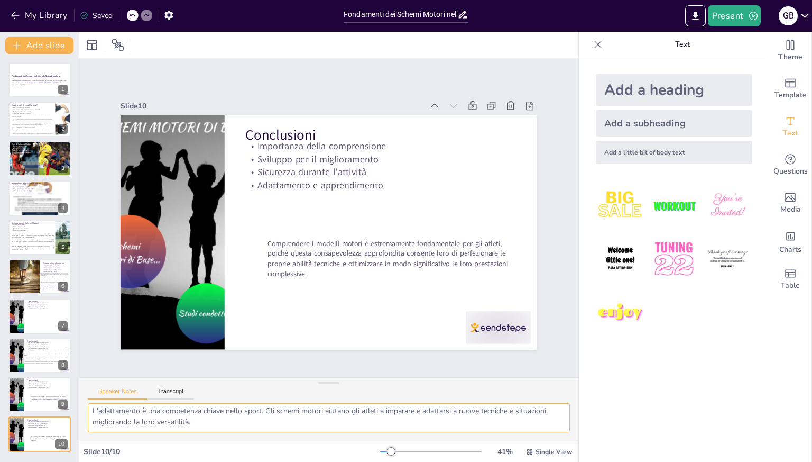
drag, startPoint x: 90, startPoint y: 411, endPoint x: 256, endPoint y: 462, distance: 173.6
click at [256, 461] on html "My Library Saved Fondamenti dei Schemi Motori nelle Scienze Motorie Present G B…" at bounding box center [406, 231] width 812 height 462
click at [201, 417] on textarea "Comprendere gli schemi motori è cruciale per gli atleti. Questa conoscenza perm…" at bounding box center [329, 417] width 482 height 29
drag, startPoint x: 201, startPoint y: 417, endPoint x: 225, endPoint y: 425, distance: 24.4
click at [225, 425] on textarea "Comprendere gli schemi motori è cruciale per gli atleti. Questa conoscenza perm…" at bounding box center [329, 417] width 482 height 29
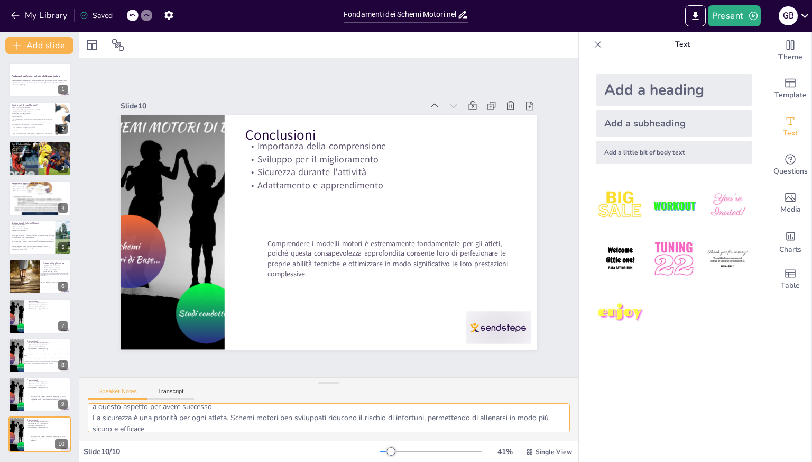
scroll to position [0, 0]
drag, startPoint x: 228, startPoint y: 425, endPoint x: 88, endPoint y: 410, distance: 141.5
click at [88, 410] on textarea "Comprendere gli schemi motori è cruciale per gli atleti. Questa conoscenza perm…" at bounding box center [329, 417] width 482 height 29
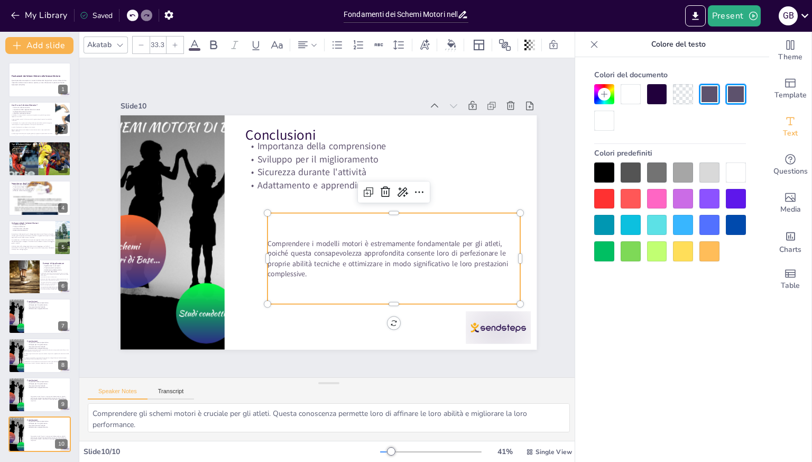
click at [284, 247] on span "Comprendere i modelli motori è estremamente fondamentale per gli atleti, poiché…" at bounding box center [388, 258] width 241 height 40
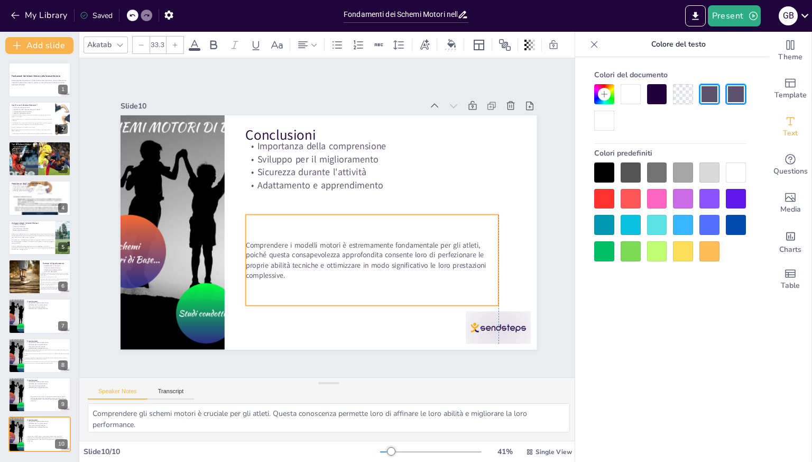
drag, startPoint x: 302, startPoint y: 269, endPoint x: 281, endPoint y: 270, distance: 21.2
click at [281, 270] on p "Comprendere i modelli motori è estremamente fondamentale per gli atleti, poiché…" at bounding box center [372, 260] width 253 height 40
click at [281, 270] on p "Comprendere i modelli motori è estremamente fondamentale per gli atleti, poiché…" at bounding box center [367, 264] width 255 height 67
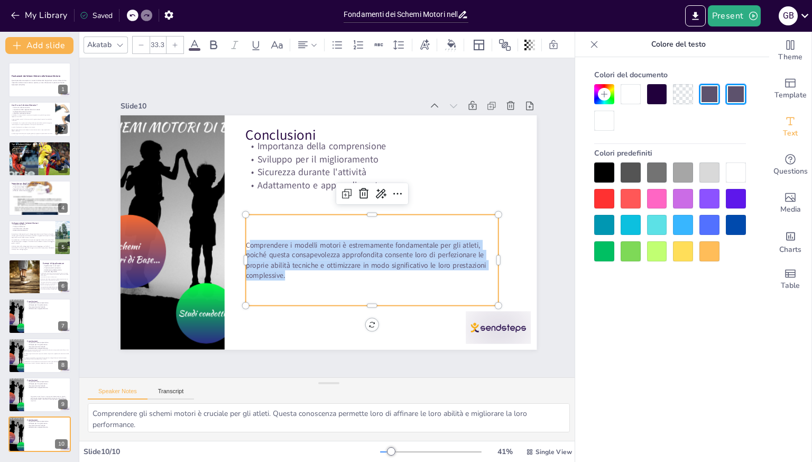
drag, startPoint x: 281, startPoint y: 270, endPoint x: 242, endPoint y: 239, distance: 50.0
click at [242, 239] on p "Comprendere i modelli motori è estremamente fondamentale per gli atleti, poiché…" at bounding box center [345, 275] width 239 height 161
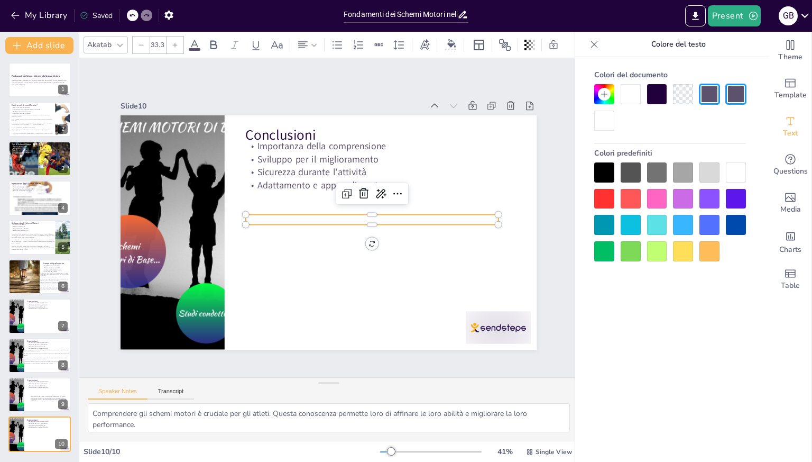
click at [246, 214] on p at bounding box center [372, 224] width 252 height 36
type input "--"
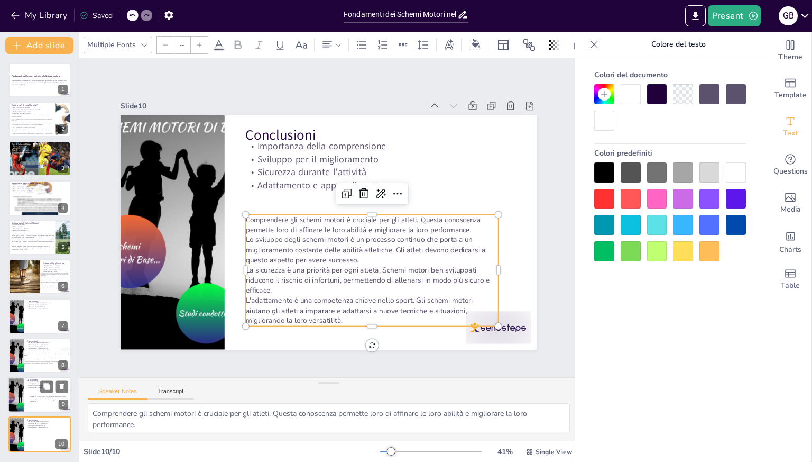
click at [40, 399] on span "Comprendere i modelli motori è estremamente fondamentale per gli atleti, poiché…" at bounding box center [48, 398] width 37 height 6
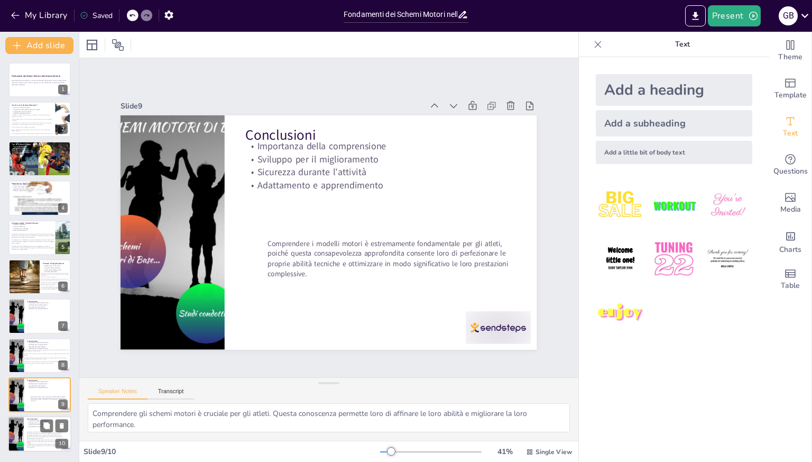
click at [35, 436] on p "Lo sviluppo degli schemi motori è un processo continuo che porta a un miglioram…" at bounding box center [46, 436] width 39 height 5
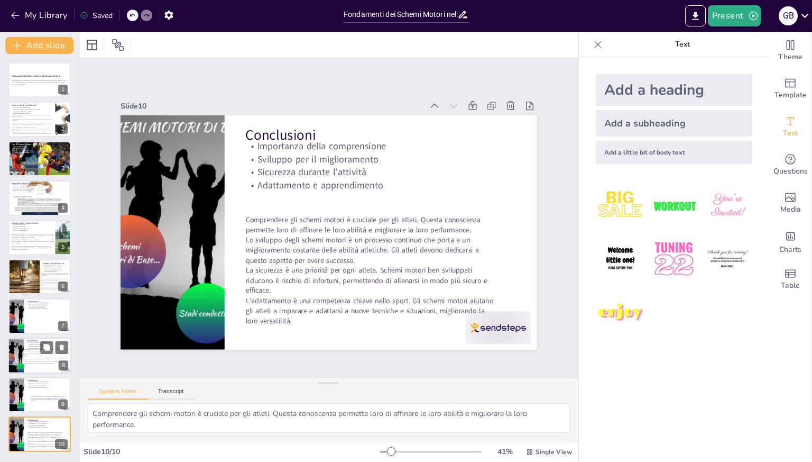
click at [35, 345] on p "Sicurezza durante l'attività" at bounding box center [47, 346] width 41 height 2
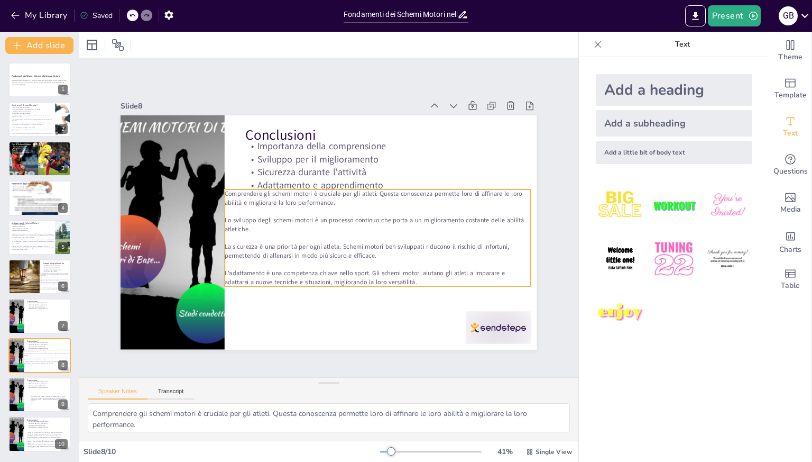
click at [353, 275] on span "L'adattamento è una competenza chiave nello sport. Gli schemi motori aiutano gl…" at bounding box center [345, 281] width 272 height 95
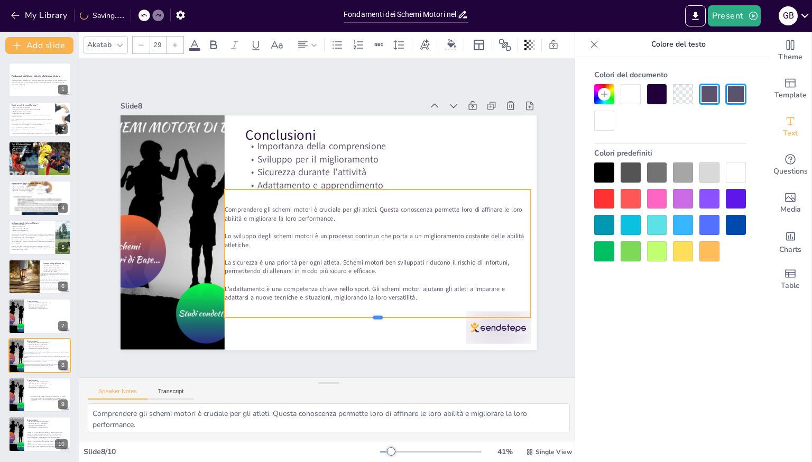
drag, startPoint x: 371, startPoint y: 284, endPoint x: 372, endPoint y: 315, distance: 31.2
click at [372, 315] on div at bounding box center [366, 326] width 305 height 41
drag, startPoint x: 215, startPoint y: 248, endPoint x: 221, endPoint y: 248, distance: 5.8
click at [221, 248] on div at bounding box center [220, 253] width 8 height 128
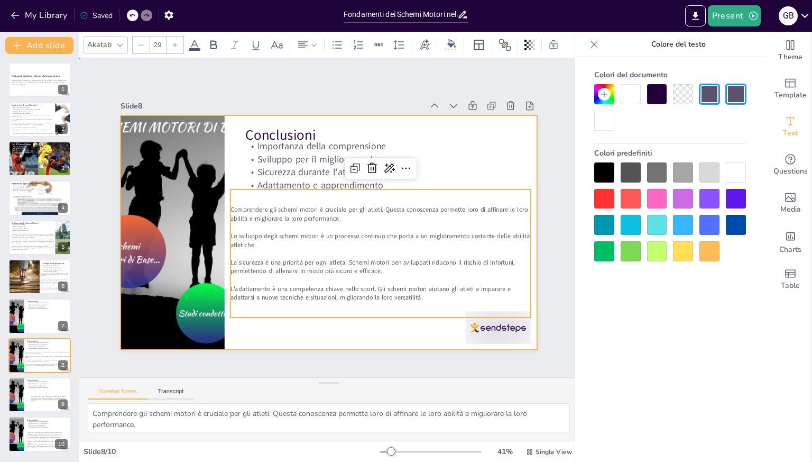
click at [274, 335] on div at bounding box center [327, 232] width 438 height 277
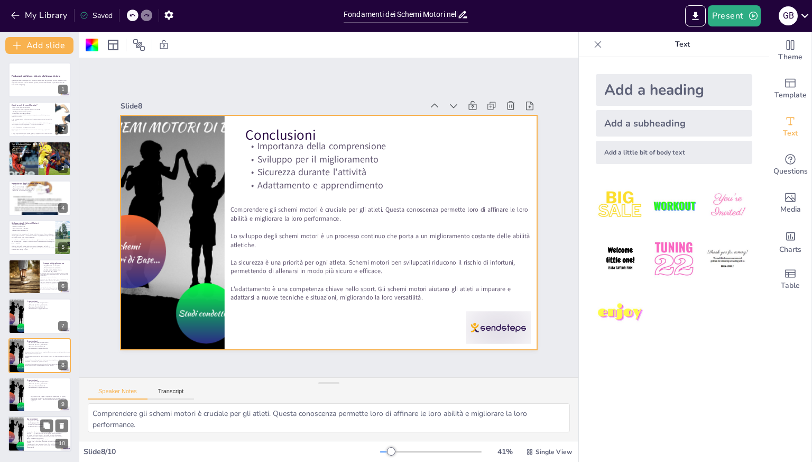
click at [30, 426] on p "Adattamento e apprendimento" at bounding box center [47, 427] width 41 height 2
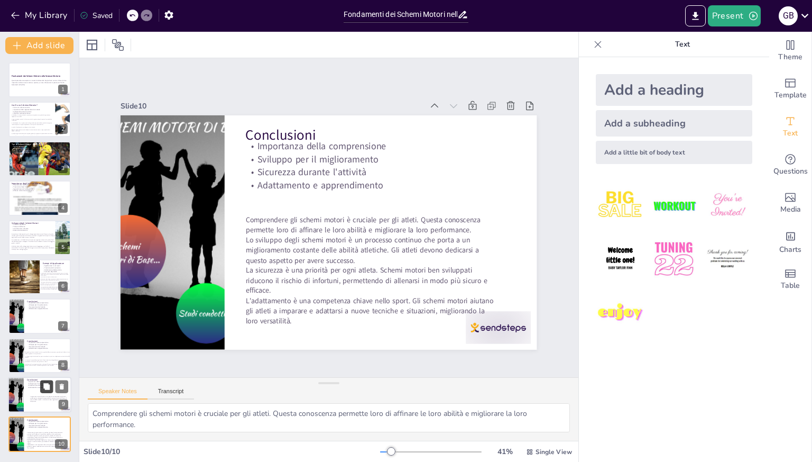
click at [48, 392] on button at bounding box center [46, 386] width 13 height 13
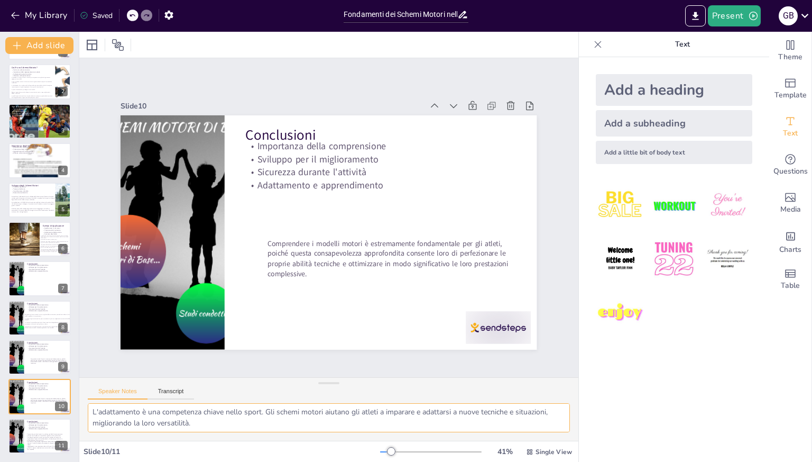
scroll to position [69, 0]
click at [40, 435] on p "Comprendere gli schemi motori è cruciale per gli atleti. Questa conoscenza perm…" at bounding box center [46, 434] width 39 height 3
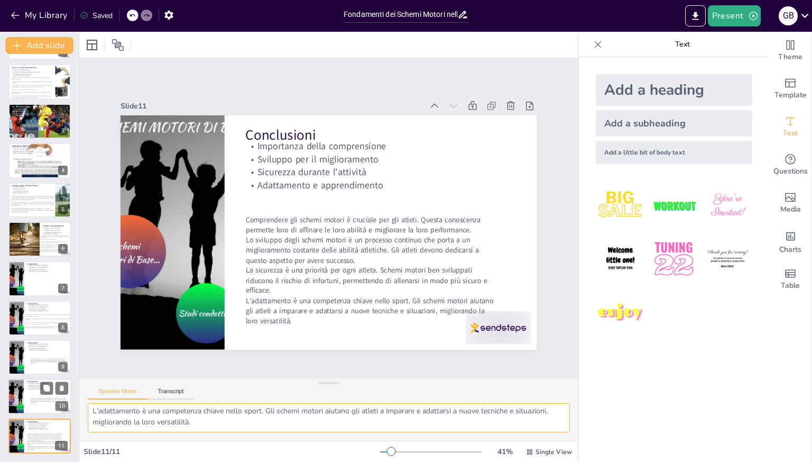
click at [34, 388] on p "Adattamento e apprendimento" at bounding box center [47, 389] width 41 height 2
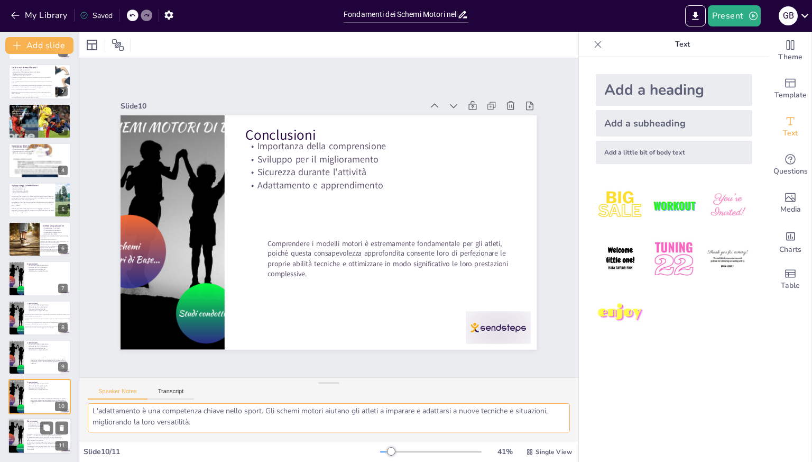
click at [29, 428] on p "Adattamento e apprendimento" at bounding box center [47, 428] width 41 height 2
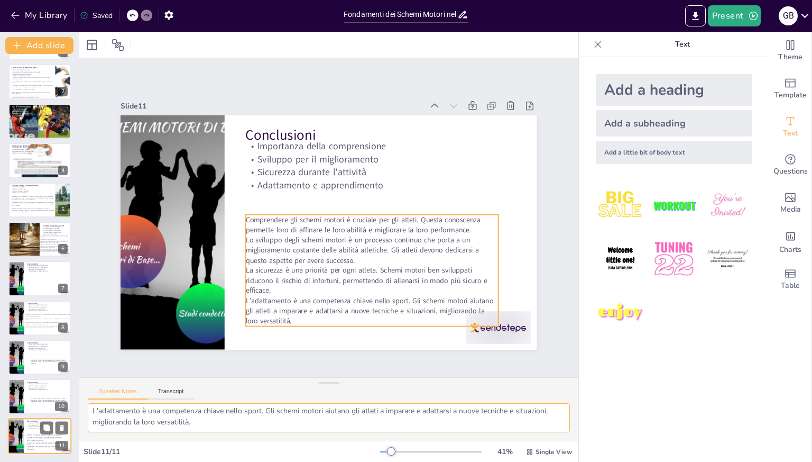
click at [35, 440] on p "La sicurezza è una priorità per ogni atleta. Schemi motori ben sviluppati riduc…" at bounding box center [46, 442] width 39 height 5
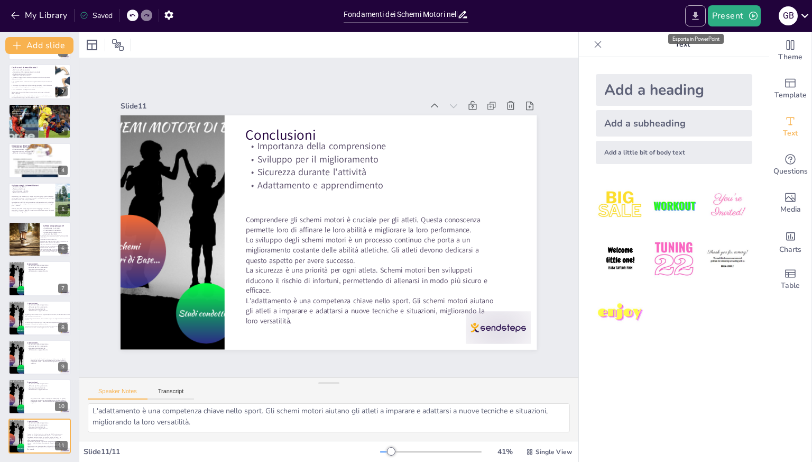
click at [693, 16] on icon "Export to PowerPoint" at bounding box center [695, 16] width 11 height 11
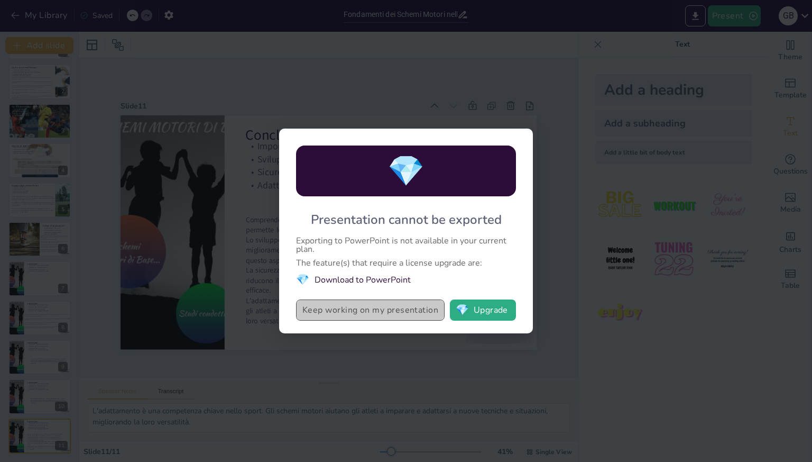
click at [401, 315] on button "Keep working on my presentation" at bounding box center [370, 309] width 149 height 21
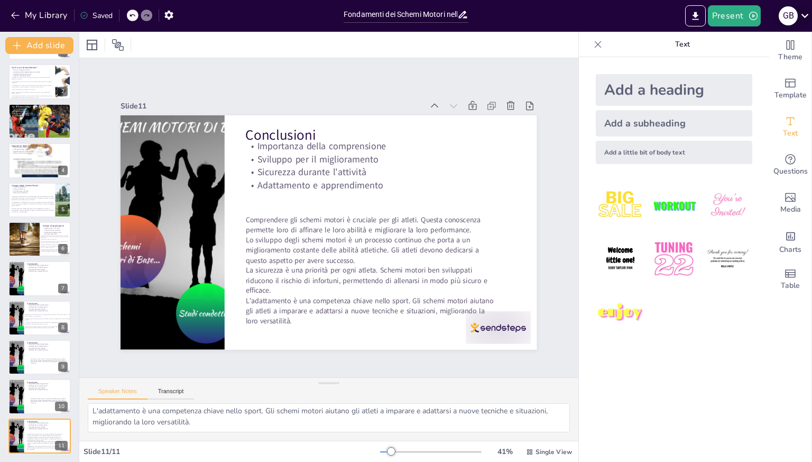
click at [804, 17] on icon at bounding box center [805, 15] width 14 height 14
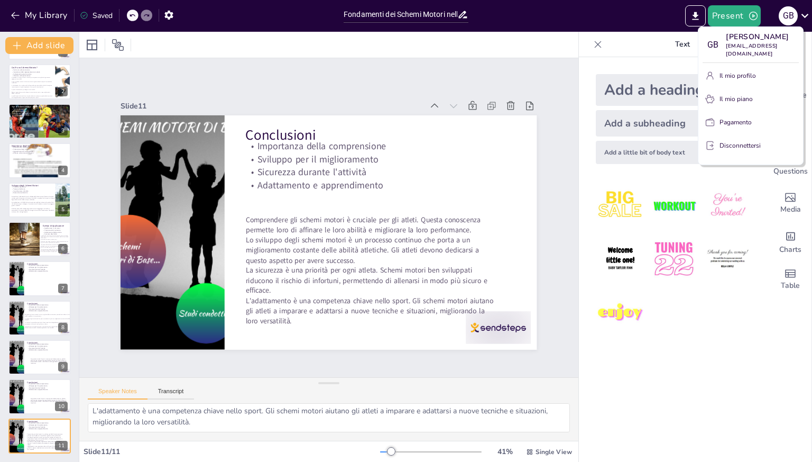
click at [104, 16] on div at bounding box center [406, 231] width 812 height 462
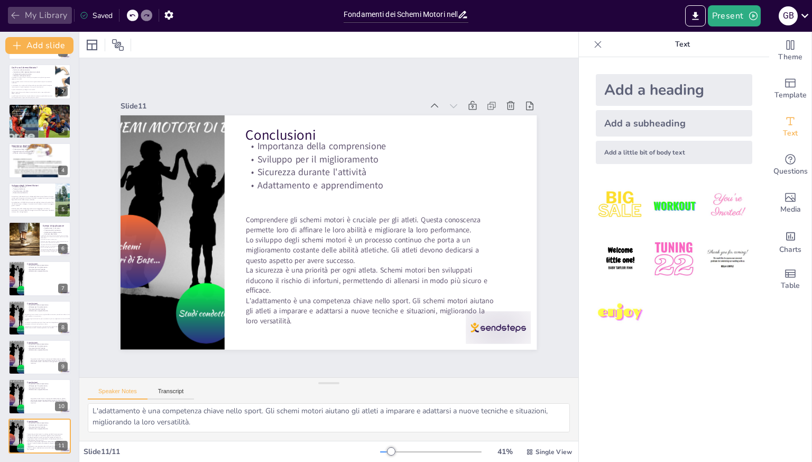
click at [27, 15] on button "My Library" at bounding box center [40, 15] width 64 height 17
